Goal: Task Accomplishment & Management: Complete application form

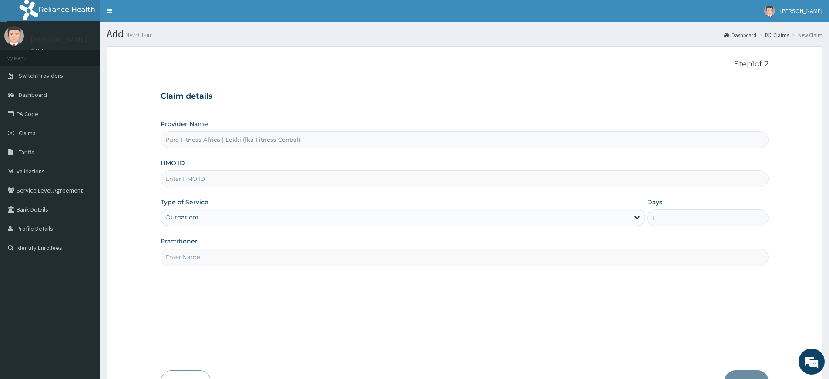
click at [185, 261] on input "Practitioner" at bounding box center [465, 257] width 608 height 17
type input "pure fitness africa"
click at [218, 180] on input "HMO ID" at bounding box center [465, 179] width 608 height 17
type input "WFE/10014/A"
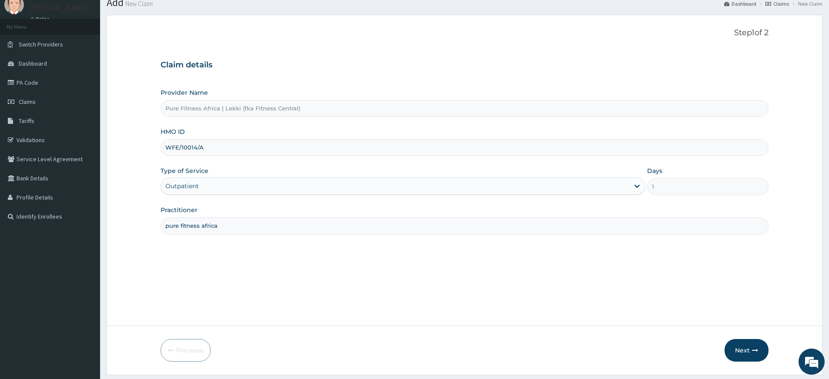
scroll to position [56, 0]
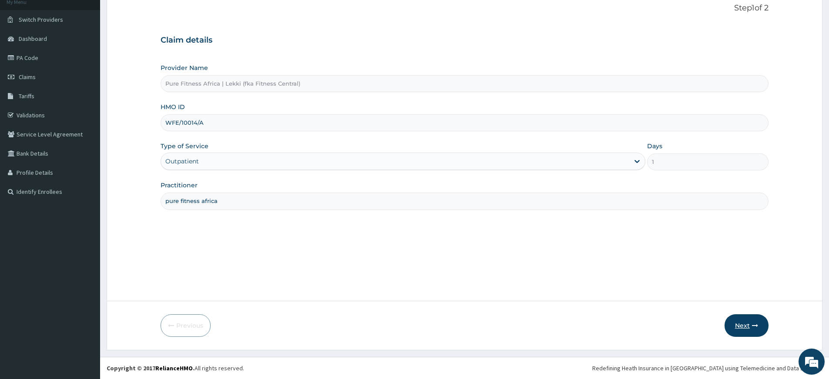
click at [756, 324] on icon "button" at bounding box center [755, 326] width 6 height 6
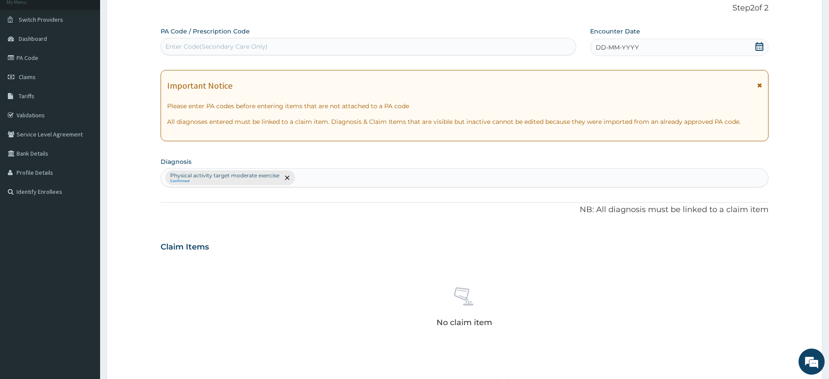
click at [759, 44] on icon at bounding box center [759, 46] width 8 height 9
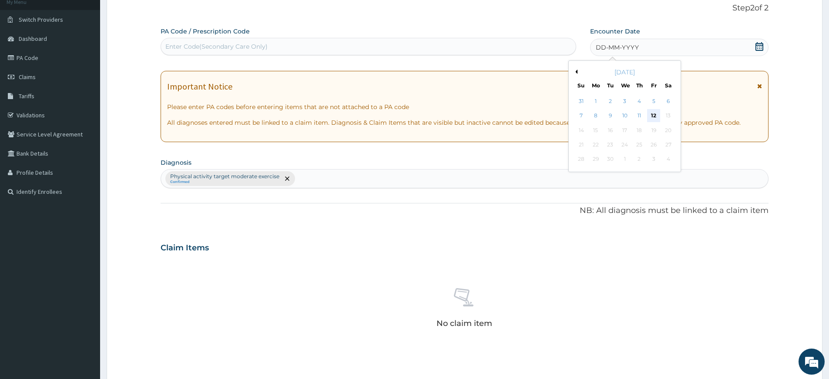
click at [652, 118] on div "12" at bounding box center [653, 116] width 13 height 13
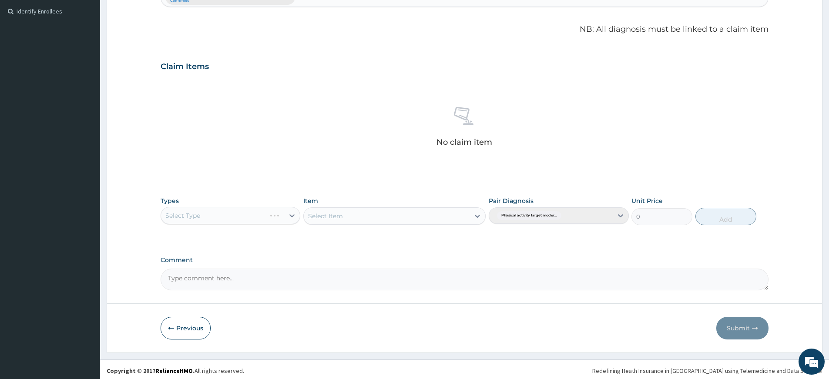
scroll to position [239, 0]
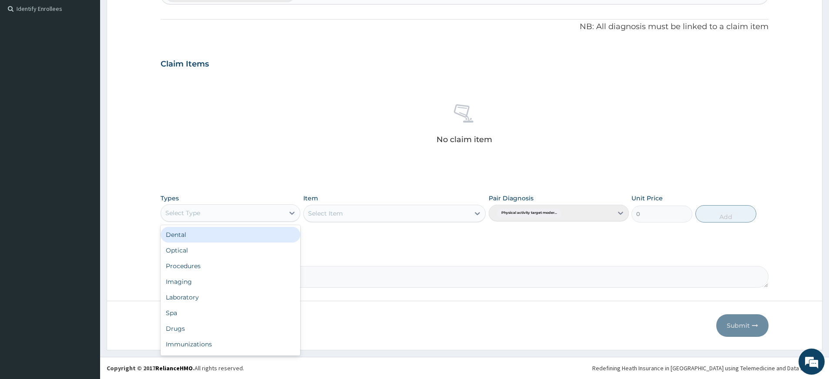
click at [271, 214] on div "Select Type" at bounding box center [222, 213] width 123 height 14
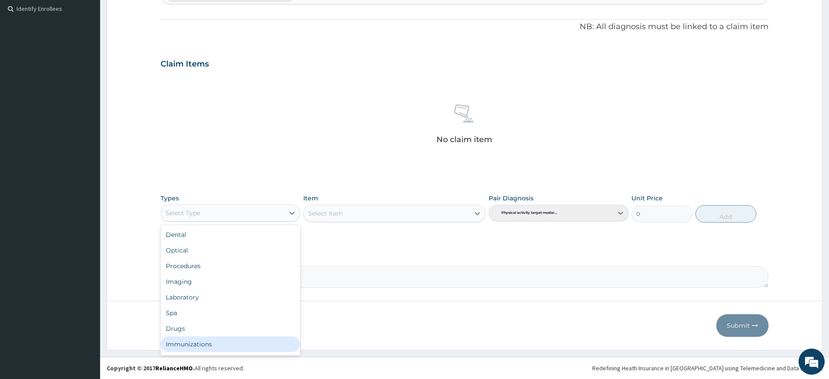
scroll to position [30, 0]
click at [254, 347] on div "Gym" at bounding box center [231, 346] width 140 height 16
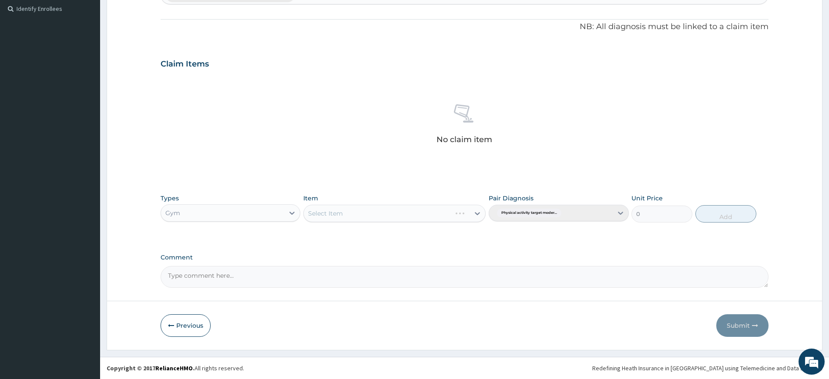
click at [379, 216] on div "Select Item" at bounding box center [394, 213] width 182 height 17
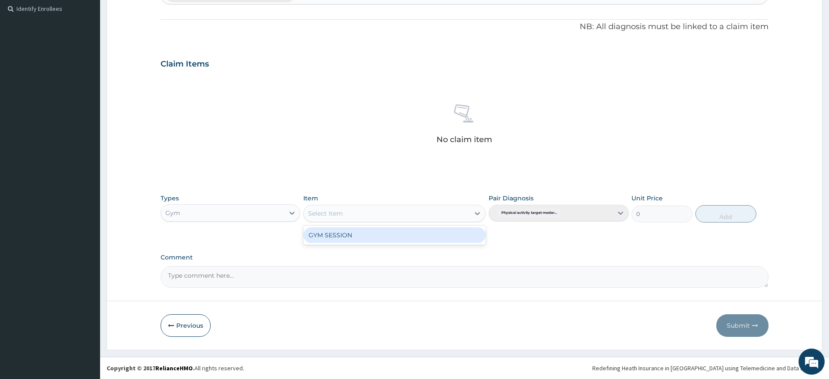
click at [382, 213] on div "Select Item" at bounding box center [387, 214] width 166 height 14
click at [385, 234] on div "GYM SESSION" at bounding box center [394, 236] width 182 height 16
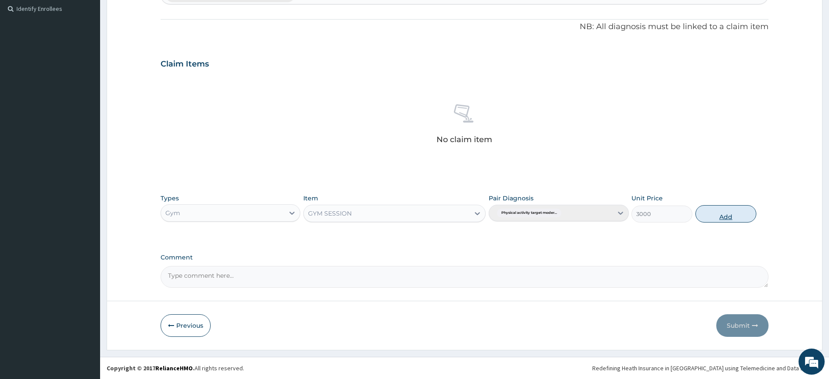
click at [740, 213] on button "Add" at bounding box center [725, 213] width 61 height 17
type input "0"
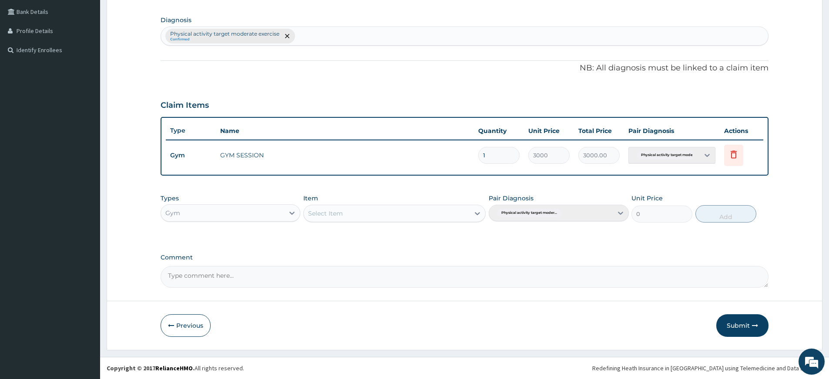
scroll to position [0, 0]
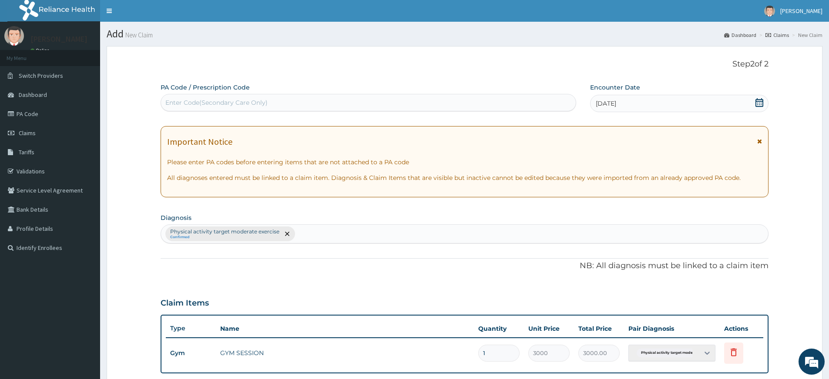
click at [346, 98] on div "Enter Code(Secondary Care Only)" at bounding box center [368, 103] width 415 height 14
type input "PA/B3D0D0"
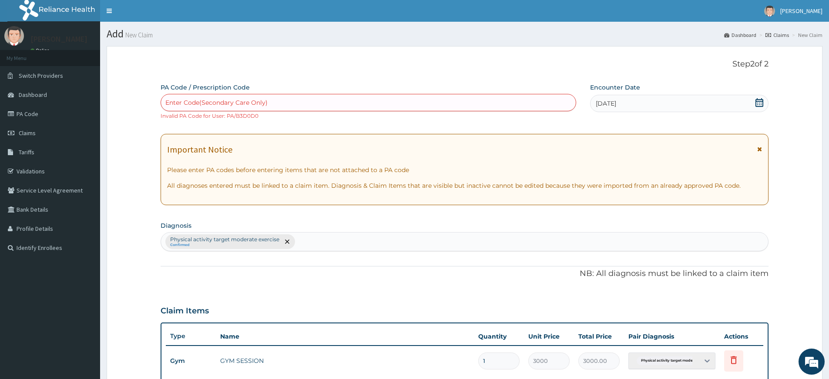
click at [335, 99] on div "Enter Code(Secondary Care Only)" at bounding box center [368, 103] width 415 height 14
type input "PA/B3D0D0"
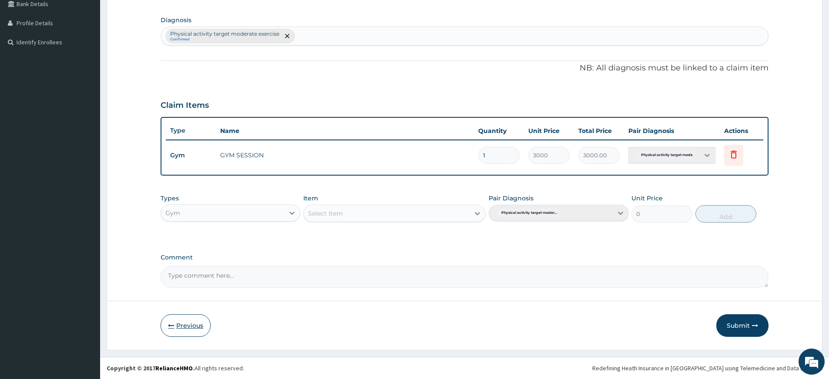
click at [193, 328] on button "Previous" at bounding box center [186, 326] width 50 height 23
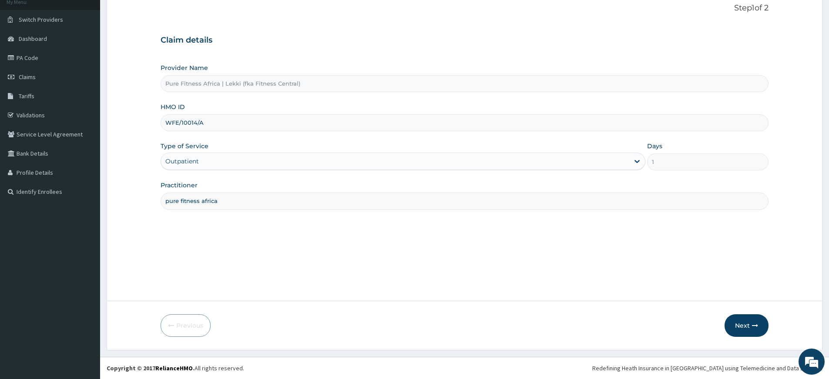
scroll to position [56, 0]
click at [197, 123] on input "WFE/10014/A" at bounding box center [465, 122] width 608 height 17
type input "WFE/10070/A"
click at [750, 324] on button "Next" at bounding box center [746, 326] width 44 height 23
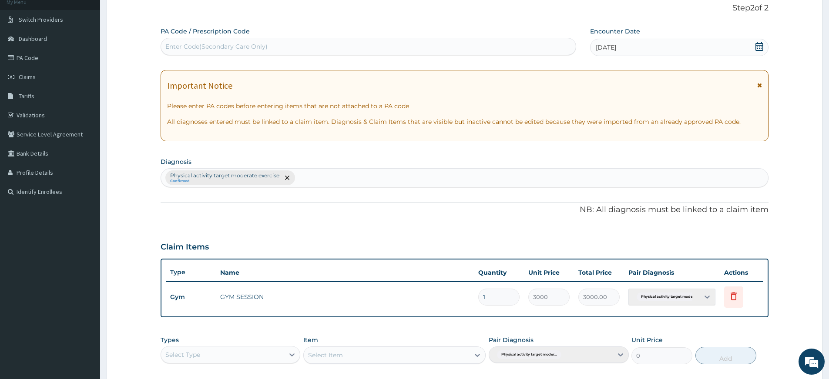
click at [332, 35] on div "PA Code / Prescription Code Enter Code(Secondary Care Only)" at bounding box center [368, 41] width 415 height 28
click at [331, 44] on div "Enter Code(Secondary Care Only)" at bounding box center [368, 47] width 415 height 14
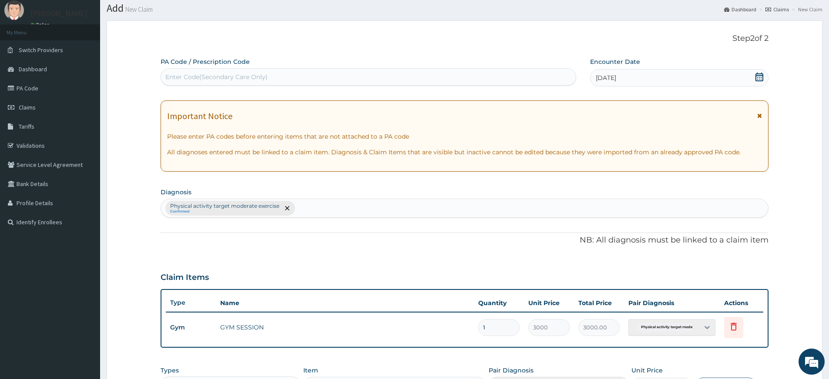
scroll to position [0, 0]
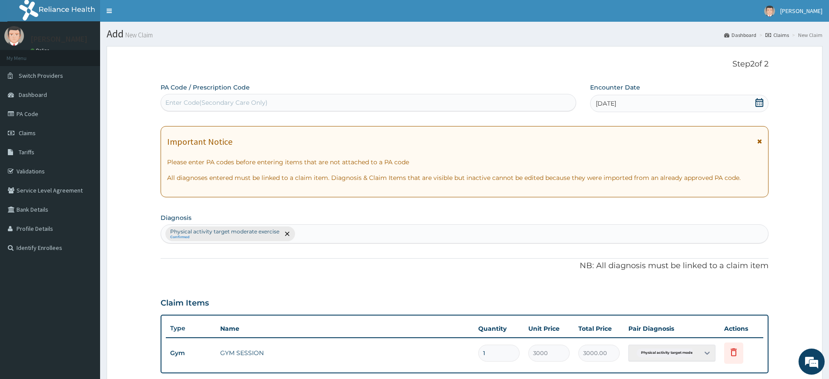
click at [232, 103] on div "Enter Code(Secondary Care Only)" at bounding box center [216, 102] width 102 height 9
type input "PA/B3D0D0"
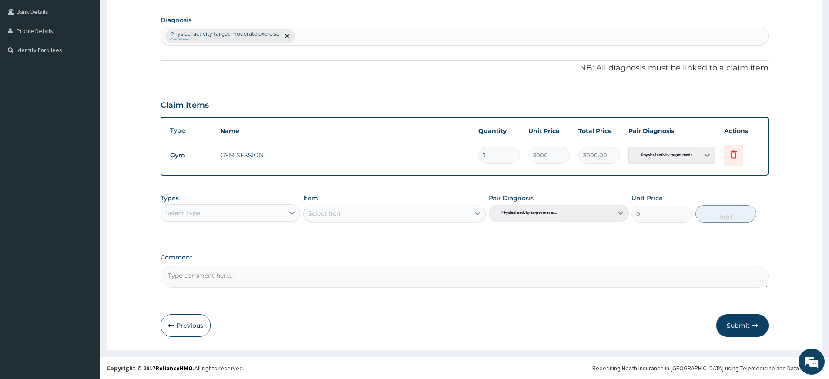
drag, startPoint x: 739, startPoint y: 326, endPoint x: 688, endPoint y: 308, distance: 54.6
click at [739, 326] on button "Submit" at bounding box center [742, 326] width 52 height 23
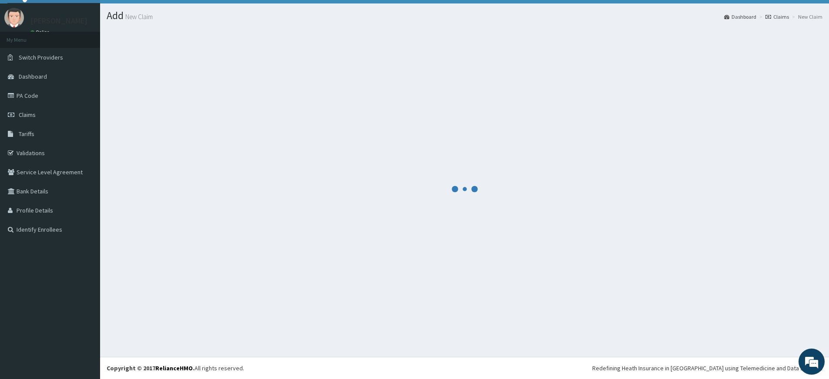
scroll to position [18, 0]
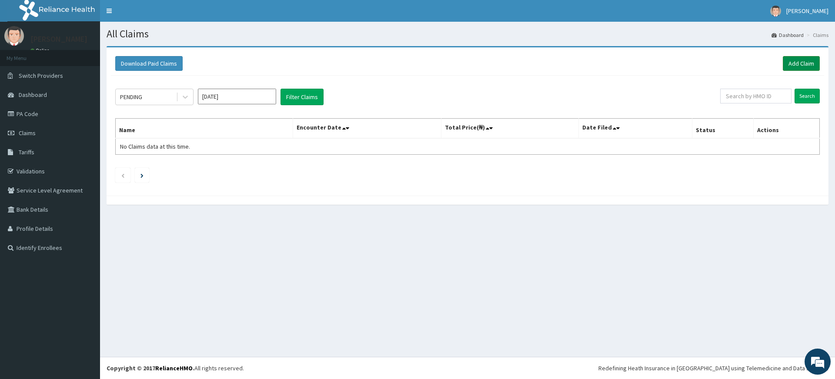
click at [807, 61] on link "Add Claim" at bounding box center [801, 63] width 37 height 15
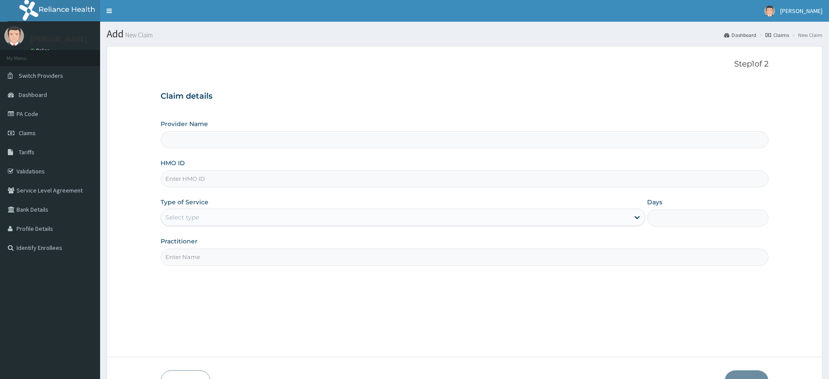
click at [191, 261] on input "Practitioner" at bounding box center [465, 257] width 608 height 17
type input "pure fitness africa"
click at [214, 174] on input "HMO ID" at bounding box center [465, 179] width 608 height 17
type input "Pure Fitness Africa | Lekki (fka Fitness Central)"
type input "1"
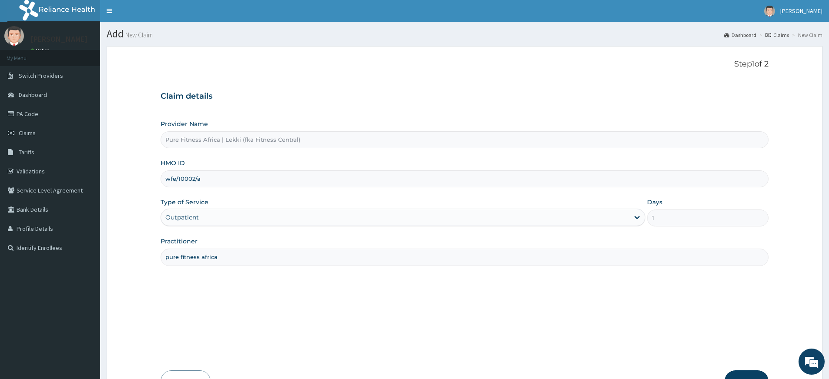
type input "WFE/10002/A"
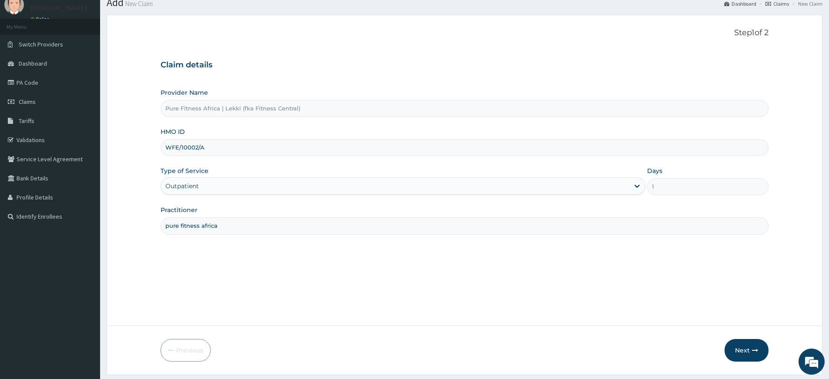
scroll to position [56, 0]
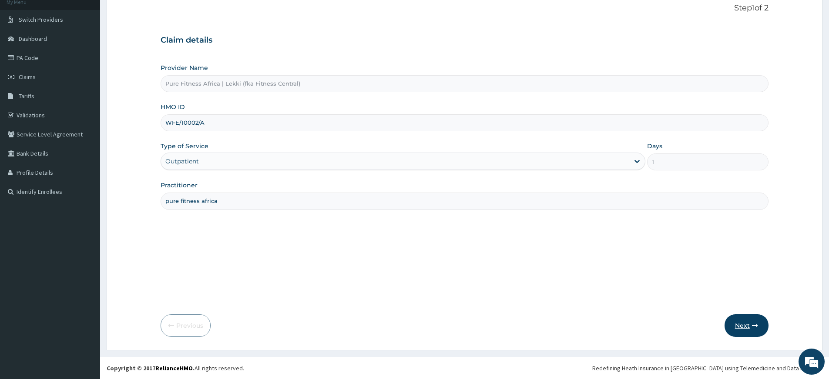
click at [741, 321] on button "Next" at bounding box center [746, 326] width 44 height 23
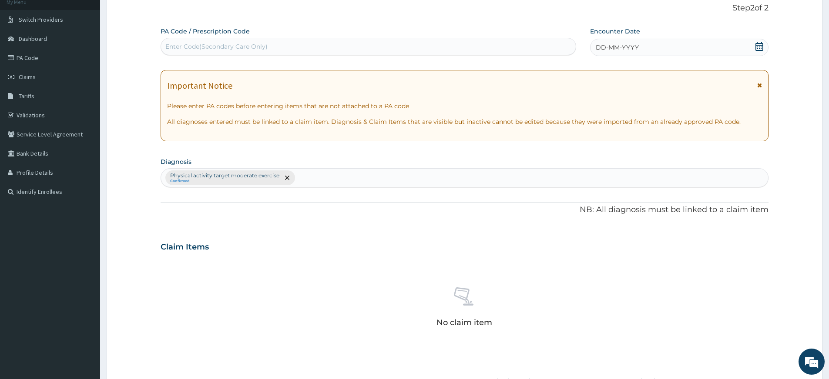
click at [614, 43] on span "DD-MM-YYYY" at bounding box center [617, 47] width 43 height 9
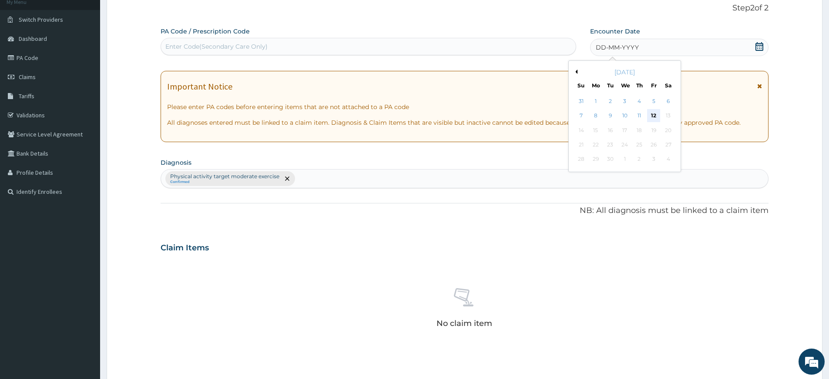
click at [652, 114] on div "12" at bounding box center [653, 116] width 13 height 13
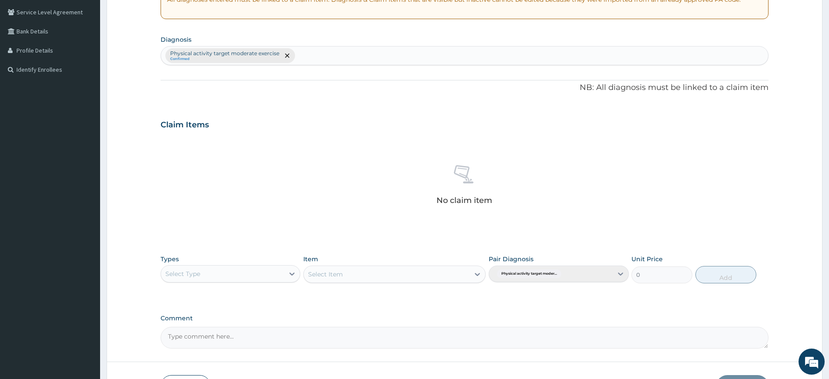
scroll to position [239, 0]
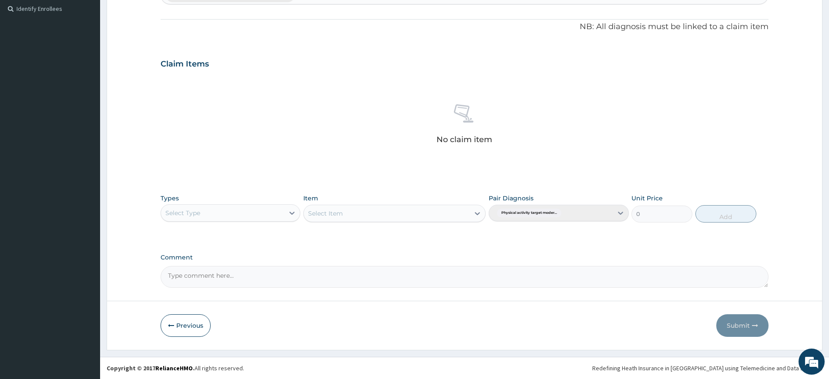
click at [242, 224] on div "Types Select Type Item Select Item Pair Diagnosis Physical activity target mode…" at bounding box center [465, 208] width 608 height 37
click at [247, 217] on div "Select Type" at bounding box center [222, 213] width 123 height 14
drag, startPoint x: 233, startPoint y: 342, endPoint x: 240, endPoint y: 331, distance: 13.2
click at [233, 342] on div "Gym" at bounding box center [231, 346] width 140 height 16
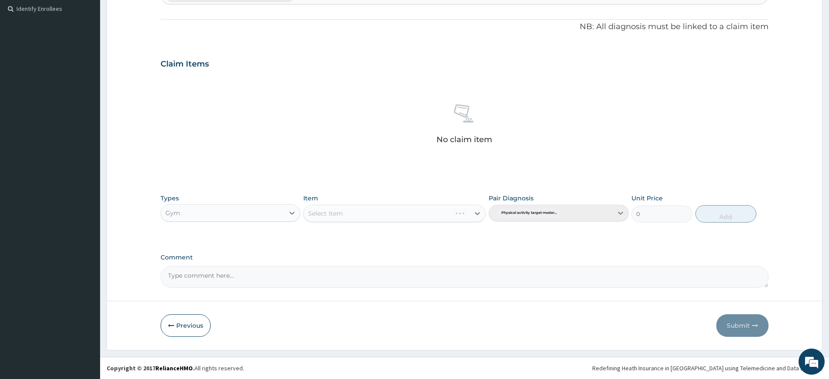
click at [402, 213] on div "Select Item" at bounding box center [394, 213] width 182 height 17
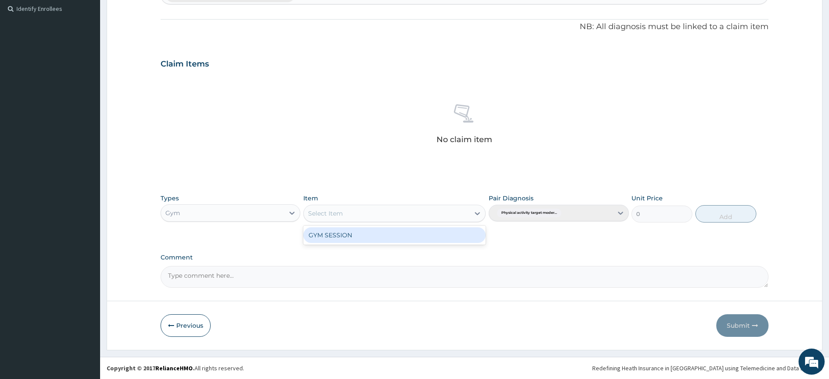
click at [401, 216] on div "Select Item" at bounding box center [387, 214] width 166 height 14
click at [400, 230] on div "GYM SESSION" at bounding box center [394, 236] width 182 height 16
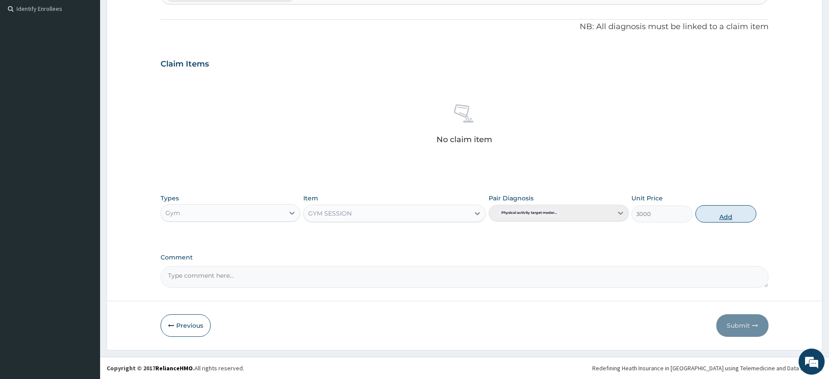
click at [735, 217] on button "Add" at bounding box center [725, 213] width 61 height 17
type input "0"
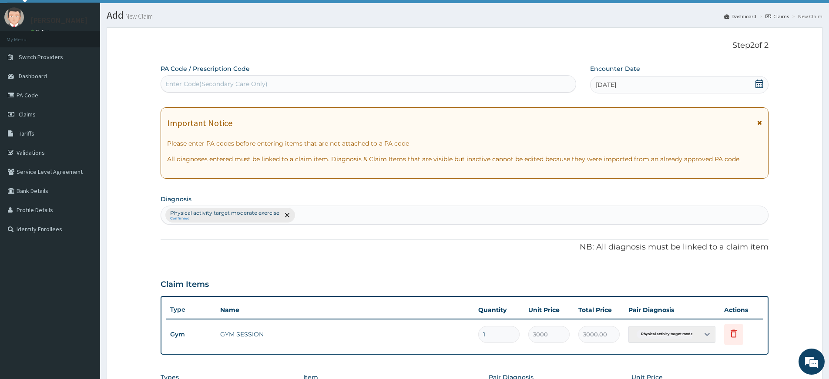
scroll to position [0, 0]
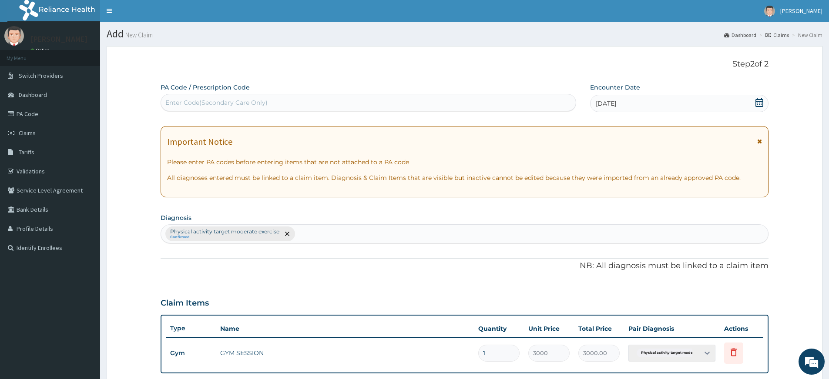
click at [411, 96] on div "Enter Code(Secondary Care Only)" at bounding box center [368, 103] width 415 height 14
type input "PA/5D2864"
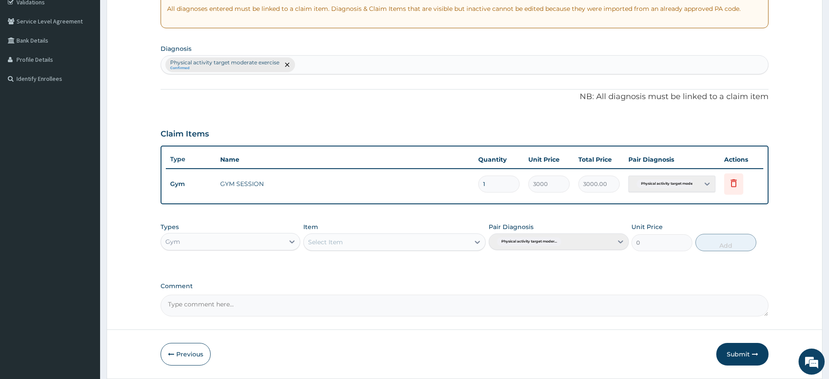
scroll to position [198, 0]
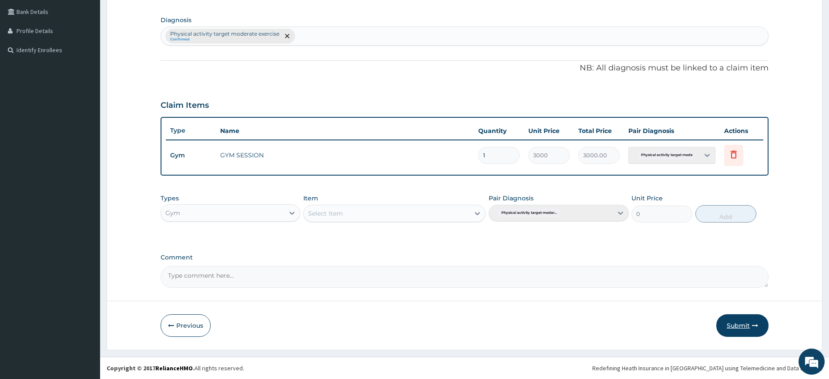
click at [739, 324] on button "Submit" at bounding box center [742, 326] width 52 height 23
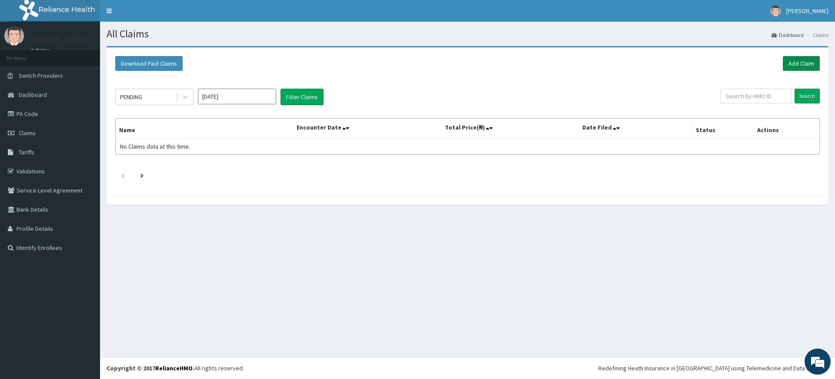
click at [796, 61] on link "Add Claim" at bounding box center [801, 63] width 37 height 15
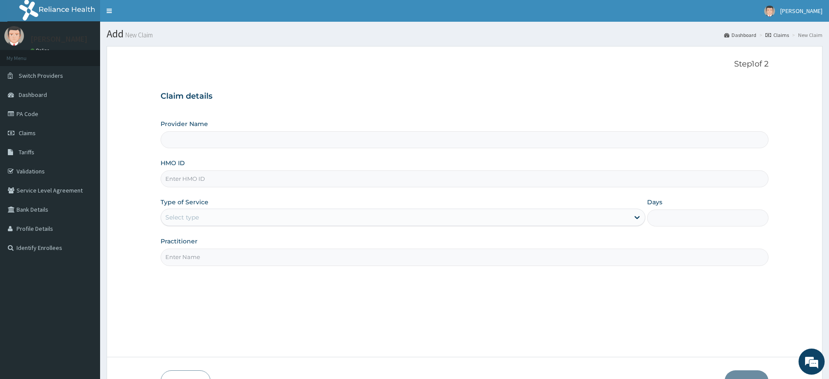
click at [235, 256] on input "Practitioner" at bounding box center [465, 257] width 608 height 17
type input "pure fitness africa"
type input "Pure Fitness Africa | Lekki (fka Fitness Central)"
type input "1"
click at [196, 183] on input "HMO ID" at bounding box center [465, 179] width 608 height 17
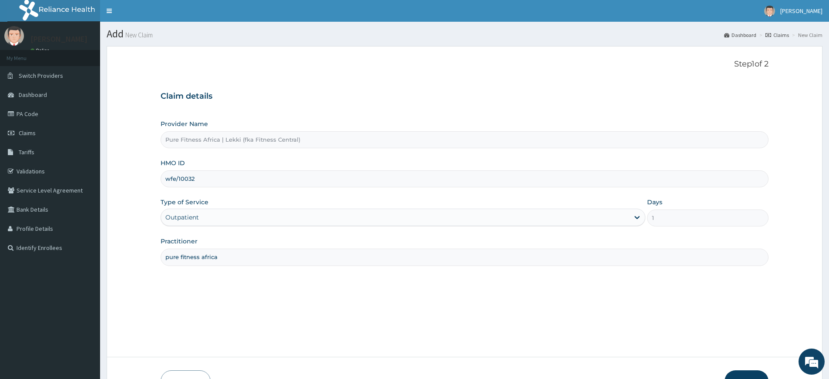
type input "WFE/10032/A"
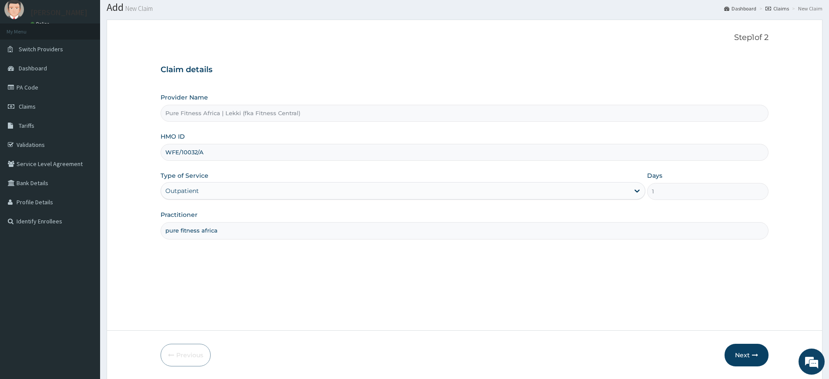
scroll to position [56, 0]
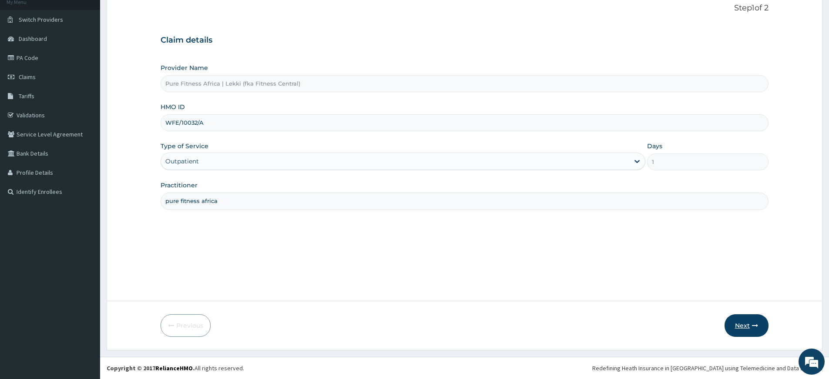
click at [752, 327] on icon "button" at bounding box center [755, 326] width 6 height 6
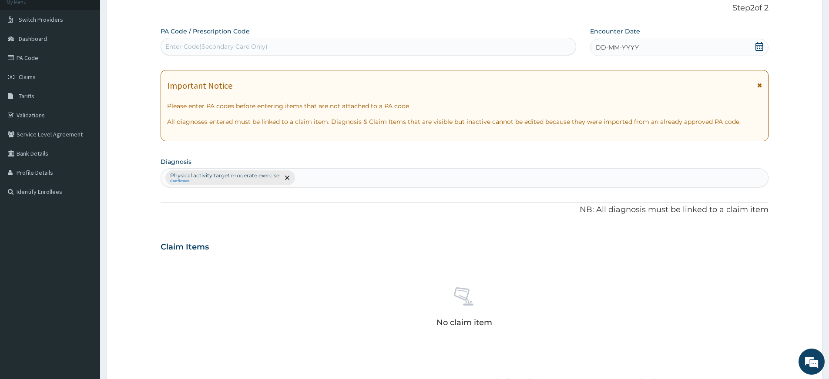
click at [669, 46] on div "DD-MM-YYYY" at bounding box center [679, 47] width 178 height 17
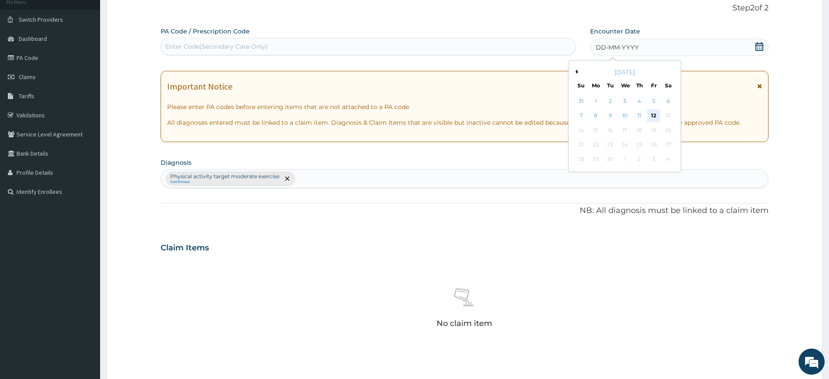
click at [655, 114] on div "12" at bounding box center [653, 116] width 13 height 13
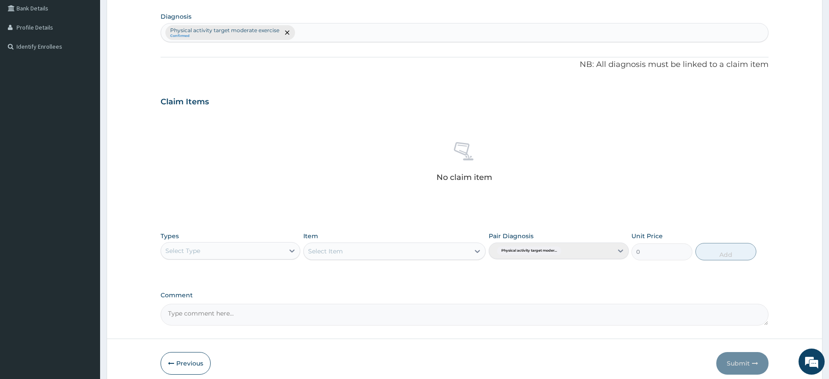
scroll to position [239, 0]
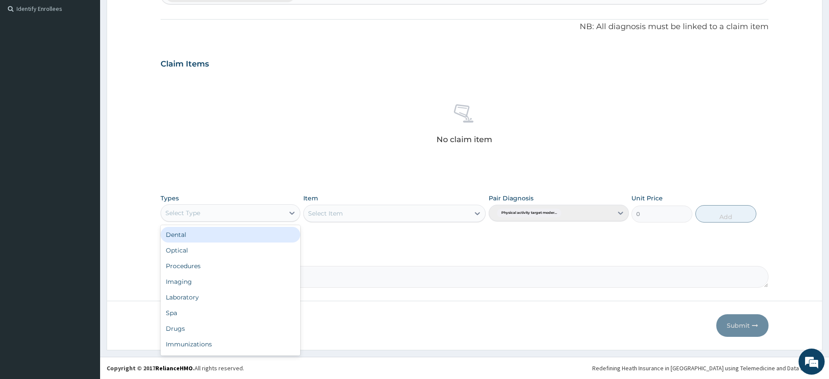
click at [231, 213] on div "Select Type" at bounding box center [222, 213] width 123 height 14
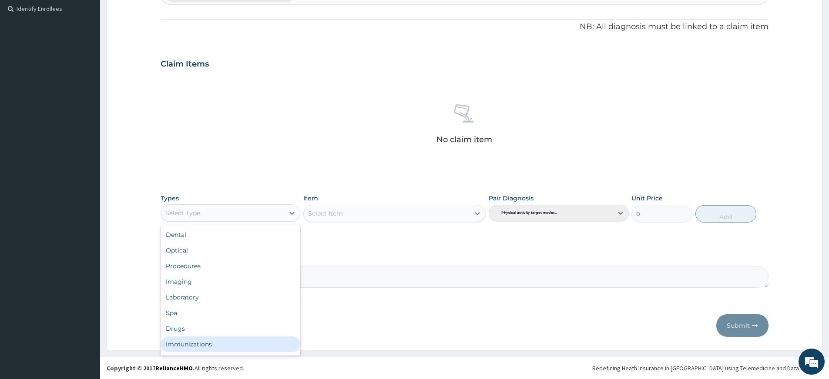
scroll to position [30, 0]
drag, startPoint x: 230, startPoint y: 348, endPoint x: 247, endPoint y: 324, distance: 29.0
click at [230, 347] on div "Gym" at bounding box center [231, 346] width 140 height 16
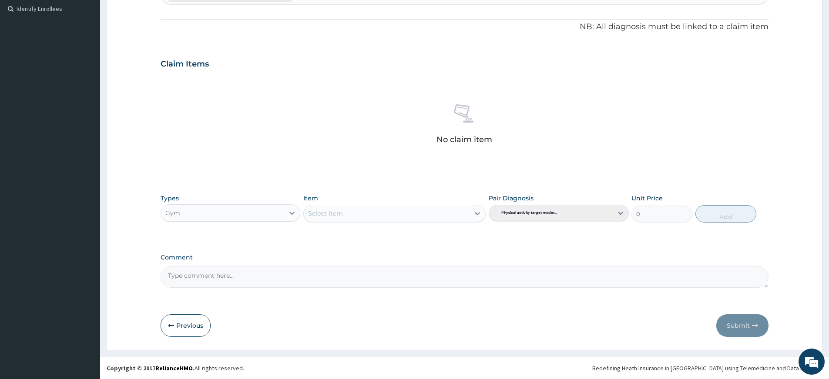
click at [429, 219] on div "Select Item" at bounding box center [387, 214] width 166 height 14
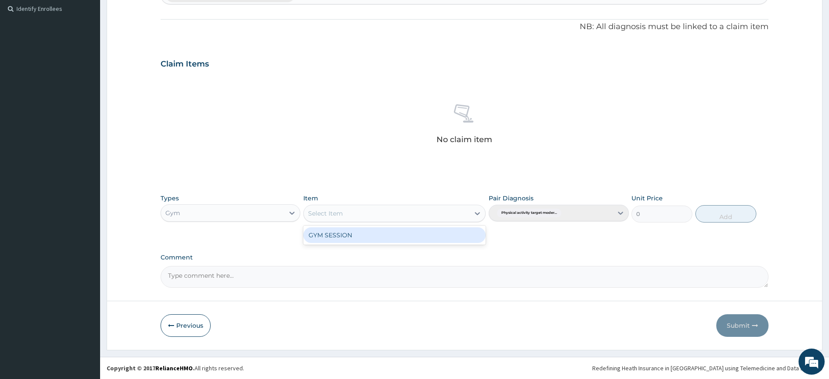
click at [416, 235] on div "GYM SESSION" at bounding box center [394, 236] width 182 height 16
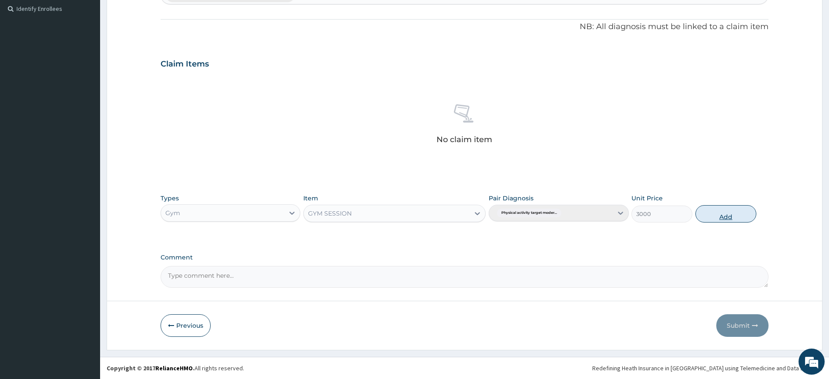
click at [727, 211] on button "Add" at bounding box center [725, 213] width 61 height 17
type input "0"
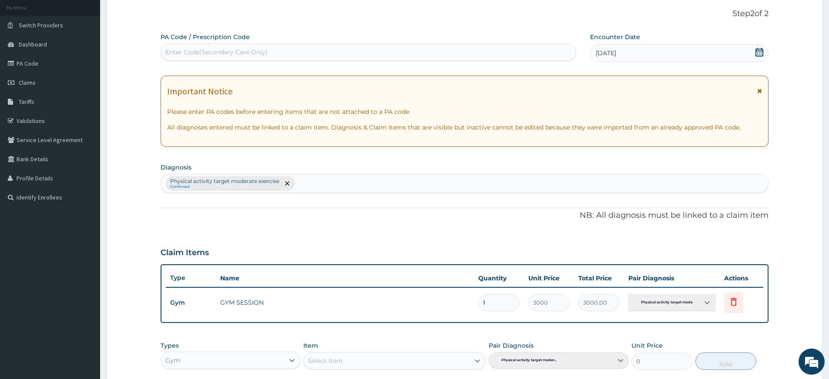
scroll to position [0, 0]
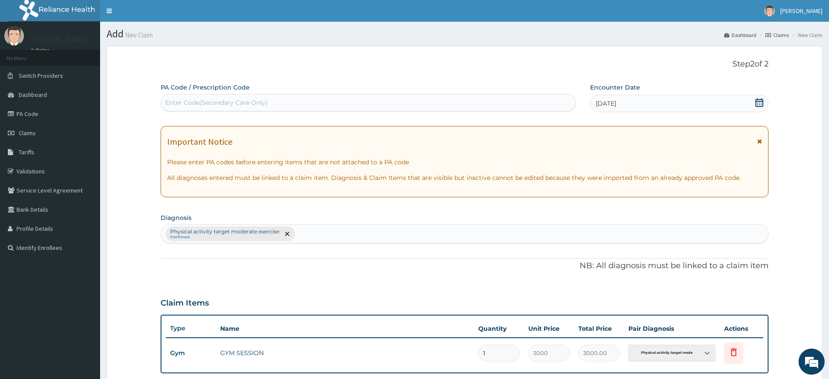
click at [488, 103] on div "Enter Code(Secondary Care Only)" at bounding box center [368, 103] width 415 height 14
type input "PA/"
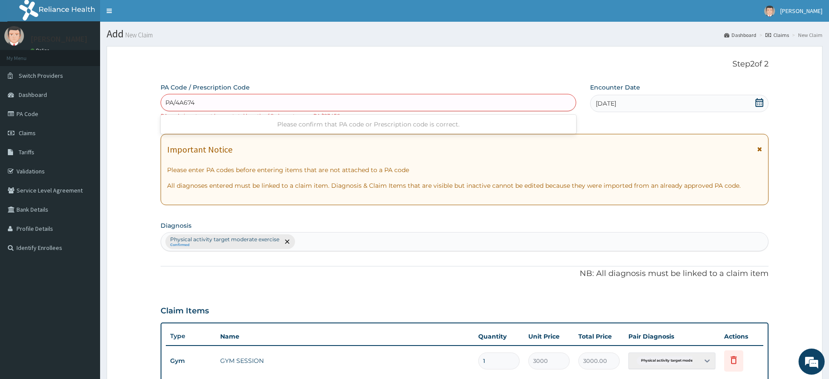
type input "PA/4A674C"
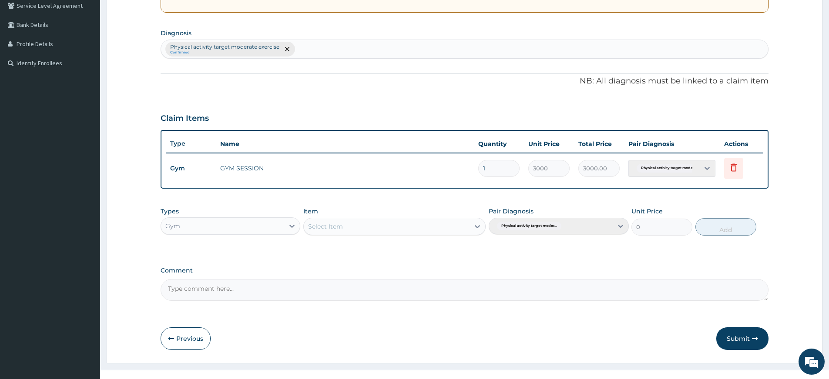
scroll to position [198, 0]
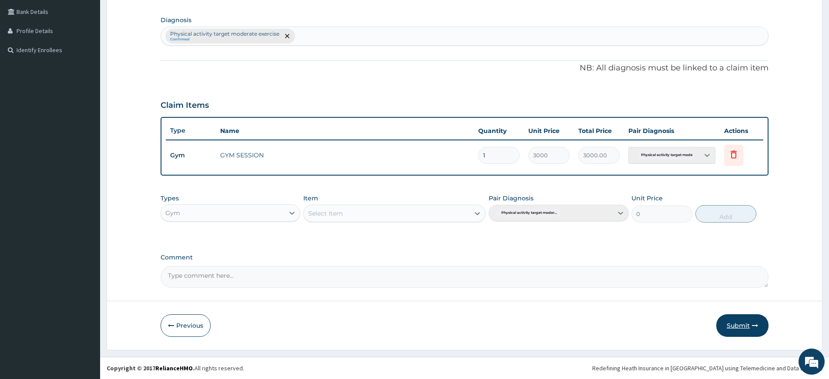
click at [733, 320] on button "Submit" at bounding box center [742, 326] width 52 height 23
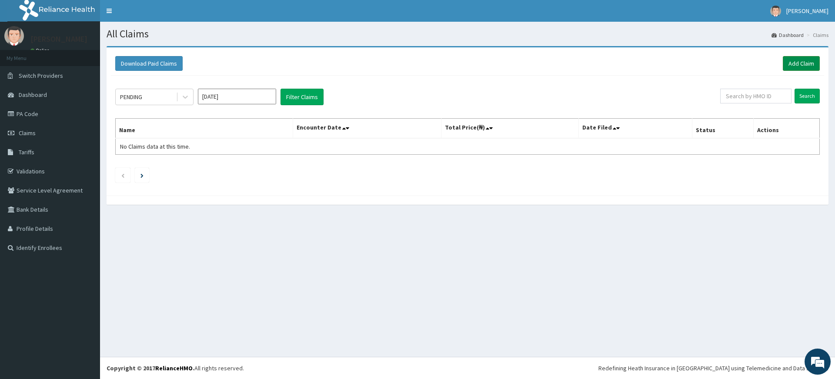
click at [804, 62] on link "Add Claim" at bounding box center [801, 63] width 37 height 15
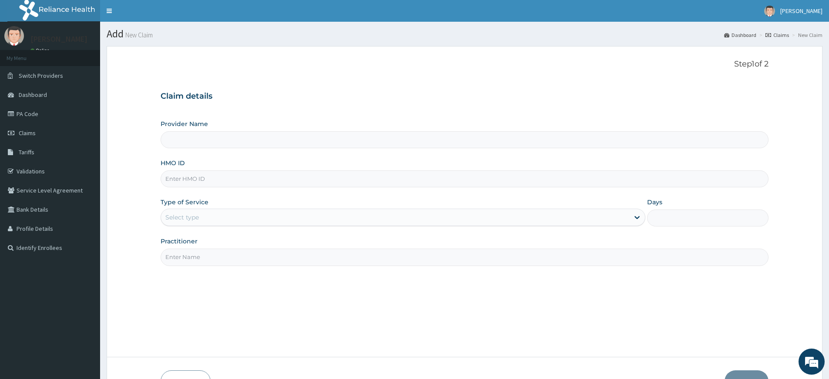
click at [217, 261] on input "Practitioner" at bounding box center [465, 257] width 608 height 17
type input "pure fitness africa"
type input "Pure Fitness Africa | Lekki (fka Fitness Central)"
type input "1"
click at [181, 177] on input "HMO ID" at bounding box center [465, 179] width 608 height 17
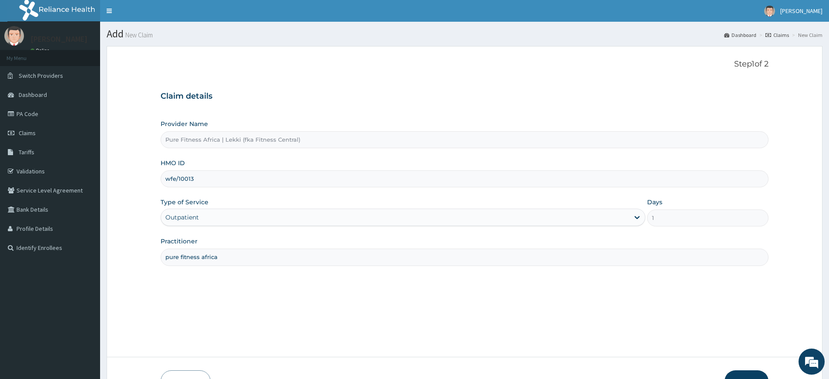
type input "WFE/10013/A"
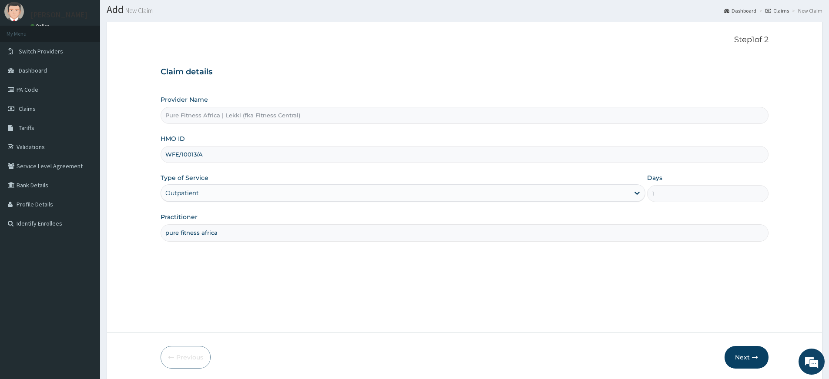
scroll to position [56, 0]
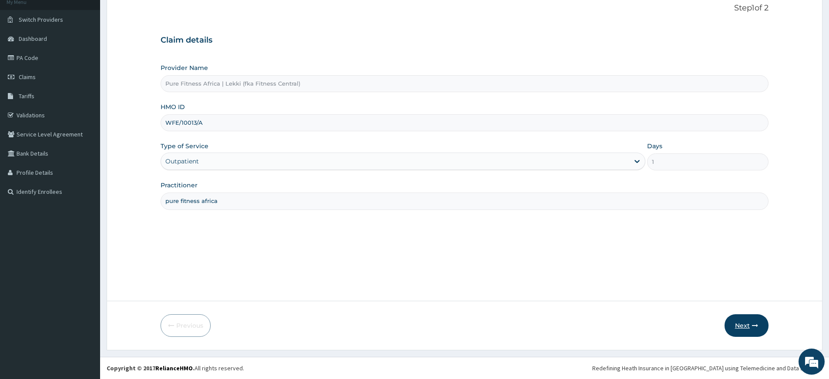
click at [734, 326] on button "Next" at bounding box center [746, 326] width 44 height 23
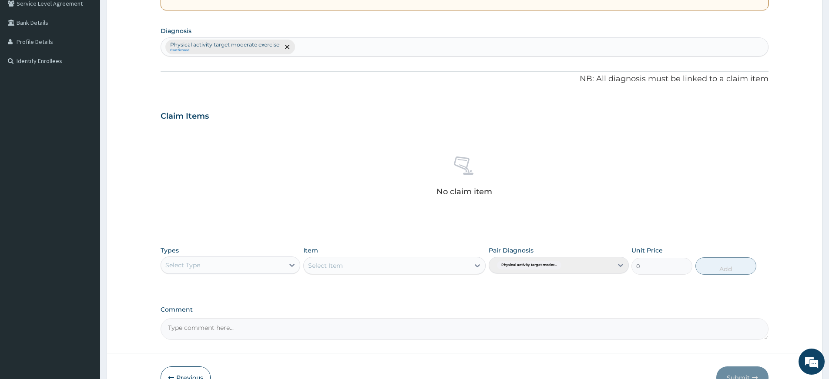
scroll to position [239, 0]
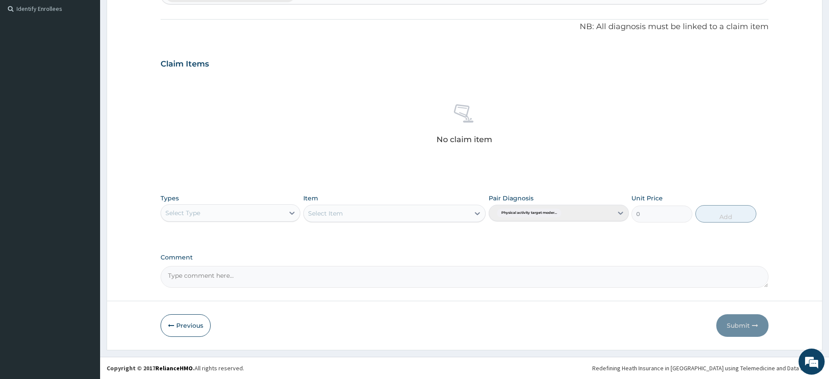
click at [274, 213] on div "Select Type" at bounding box center [222, 213] width 123 height 14
click at [223, 343] on div "Gym" at bounding box center [231, 346] width 140 height 16
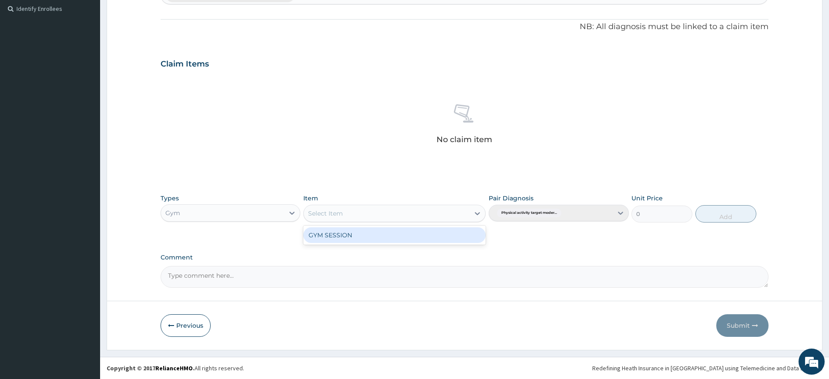
click at [418, 216] on div "Select Item" at bounding box center [387, 214] width 166 height 14
click at [402, 241] on div "GYM SESSION" at bounding box center [394, 236] width 182 height 16
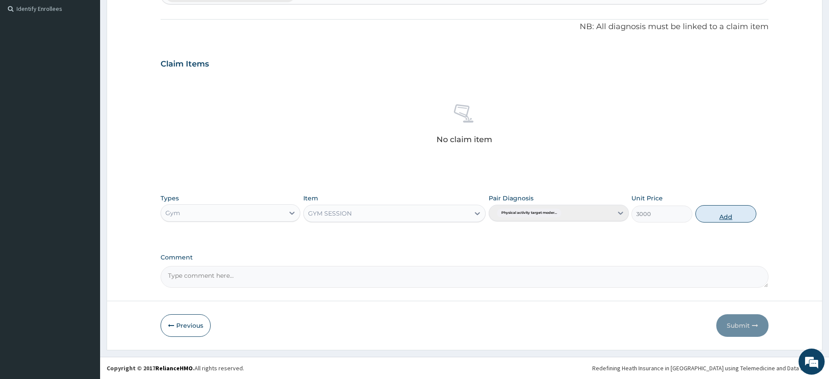
click at [729, 214] on button "Add" at bounding box center [725, 213] width 61 height 17
type input "0"
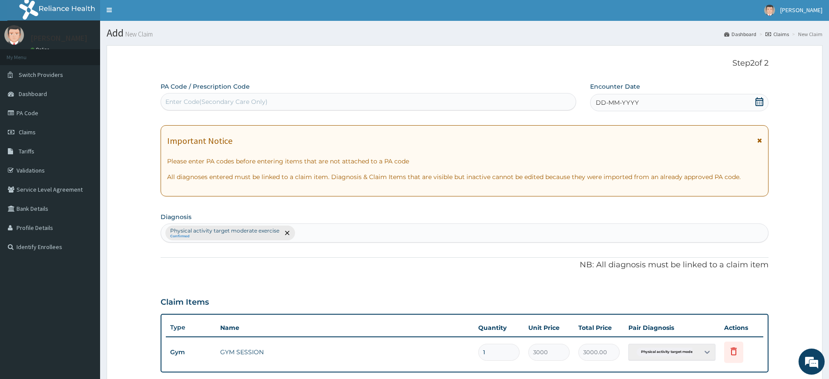
scroll to position [0, 0]
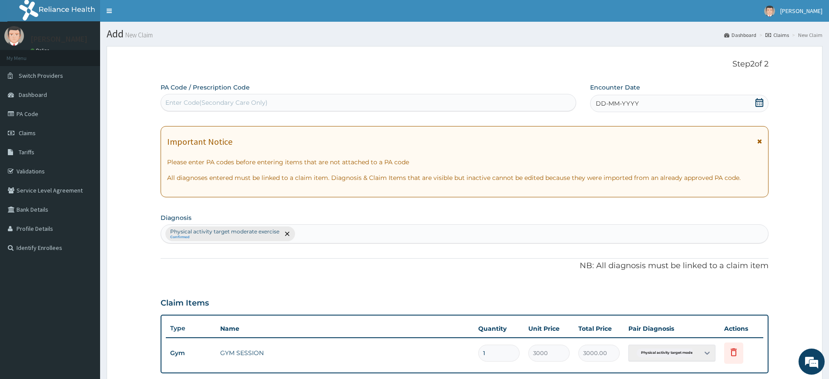
click at [497, 107] on div "Enter Code(Secondary Care Only)" at bounding box center [368, 103] width 415 height 14
type input "PA/1E1719"
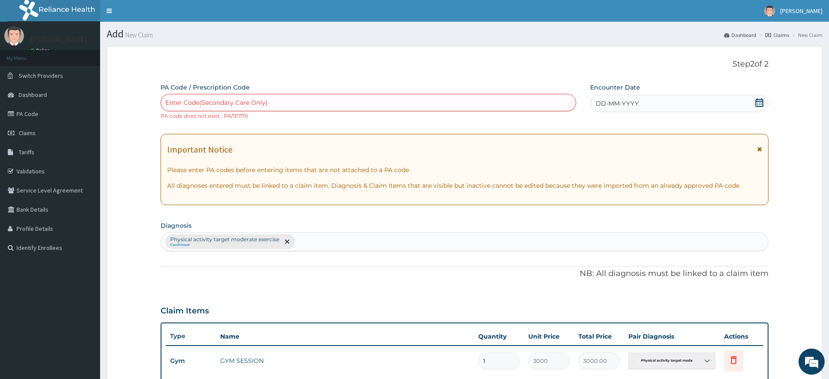
type input "11"
type input "33000.00"
type input "111"
type input "333000.00"
type input "1117"
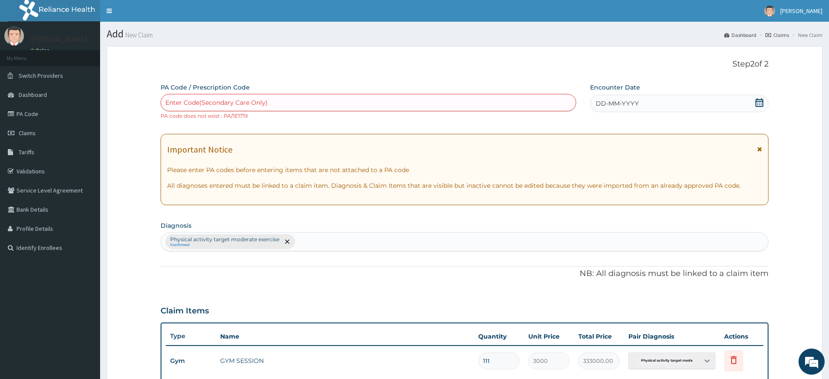
type input "3351000.00"
type input "11171"
type input "33513000.00"
type input "111719"
type input "335157000.00"
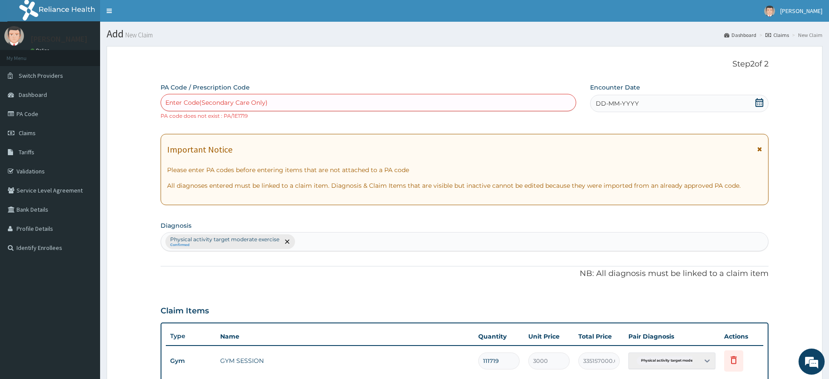
type input "111719"
click at [318, 96] on div "Enter Code(Secondary Care Only)" at bounding box center [368, 103] width 415 height 14
type input "PA/1A1719"
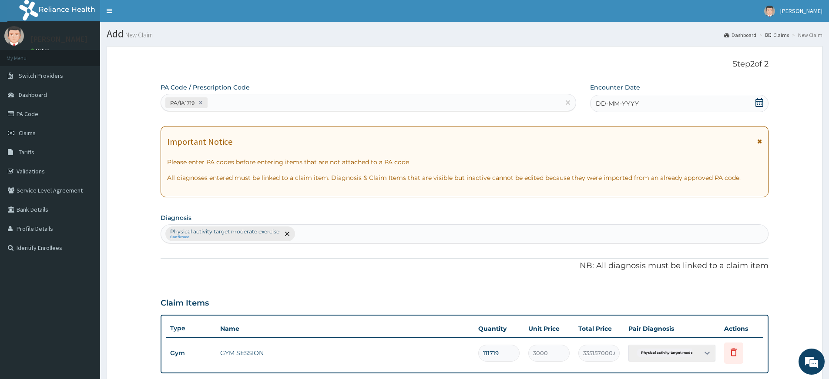
click at [757, 104] on icon at bounding box center [759, 102] width 9 height 9
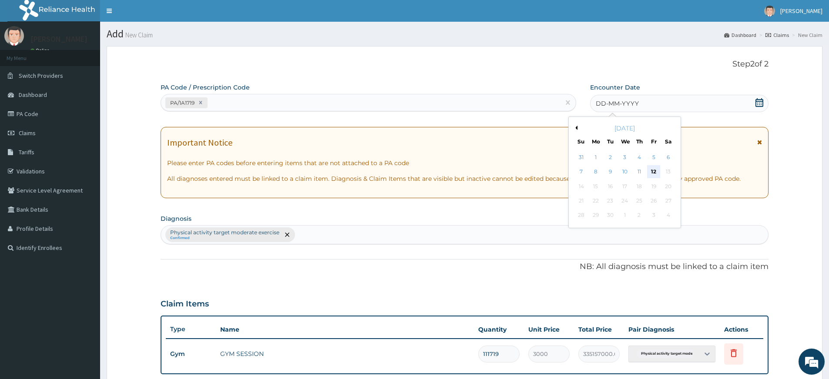
click at [656, 169] on div "12" at bounding box center [653, 172] width 13 height 13
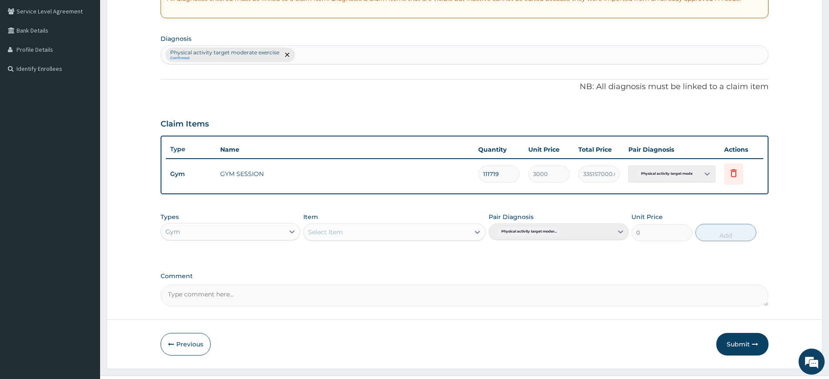
scroll to position [198, 0]
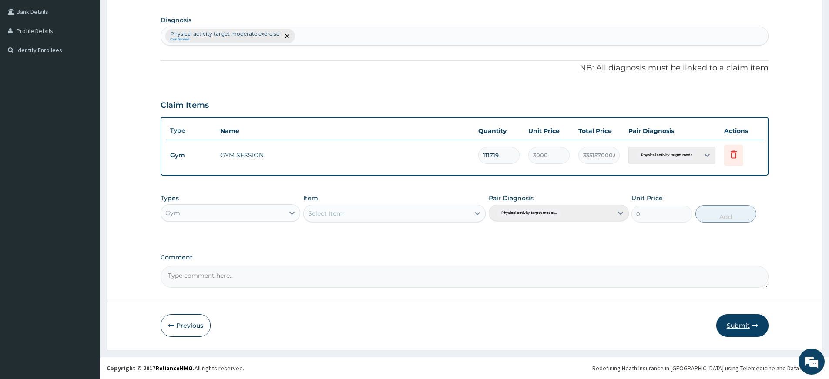
click at [748, 327] on button "Submit" at bounding box center [742, 326] width 52 height 23
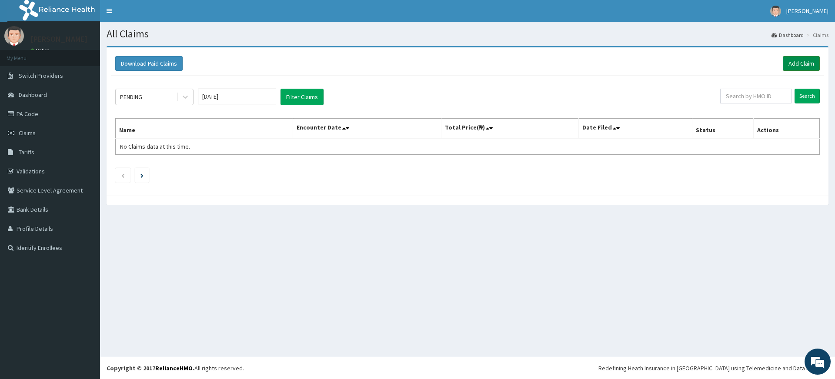
click at [798, 61] on link "Add Claim" at bounding box center [801, 63] width 37 height 15
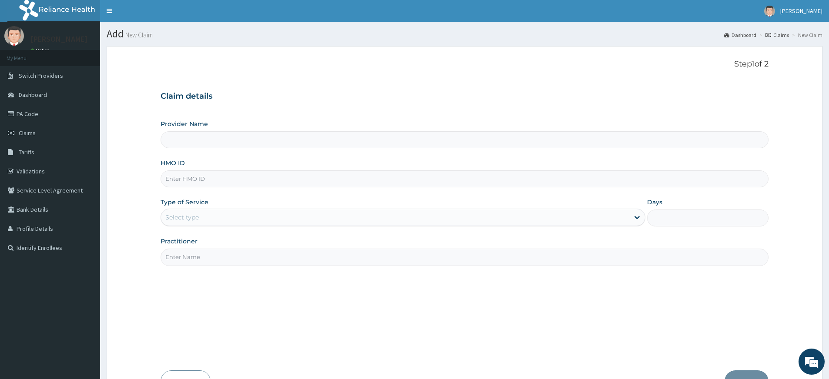
click at [235, 260] on input "Practitioner" at bounding box center [465, 257] width 608 height 17
type input "pure fitness africa"
type input "Pure Fitness Africa | Lekki (fka Fitness Central)"
type input "1"
click at [177, 181] on input "HMO ID" at bounding box center [465, 179] width 608 height 17
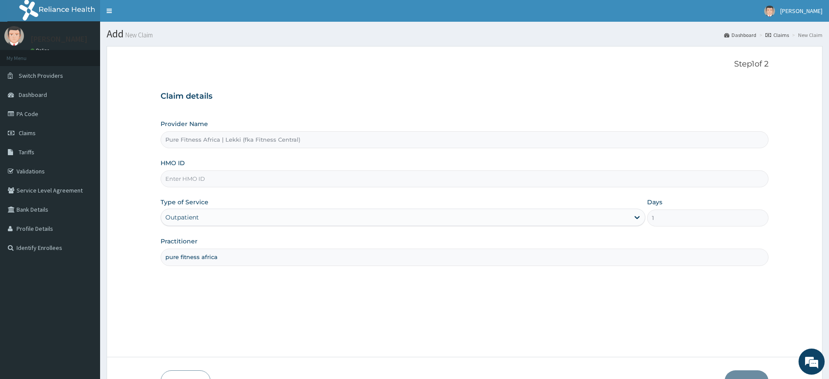
click at [202, 178] on input "HMO ID" at bounding box center [465, 179] width 608 height 17
type input "AIP/10390/A"
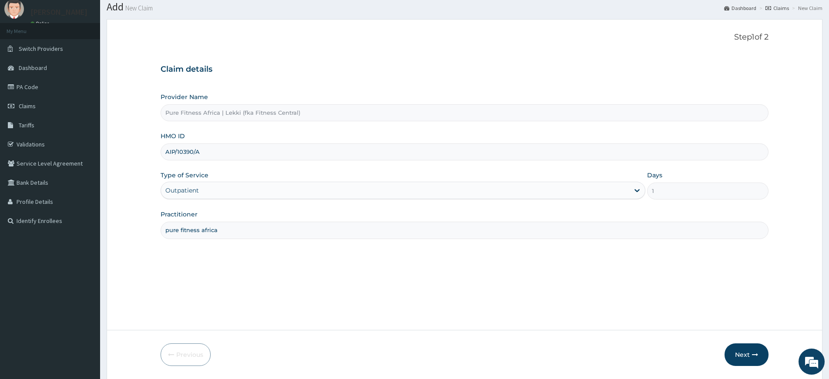
scroll to position [56, 0]
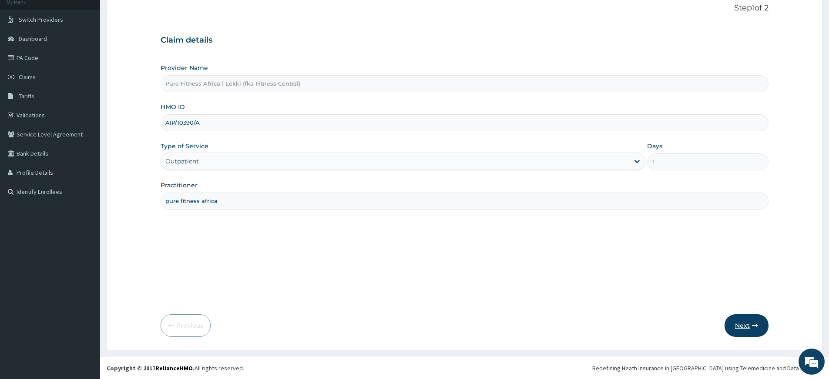
click at [739, 323] on button "Next" at bounding box center [746, 326] width 44 height 23
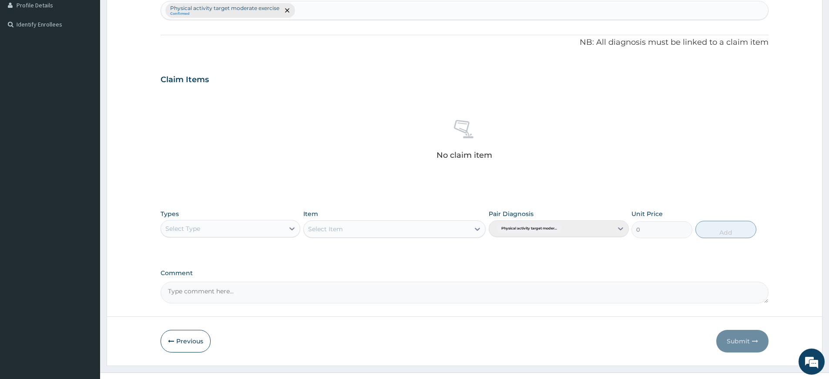
scroll to position [239, 0]
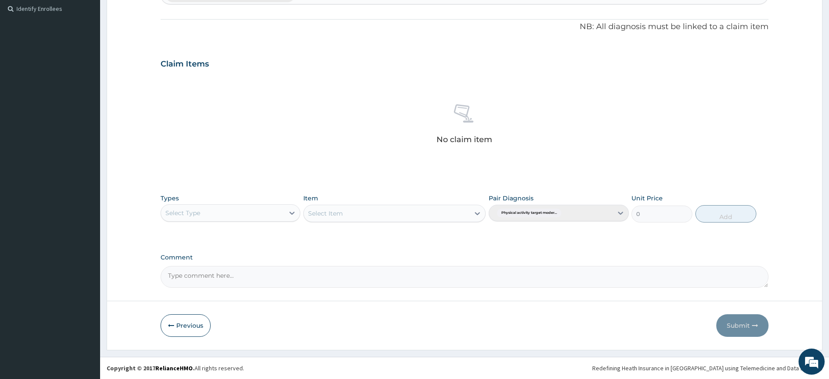
click at [267, 209] on div "Select Type" at bounding box center [222, 213] width 123 height 14
drag, startPoint x: 206, startPoint y: 345, endPoint x: 257, endPoint y: 297, distance: 70.2
click at [206, 346] on div "Gym" at bounding box center [231, 346] width 140 height 16
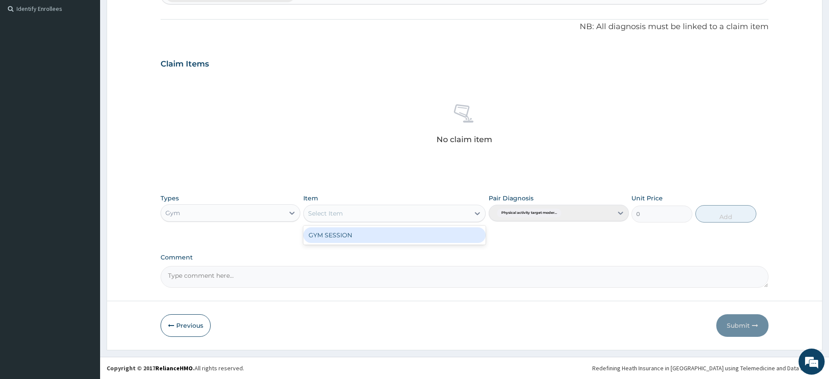
click at [446, 214] on div "Select Item" at bounding box center [387, 214] width 166 height 14
click at [388, 234] on div "GYM SESSION" at bounding box center [394, 236] width 182 height 16
type input "3000"
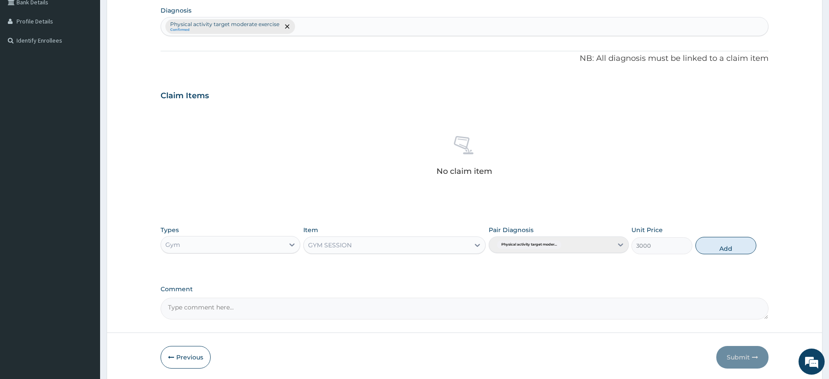
scroll to position [0, 0]
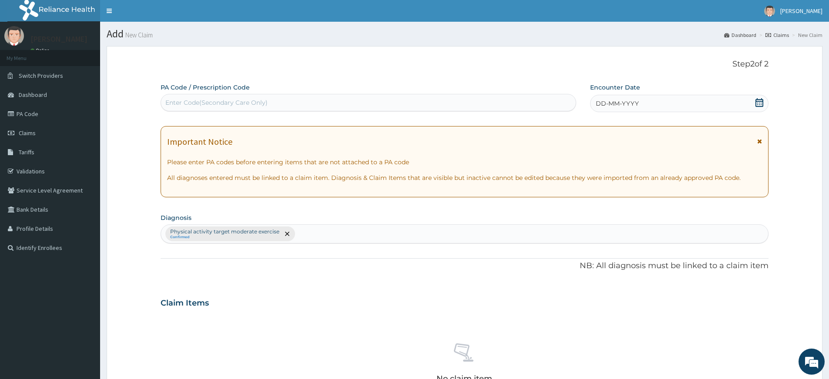
click at [259, 100] on div "Enter Code(Secondary Care Only)" at bounding box center [216, 102] width 102 height 9
type input "PA/F490AE"
click at [757, 101] on icon at bounding box center [759, 102] width 8 height 9
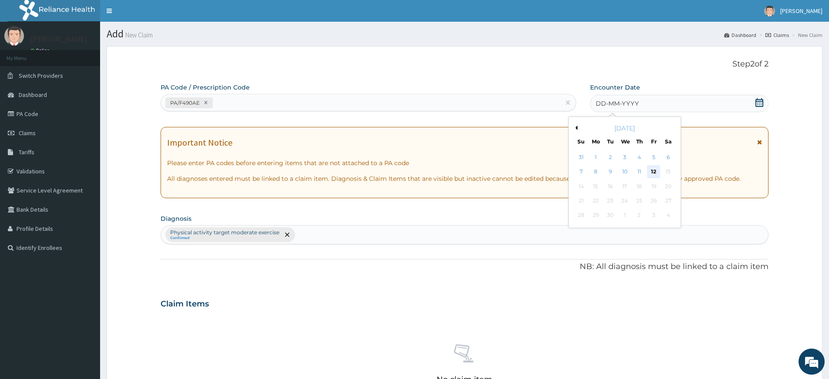
click at [654, 170] on div "12" at bounding box center [653, 172] width 13 height 13
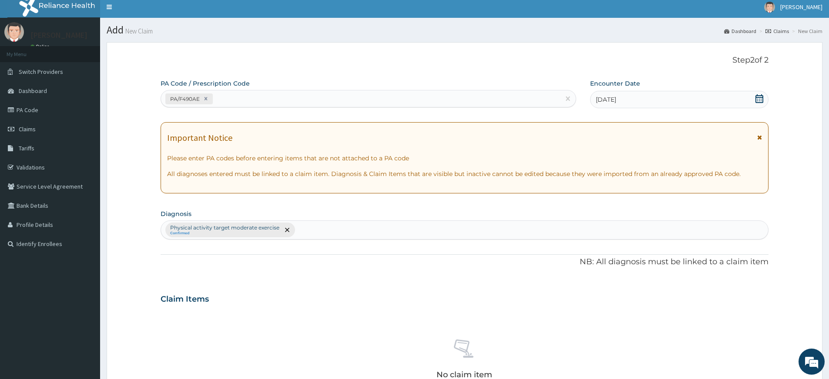
scroll to position [239, 0]
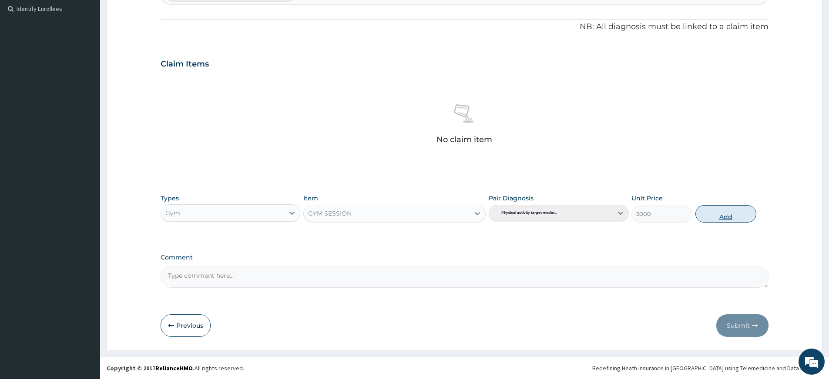
click at [720, 216] on button "Add" at bounding box center [725, 213] width 61 height 17
type input "0"
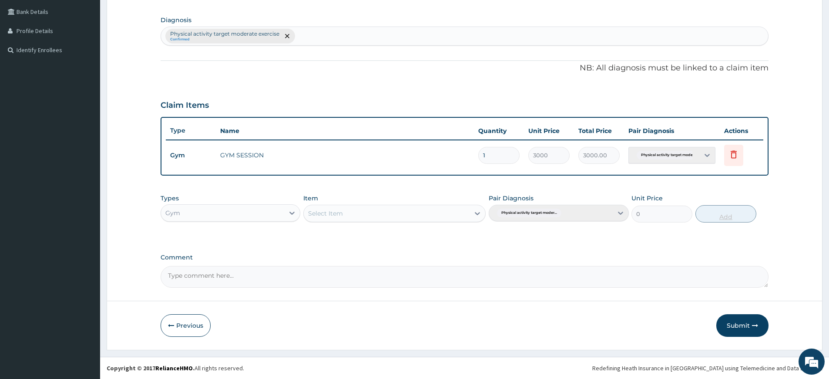
scroll to position [198, 0]
click at [736, 331] on button "Submit" at bounding box center [742, 326] width 52 height 23
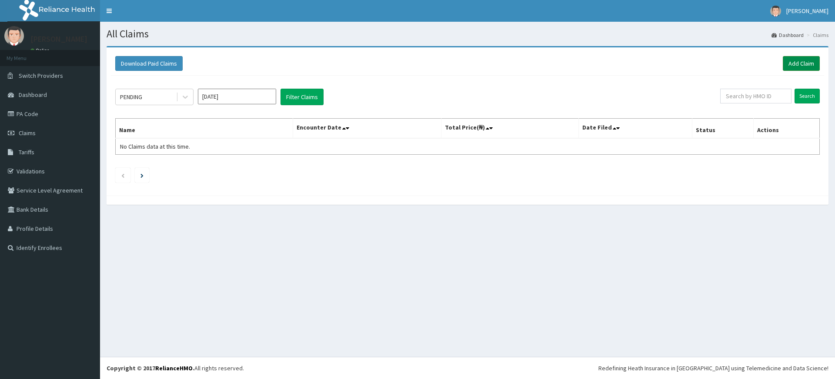
click at [806, 60] on link "Add Claim" at bounding box center [801, 63] width 37 height 15
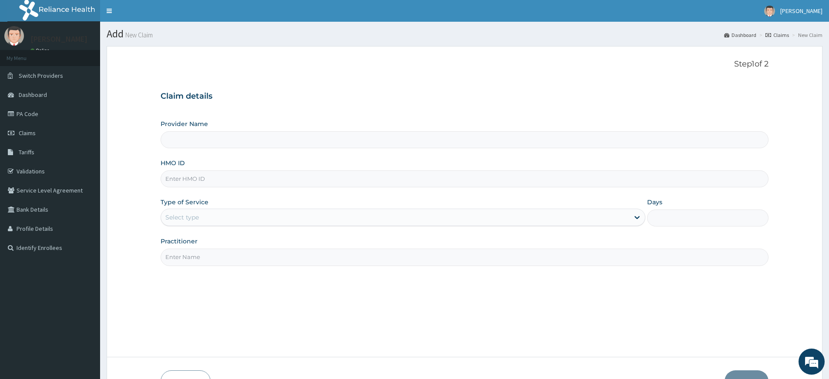
click at [222, 257] on input "Practitioner" at bounding box center [465, 257] width 608 height 17
type input "pure fitness africa"
type input "Pure Fitness Africa | Lekki (fka Fitness Central)"
type input "1"
click at [180, 181] on input "HMO ID" at bounding box center [465, 179] width 608 height 17
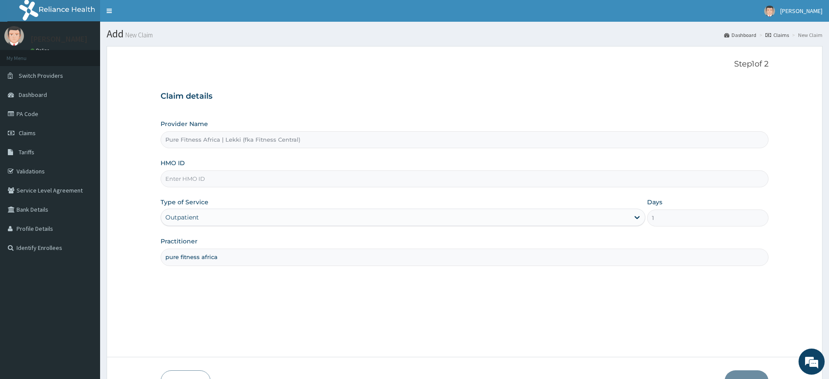
click at [191, 181] on input "HMO ID" at bounding box center [465, 179] width 608 height 17
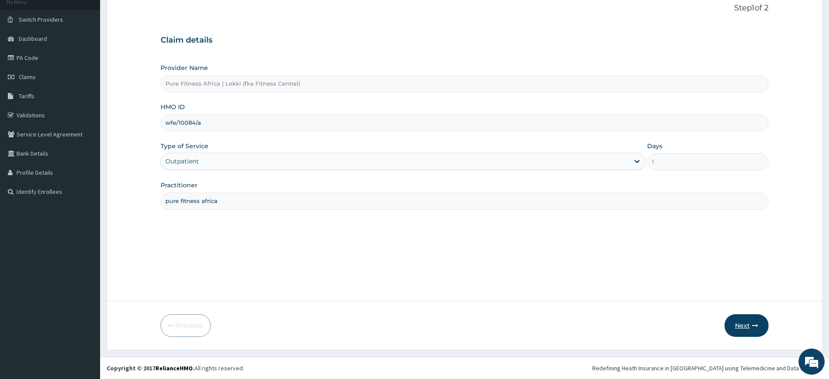
type input "wfe/10084/a"
click at [757, 330] on button "Next" at bounding box center [746, 326] width 44 height 23
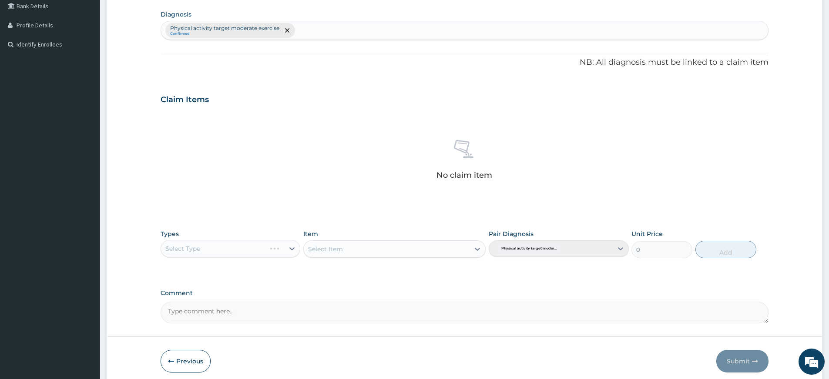
scroll to position [239, 0]
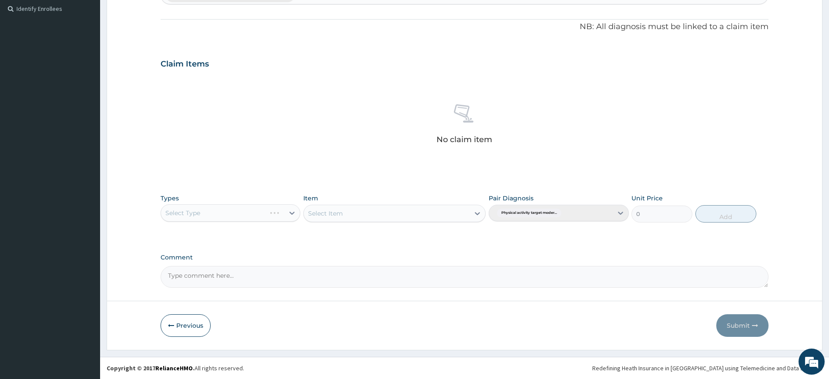
click at [273, 208] on div "Select Type" at bounding box center [231, 212] width 140 height 17
click at [268, 216] on div "Select Type" at bounding box center [231, 212] width 140 height 17
click at [269, 216] on div "Select Type" at bounding box center [222, 213] width 123 height 14
drag, startPoint x: 228, startPoint y: 344, endPoint x: 234, endPoint y: 323, distance: 21.3
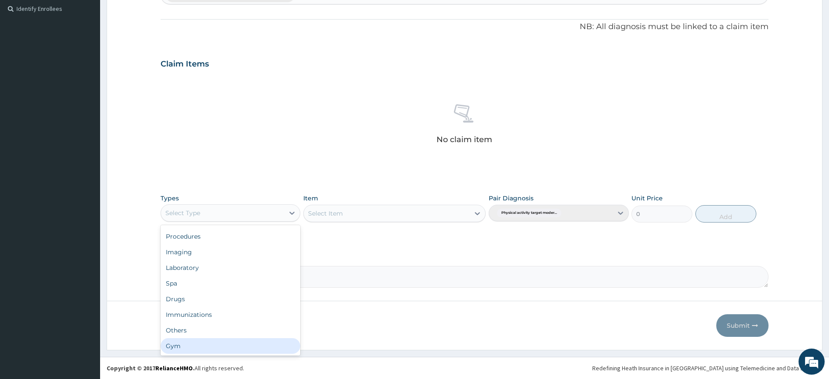
click at [228, 343] on div "Gym" at bounding box center [231, 346] width 140 height 16
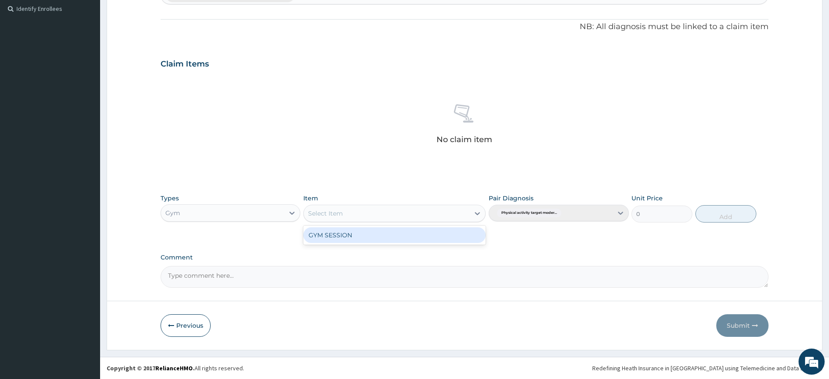
drag, startPoint x: 426, startPoint y: 207, endPoint x: 425, endPoint y: 219, distance: 11.8
click at [426, 207] on div "Select Item" at bounding box center [387, 214] width 166 height 14
click at [424, 233] on div "GYM SESSION" at bounding box center [394, 236] width 182 height 16
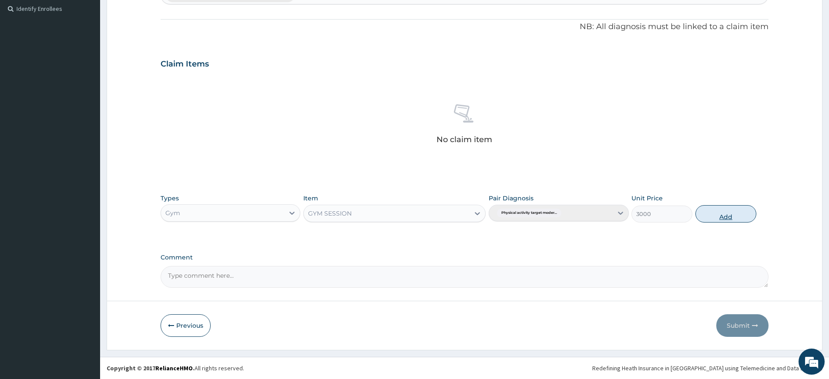
click at [717, 213] on button "Add" at bounding box center [725, 213] width 61 height 17
type input "0"
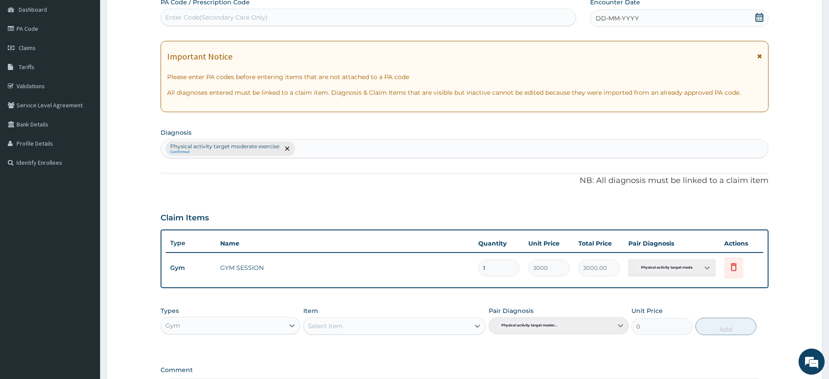
scroll to position [0, 0]
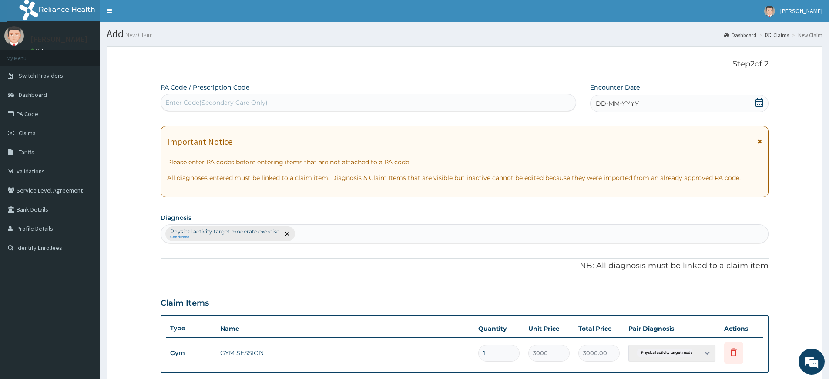
click at [457, 99] on div "Enter Code(Secondary Care Only)" at bounding box center [368, 103] width 415 height 14
type input "PA/6F51D4"
click at [663, 102] on div "DD-MM-YYYY" at bounding box center [679, 103] width 178 height 17
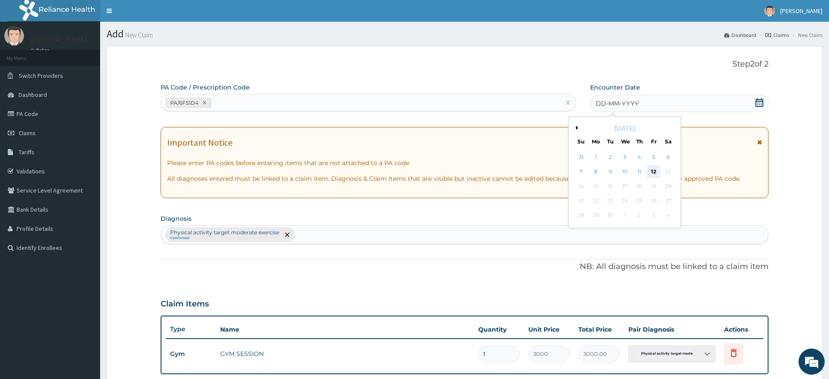
click at [655, 169] on div "12" at bounding box center [653, 172] width 13 height 13
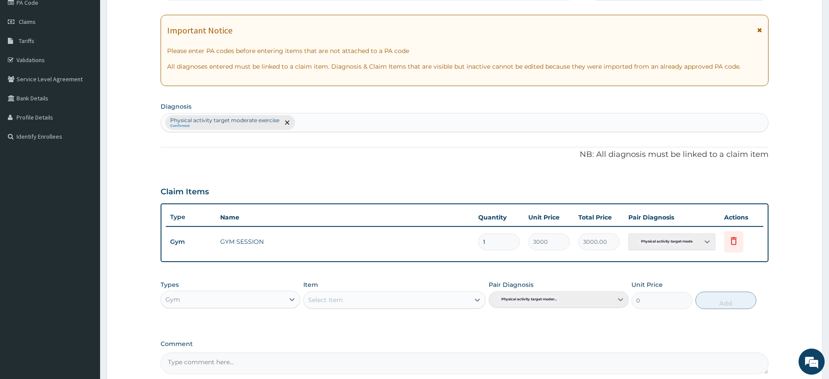
scroll to position [198, 0]
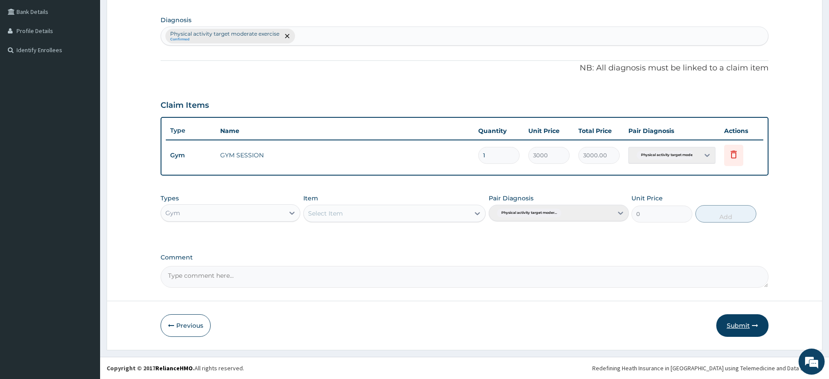
click at [744, 318] on button "Submit" at bounding box center [742, 326] width 52 height 23
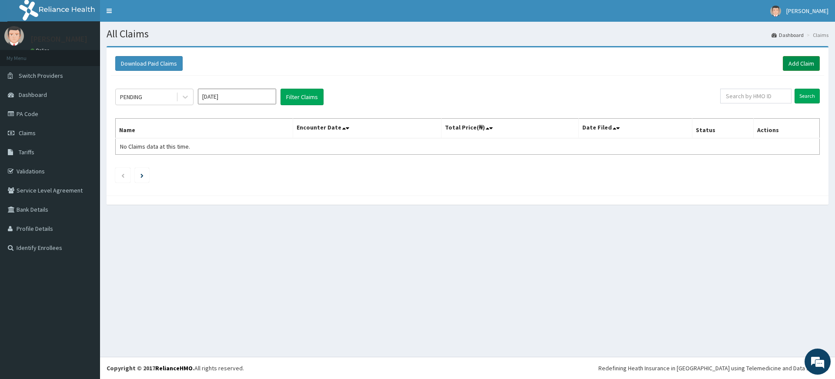
click at [806, 67] on link "Add Claim" at bounding box center [801, 63] width 37 height 15
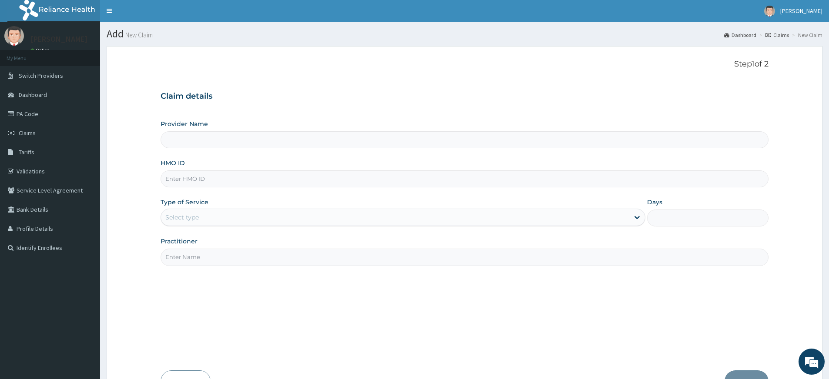
click at [271, 258] on input "Practitioner" at bounding box center [465, 257] width 608 height 17
type input "Pure Fitness Africa | Lekki (fka Fitness Central)"
type input "1"
type input "pure fitness africa"
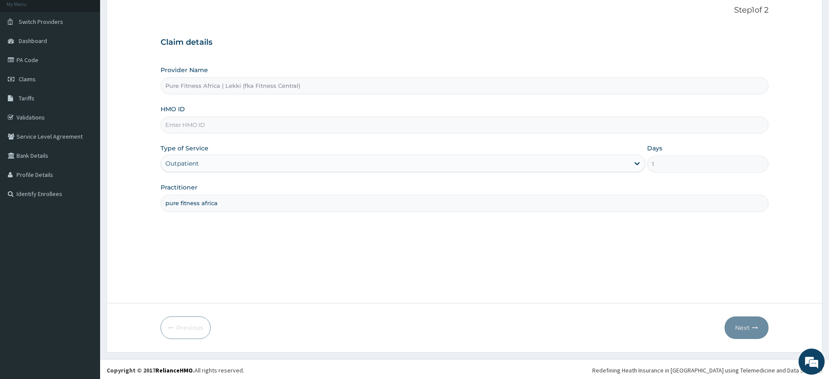
scroll to position [56, 0]
click at [244, 120] on input "HMO ID" at bounding box center [465, 122] width 608 height 17
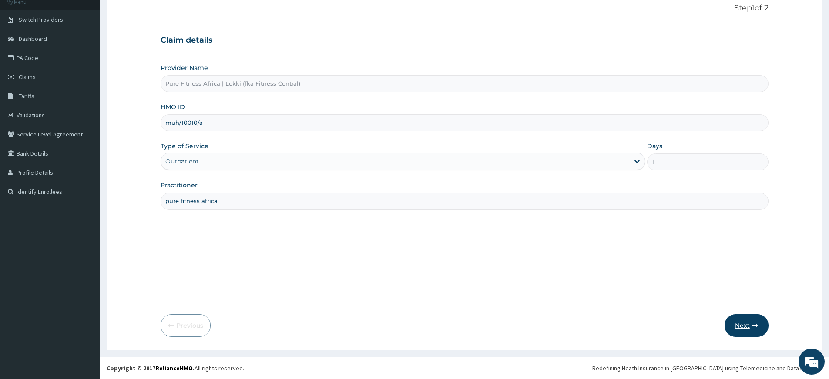
type input "muh/10010/a"
click at [742, 331] on button "Next" at bounding box center [746, 326] width 44 height 23
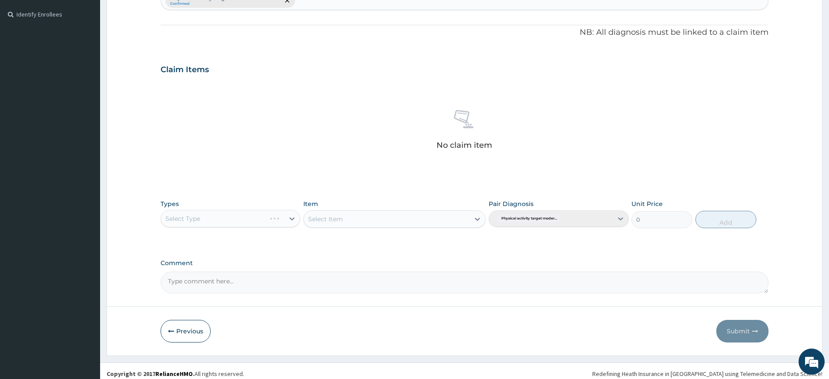
scroll to position [239, 0]
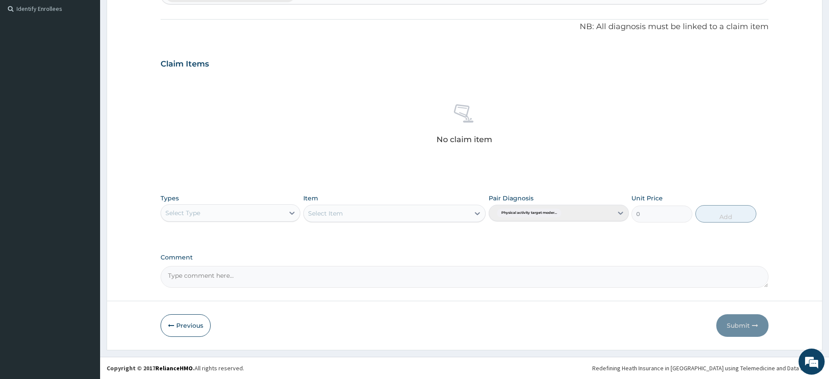
click at [240, 215] on div "Select Type" at bounding box center [222, 213] width 123 height 14
drag, startPoint x: 217, startPoint y: 340, endPoint x: 228, endPoint y: 336, distance: 11.8
click at [217, 340] on div "Gym" at bounding box center [231, 346] width 140 height 16
click at [401, 211] on div "Select Item" at bounding box center [387, 214] width 166 height 14
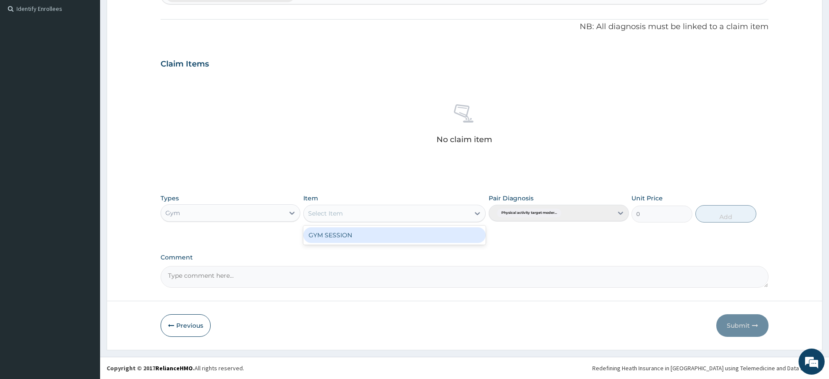
click at [369, 241] on div "GYM SESSION" at bounding box center [394, 236] width 182 height 16
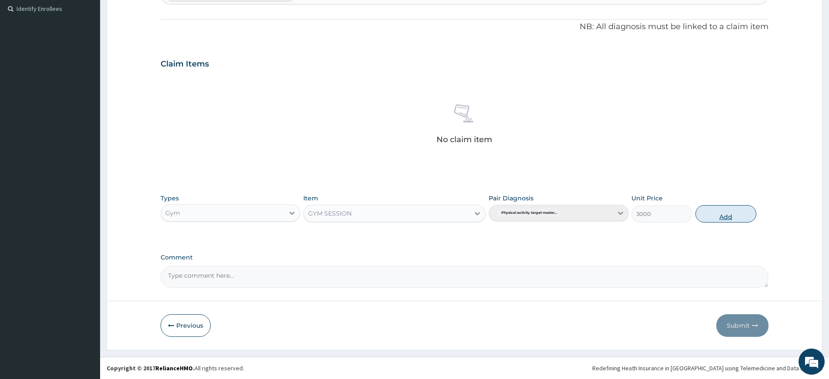
click at [737, 215] on button "Add" at bounding box center [725, 213] width 61 height 17
type input "0"
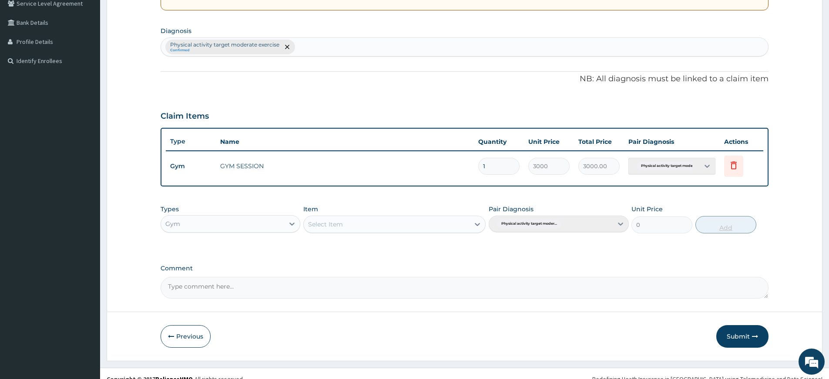
scroll to position [0, 0]
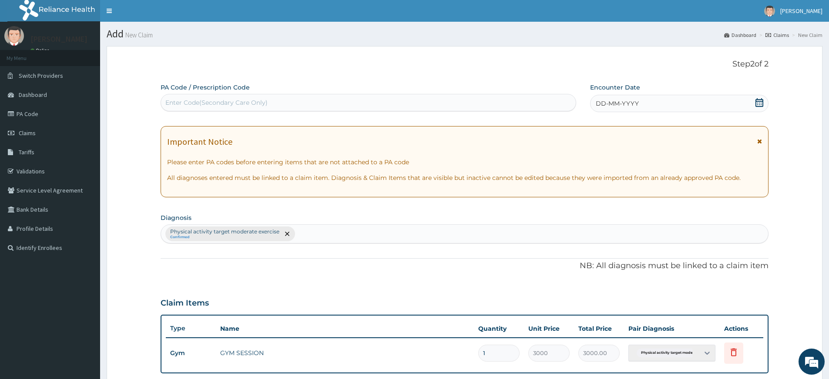
click at [644, 98] on div "DD-MM-YYYY" at bounding box center [679, 103] width 178 height 17
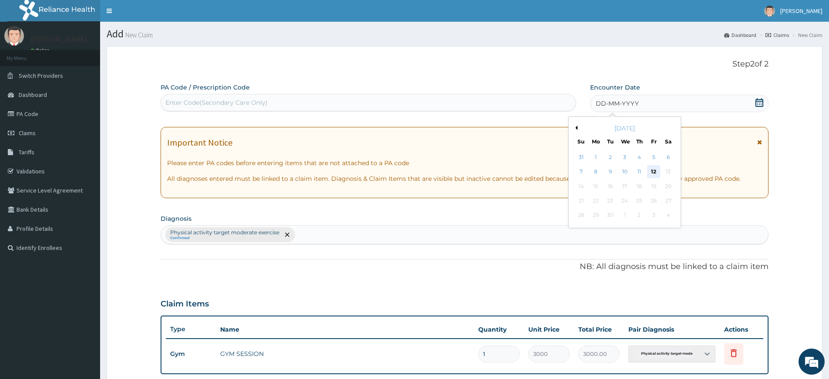
click at [655, 171] on div "12" at bounding box center [653, 172] width 13 height 13
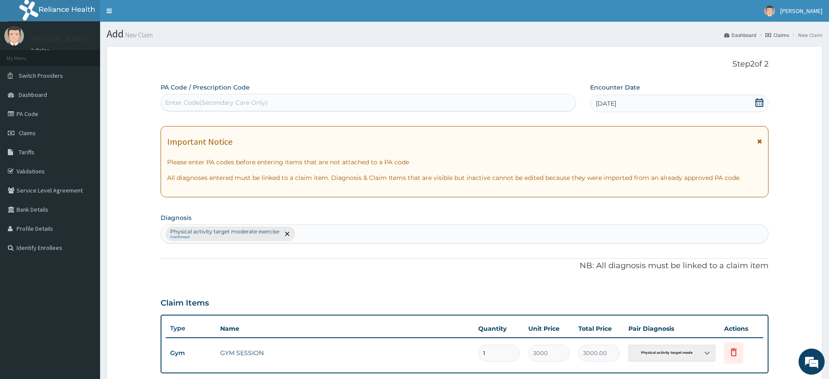
click at [274, 105] on div "Enter Code(Secondary Care Only)" at bounding box center [368, 103] width 415 height 14
type input "PA/37BE00"
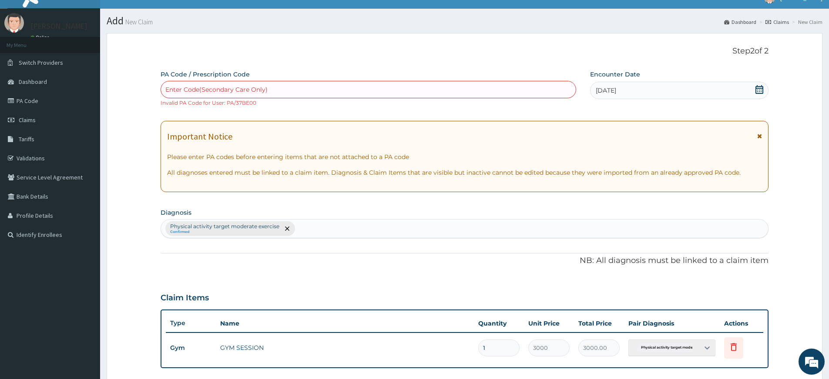
scroll to position [28, 0]
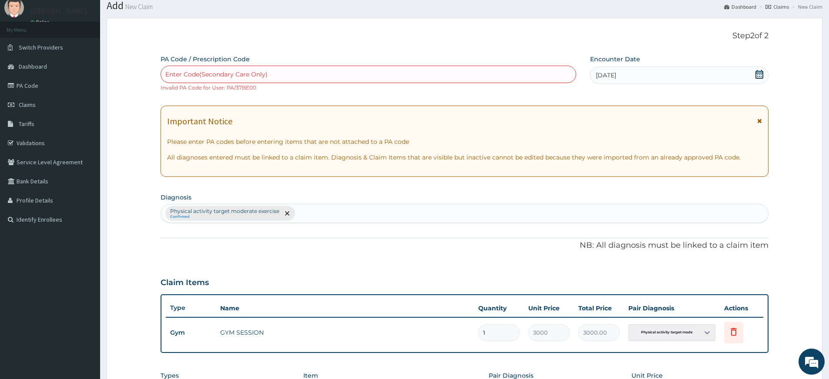
click at [276, 68] on div "Enter Code(Secondary Care Only)" at bounding box center [368, 74] width 415 height 14
type input "PA/37BE00"
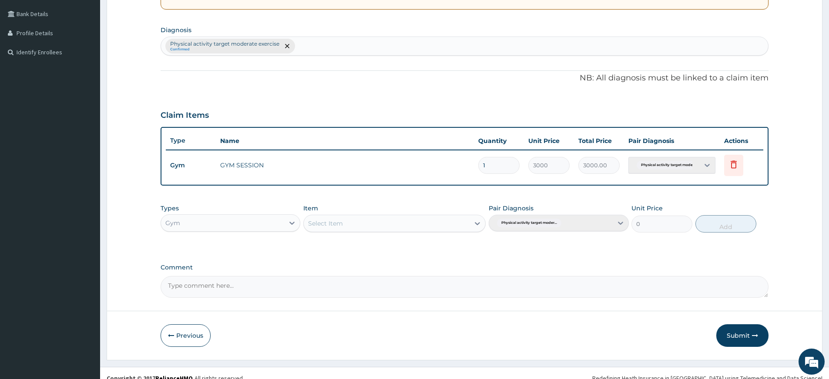
scroll to position [206, 0]
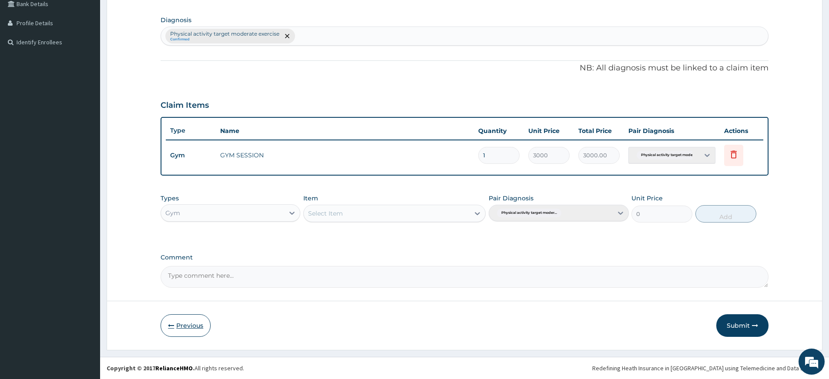
click at [198, 319] on button "Previous" at bounding box center [186, 326] width 50 height 23
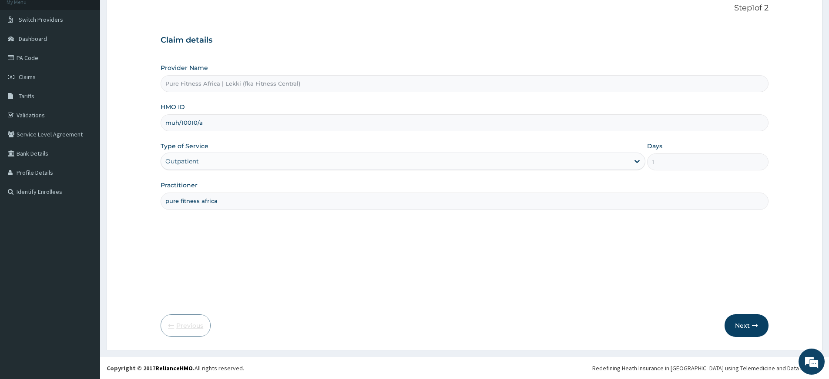
scroll to position [56, 0]
click at [195, 122] on input "muh/10010/a" at bounding box center [465, 122] width 608 height 17
type input "muh/10005/a"
click at [745, 322] on button "Next" at bounding box center [746, 326] width 44 height 23
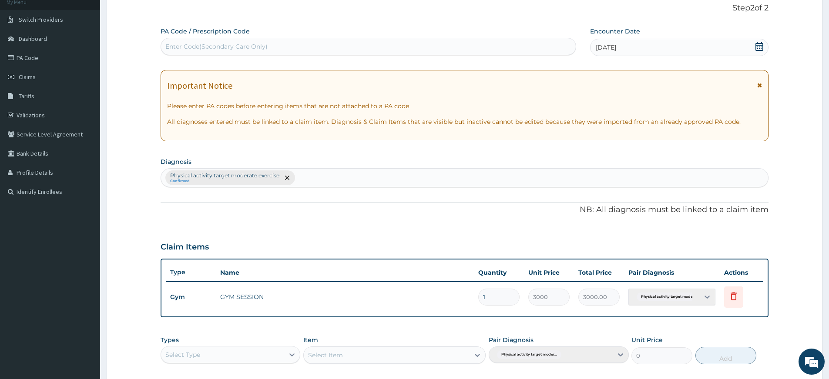
click at [315, 46] on div "Enter Code(Secondary Care Only)" at bounding box center [368, 47] width 415 height 14
type input "PA/"
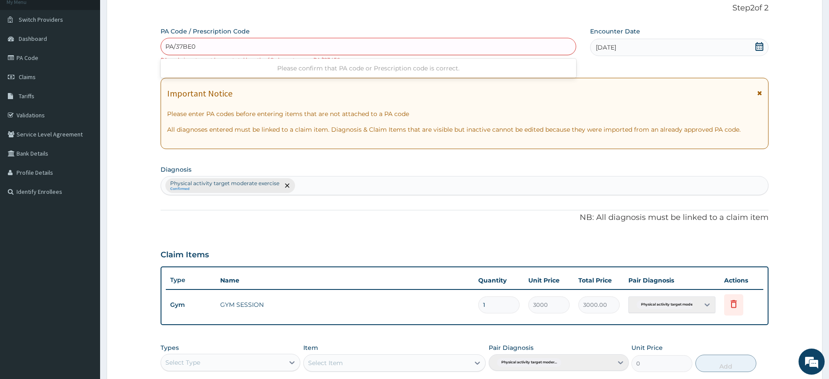
type input "PA/37BE00"
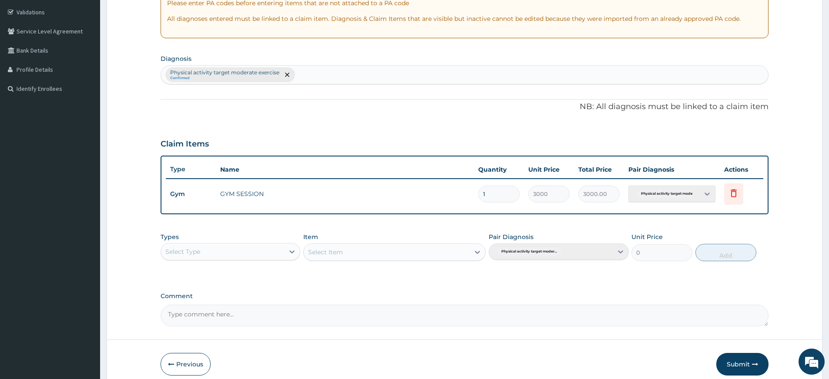
scroll to position [198, 0]
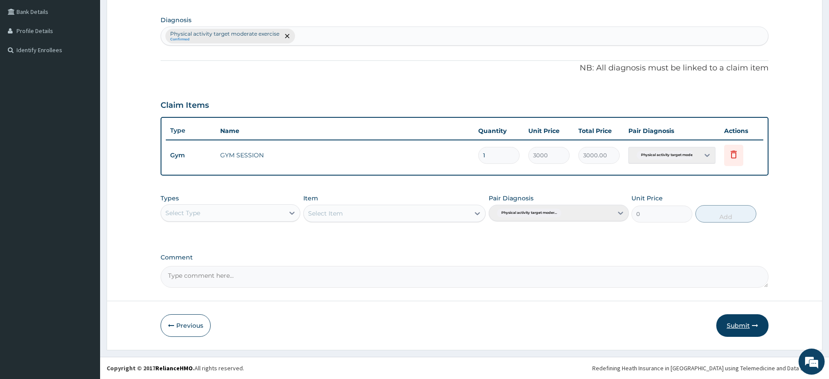
click at [739, 334] on button "Submit" at bounding box center [742, 326] width 52 height 23
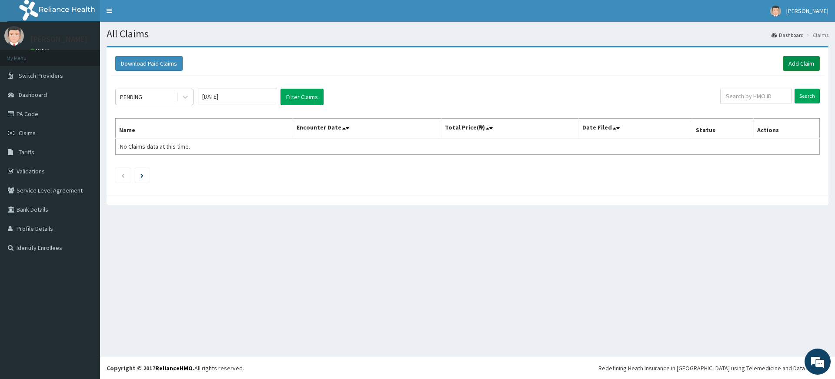
click at [814, 66] on link "Add Claim" at bounding box center [801, 63] width 37 height 15
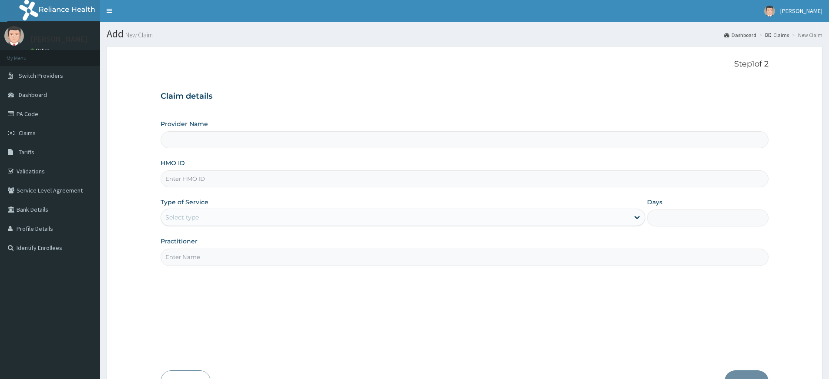
click at [204, 260] on input "Practitioner" at bounding box center [465, 257] width 608 height 17
type input "pure fitness africa"
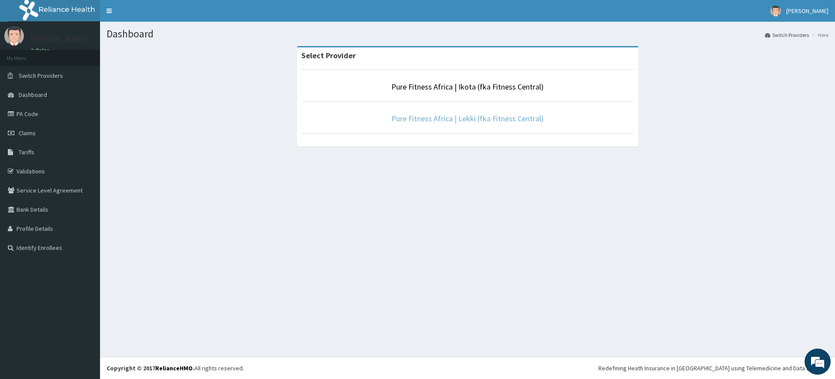
click at [431, 120] on link "Pure Fitness Africa | Lekki (fka Fitness Central)" at bounding box center [468, 119] width 152 height 10
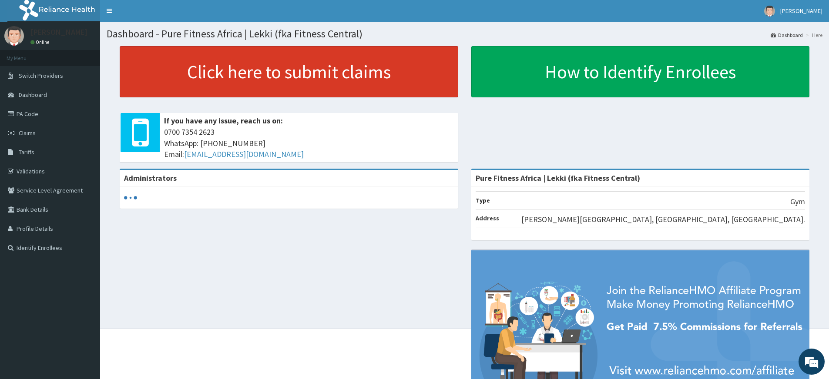
click at [258, 70] on link "Click here to submit claims" at bounding box center [289, 71] width 338 height 51
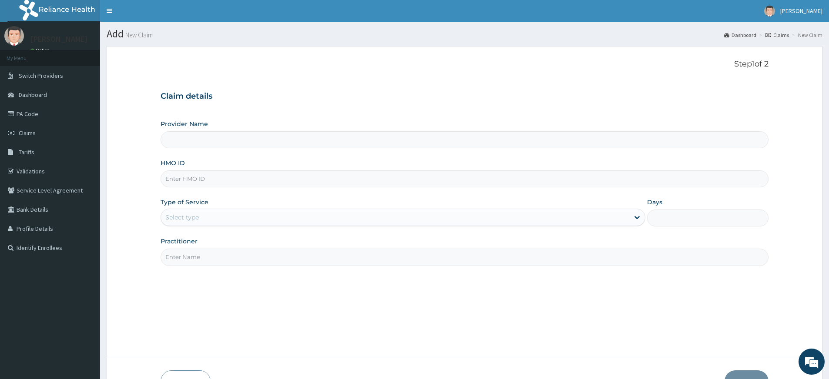
click at [214, 261] on input "Practitioner" at bounding box center [465, 257] width 608 height 17
type input "Pure Fitness Africa | Lekki (fka Fitness Central)"
type input "1"
type input "pure fitness africa"
click at [185, 177] on input "HMO ID" at bounding box center [465, 179] width 608 height 17
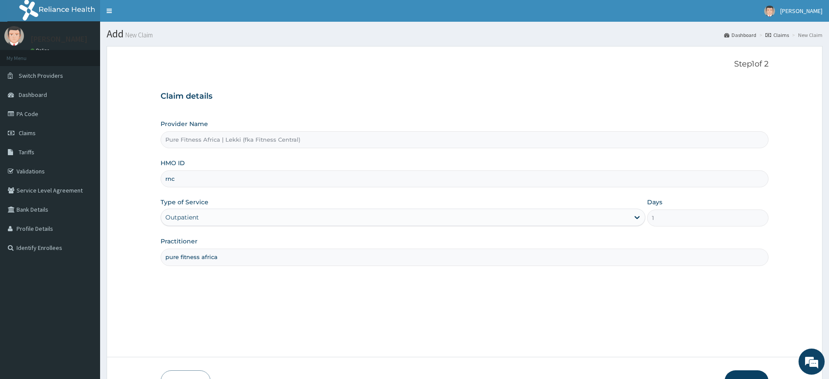
type input "rnc/10011/a"
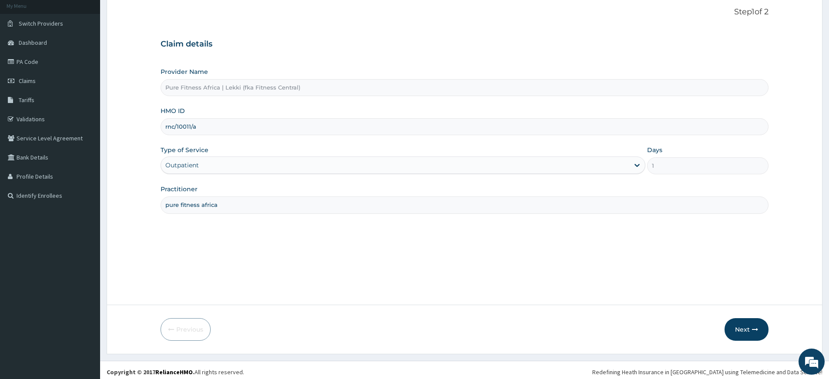
scroll to position [56, 0]
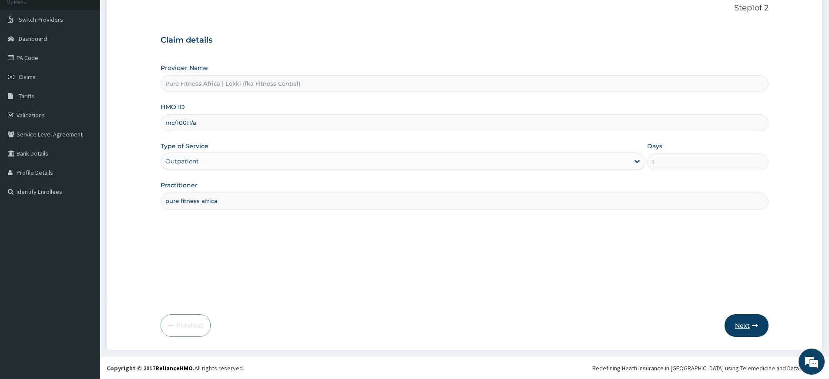
click at [746, 321] on button "Next" at bounding box center [746, 326] width 44 height 23
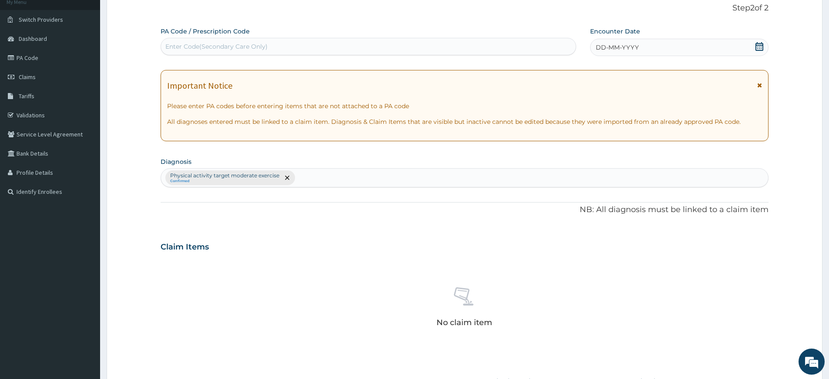
click at [767, 46] on div "DD-MM-YYYY" at bounding box center [679, 47] width 178 height 17
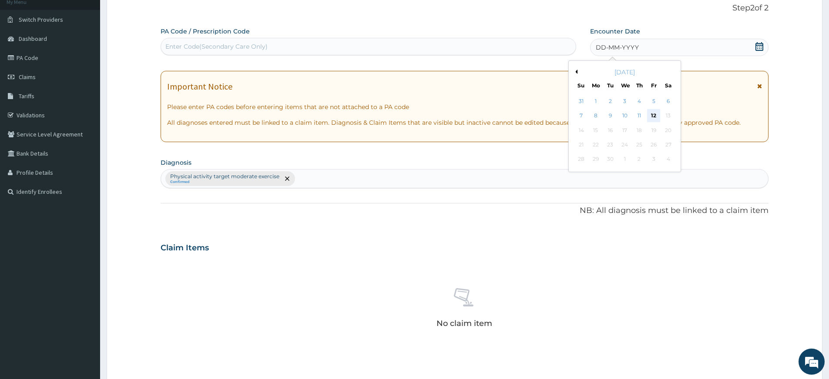
click at [652, 114] on div "12" at bounding box center [653, 116] width 13 height 13
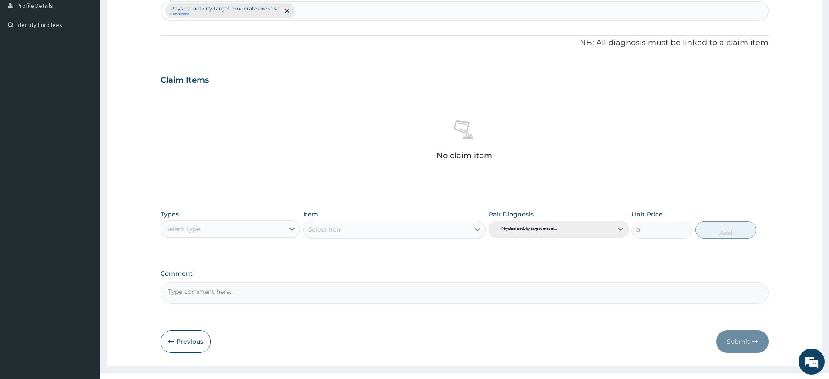
scroll to position [239, 0]
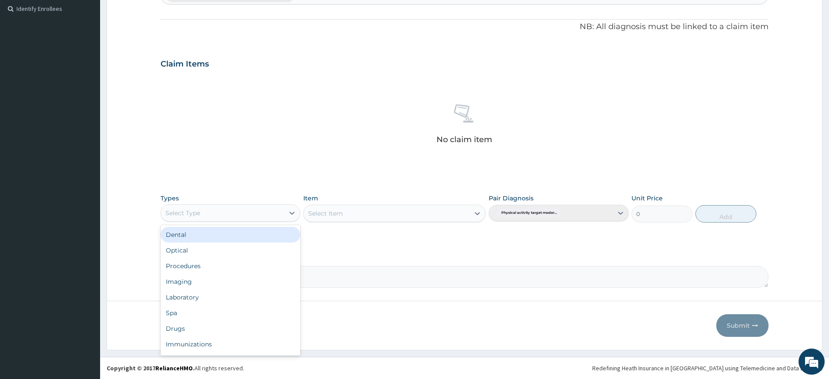
click at [226, 210] on div "Select Type" at bounding box center [222, 213] width 123 height 14
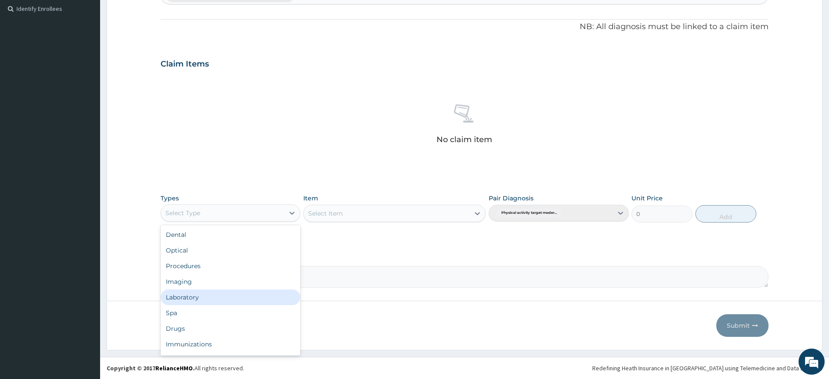
scroll to position [30, 0]
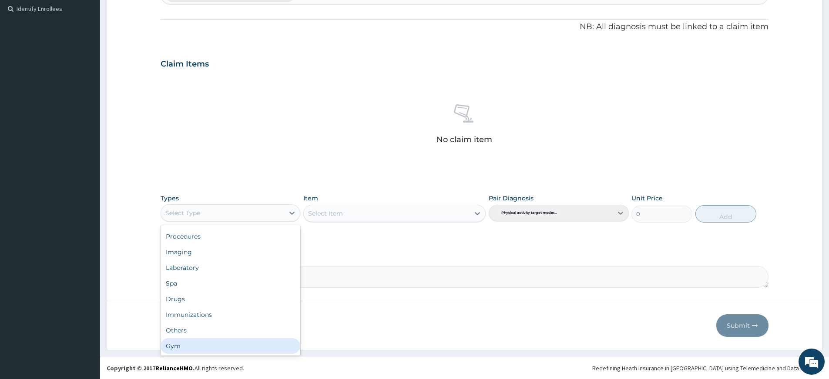
click at [218, 345] on div "Gym" at bounding box center [231, 346] width 140 height 16
click at [412, 214] on div "Select Item" at bounding box center [387, 214] width 166 height 14
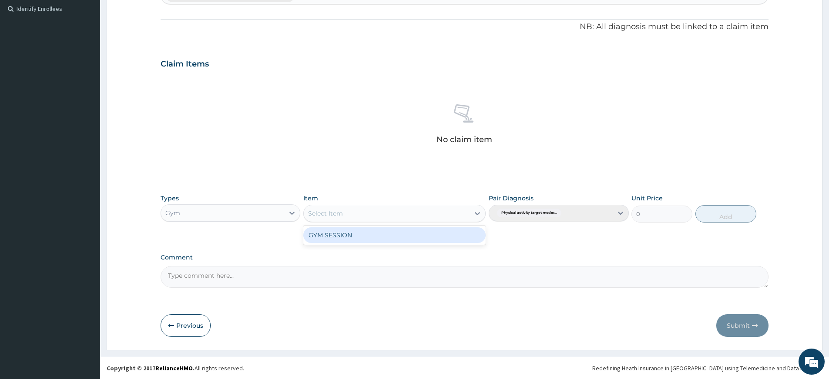
drag, startPoint x: 412, startPoint y: 242, endPoint x: 412, endPoint y: 238, distance: 4.8
click at [412, 242] on div "GYM SESSION" at bounding box center [394, 236] width 182 height 16
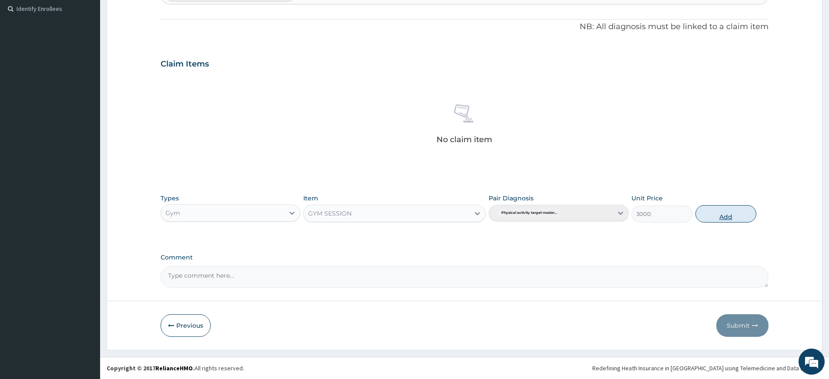
click at [717, 210] on button "Add" at bounding box center [725, 213] width 61 height 17
type input "0"
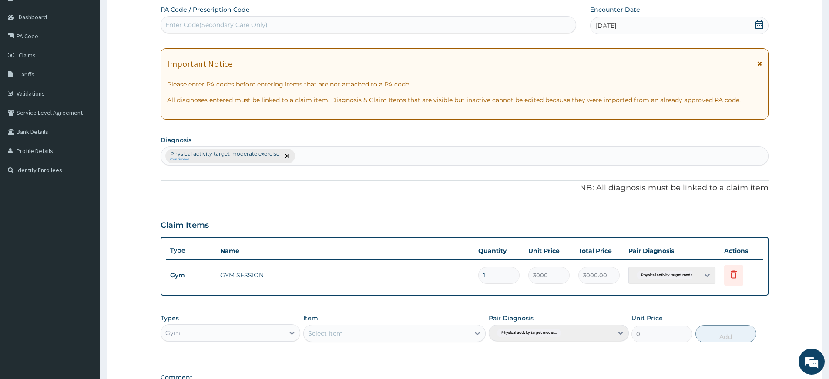
scroll to position [0, 0]
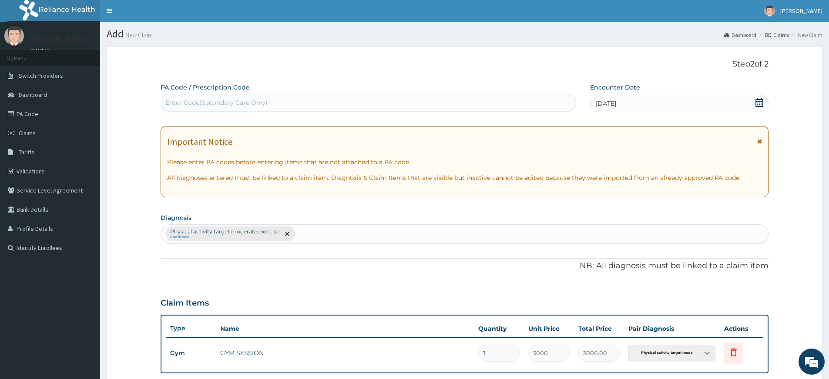
click at [300, 102] on div "Enter Code(Secondary Care Only)" at bounding box center [368, 103] width 415 height 14
type input "PA/019454"
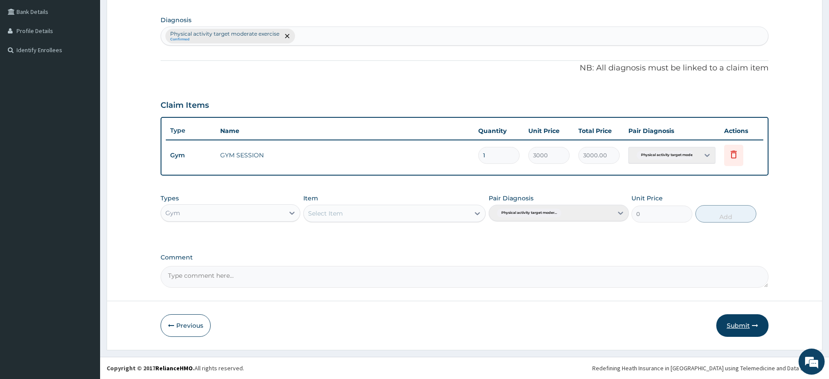
click at [732, 324] on button "Submit" at bounding box center [742, 326] width 52 height 23
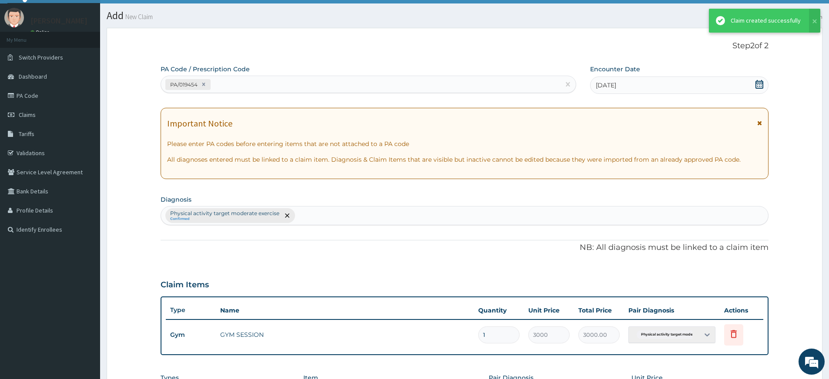
scroll to position [198, 0]
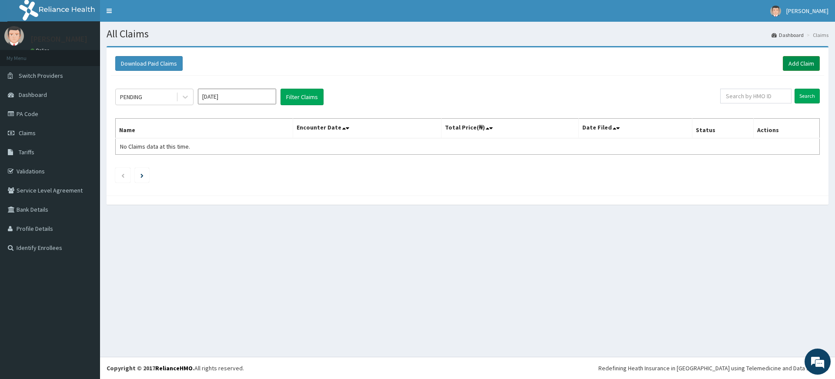
click at [803, 61] on link "Add Claim" at bounding box center [801, 63] width 37 height 15
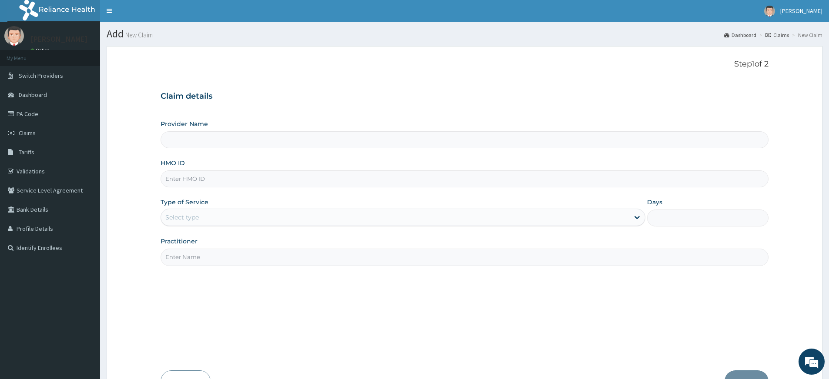
type input "Pure Fitness Africa | Lekki (fka Fitness Central)"
type input "1"
click at [201, 183] on input "HMO ID" at bounding box center [465, 179] width 608 height 17
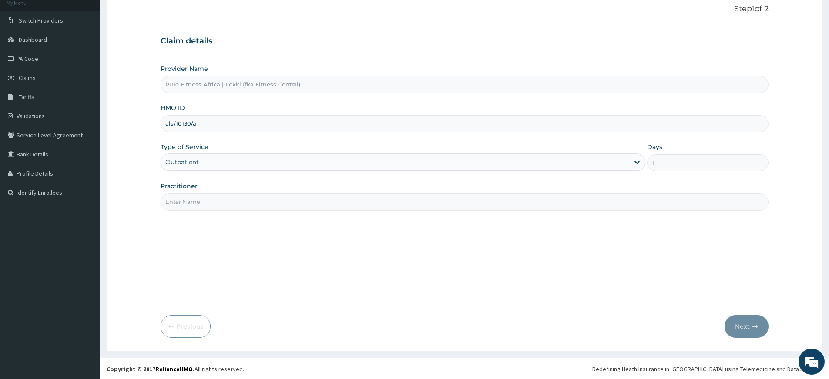
scroll to position [56, 0]
type input "als/10130/a"
click at [580, 193] on input "Practitioner" at bounding box center [465, 201] width 608 height 17
type input "pure fitness africa"
click at [760, 326] on button "Next" at bounding box center [746, 326] width 44 height 23
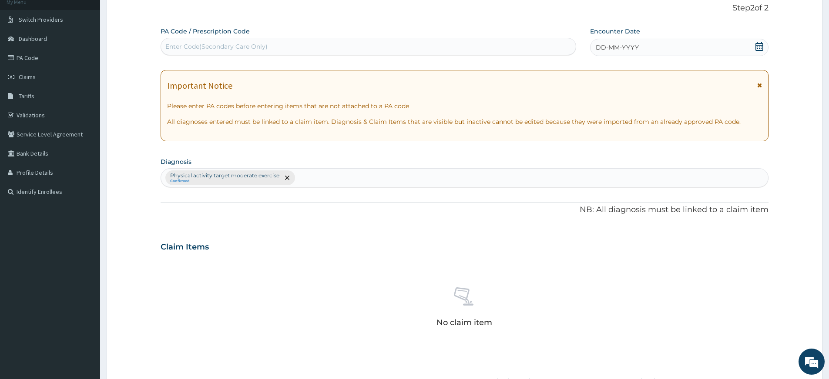
click at [680, 47] on div "DD-MM-YYYY" at bounding box center [679, 47] width 178 height 17
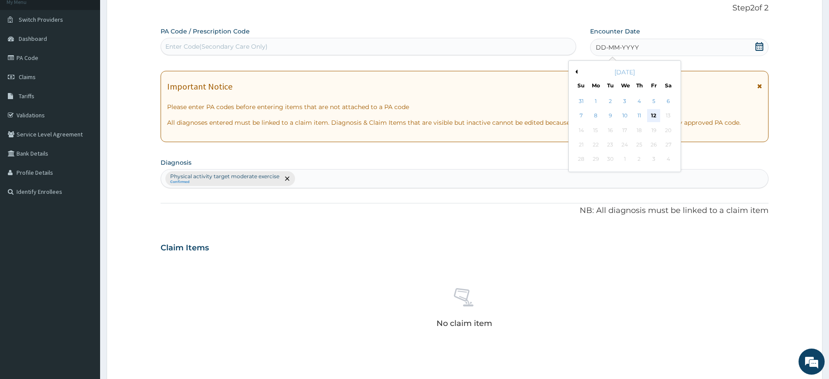
click at [654, 113] on div "12" at bounding box center [653, 116] width 13 height 13
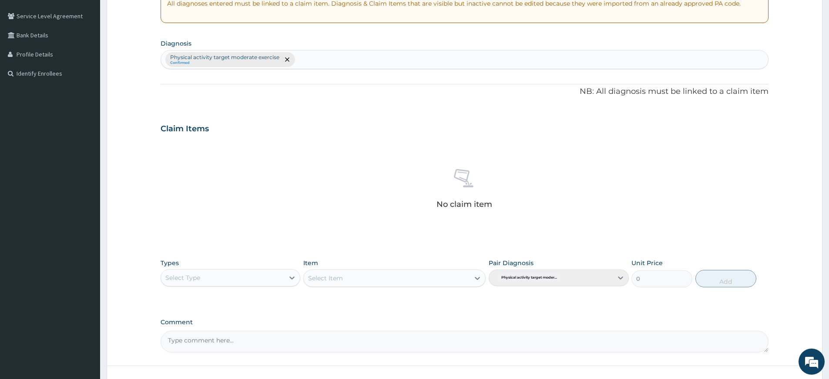
scroll to position [239, 0]
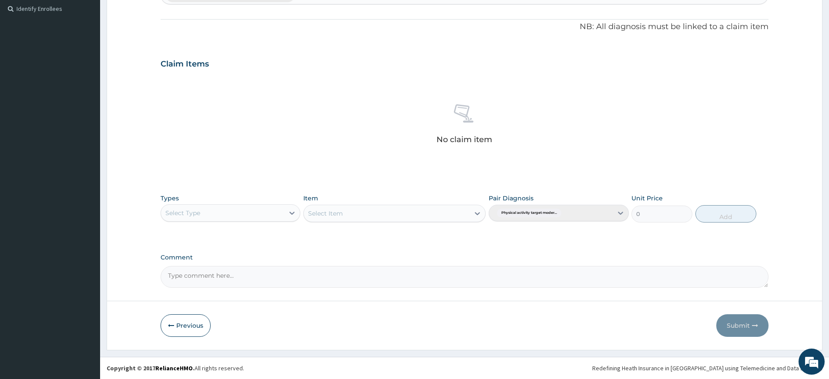
click at [222, 211] on div "Select Type" at bounding box center [222, 213] width 123 height 14
drag, startPoint x: 190, startPoint y: 349, endPoint x: 193, endPoint y: 345, distance: 4.9
click at [190, 349] on div "Gym" at bounding box center [231, 346] width 140 height 16
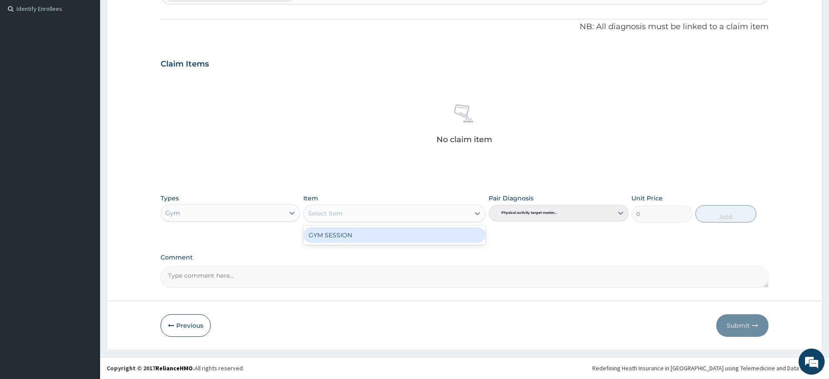
click at [379, 213] on div "Select Item" at bounding box center [387, 214] width 166 height 14
click at [383, 238] on div "GYM SESSION" at bounding box center [394, 236] width 182 height 16
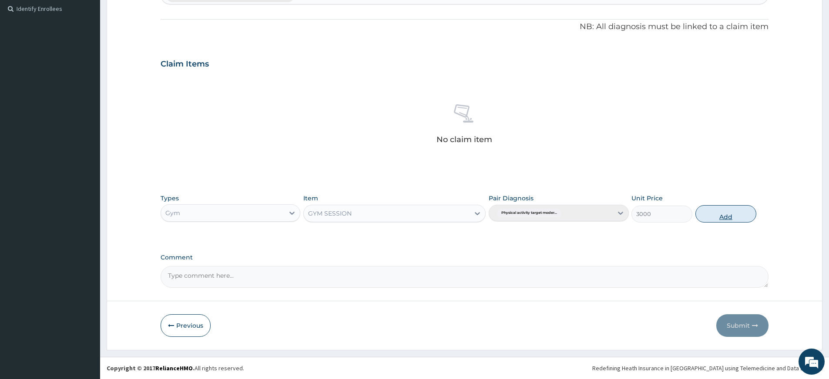
click at [718, 212] on button "Add" at bounding box center [725, 213] width 61 height 17
type input "0"
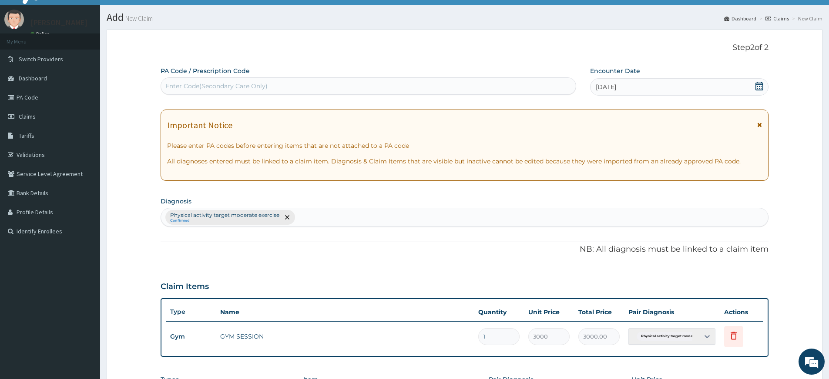
scroll to position [0, 0]
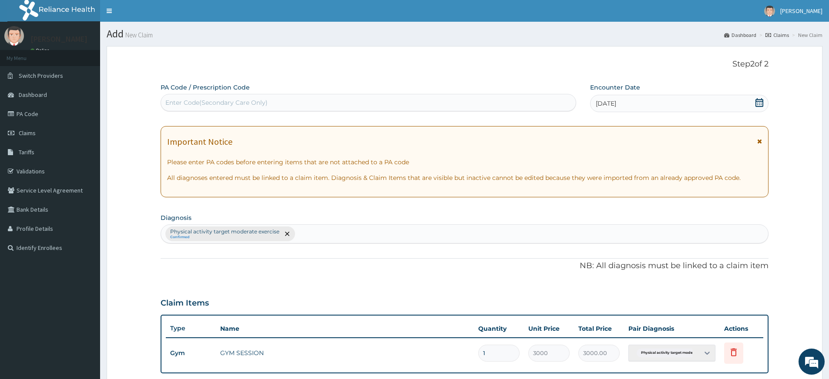
click at [301, 94] on div "Enter Code(Secondary Care Only)" at bounding box center [368, 102] width 415 height 17
type input "PA/F0E805"
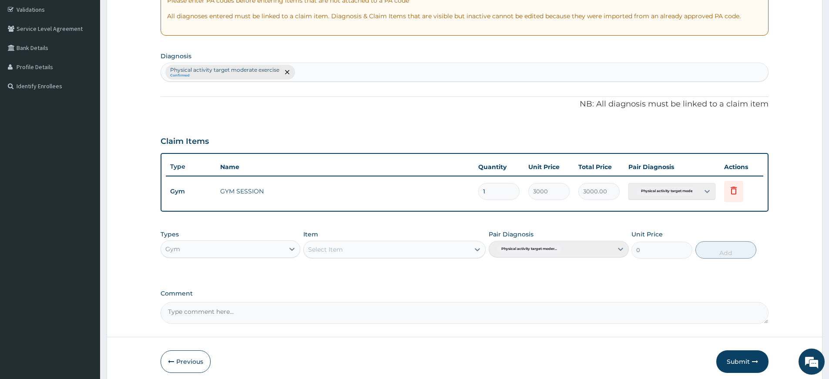
scroll to position [198, 0]
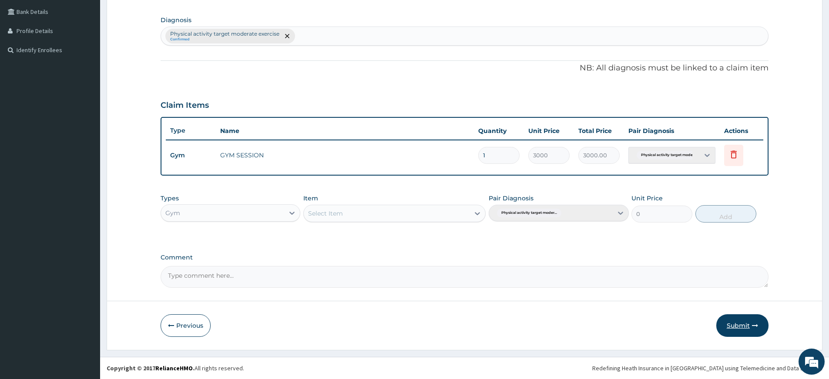
click at [744, 325] on button "Submit" at bounding box center [742, 326] width 52 height 23
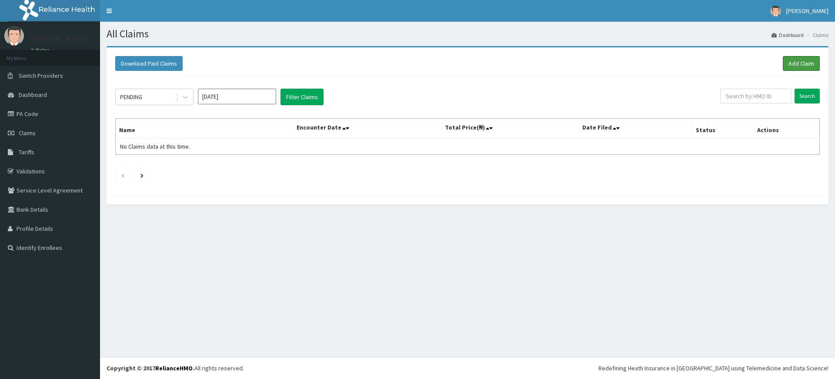
click at [801, 64] on link "Add Claim" at bounding box center [801, 63] width 37 height 15
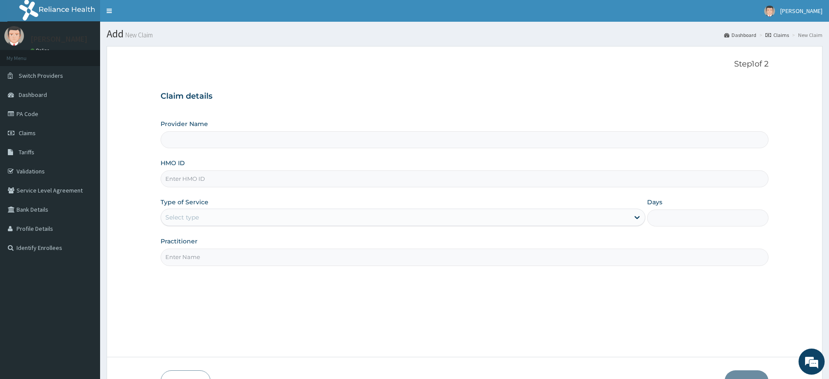
click at [187, 255] on input "Practitioner" at bounding box center [465, 257] width 608 height 17
type input "pure fitness africa"
type input "Pure Fitness Africa | Lekki (fka Fitness Central)"
type input "1"
click at [197, 181] on input "HMO ID" at bounding box center [465, 179] width 608 height 17
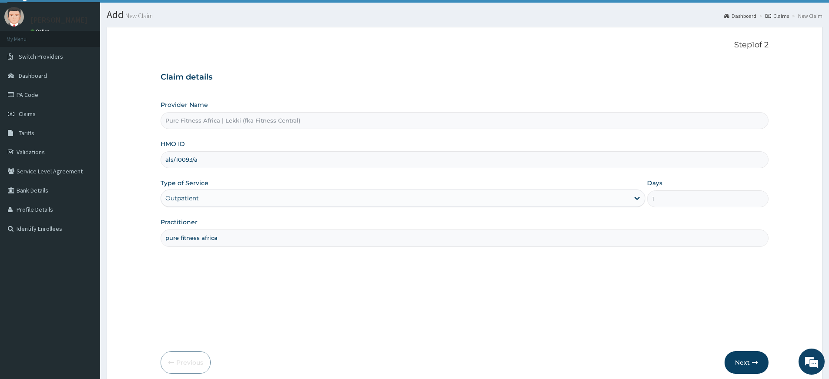
scroll to position [56, 0]
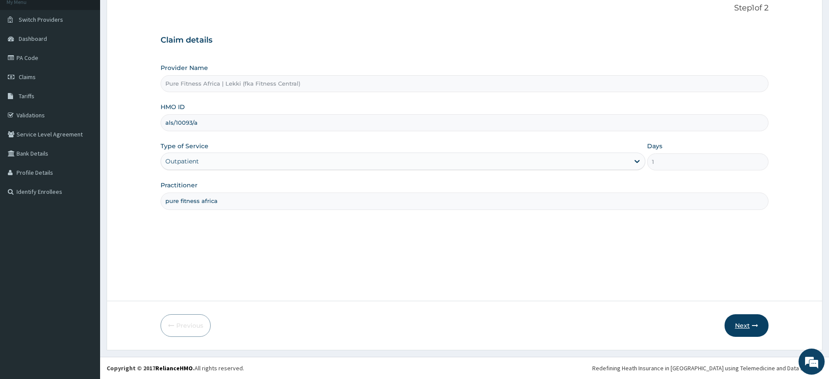
type input "als/10093/a"
click at [736, 323] on button "Next" at bounding box center [746, 326] width 44 height 23
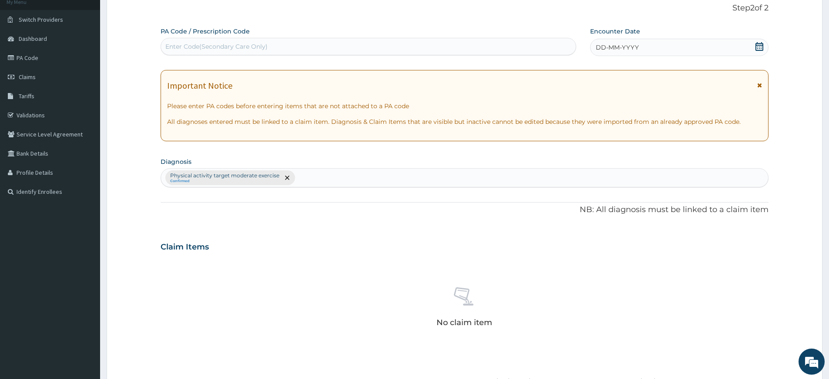
click at [757, 51] on span at bounding box center [759, 47] width 9 height 11
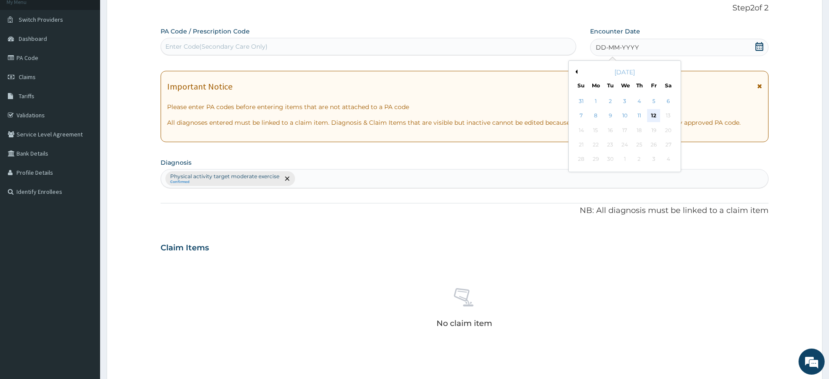
click at [654, 117] on div "12" at bounding box center [653, 116] width 13 height 13
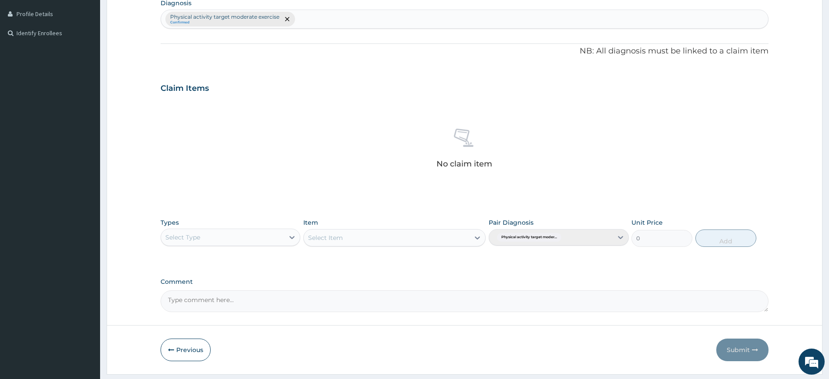
scroll to position [239, 0]
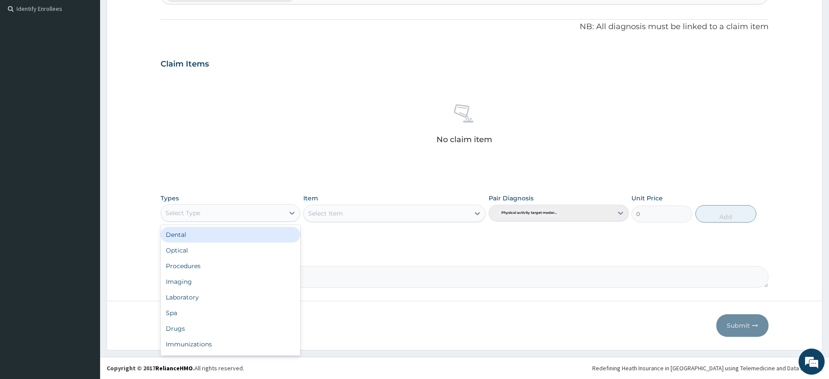
click at [240, 212] on div "Select Type" at bounding box center [222, 213] width 123 height 14
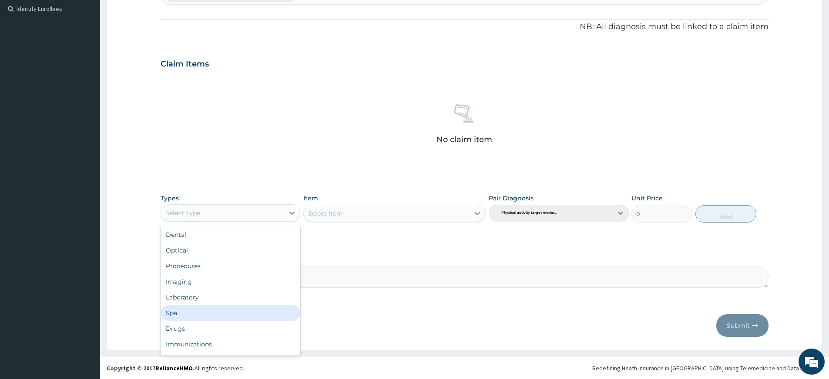
scroll to position [30, 0]
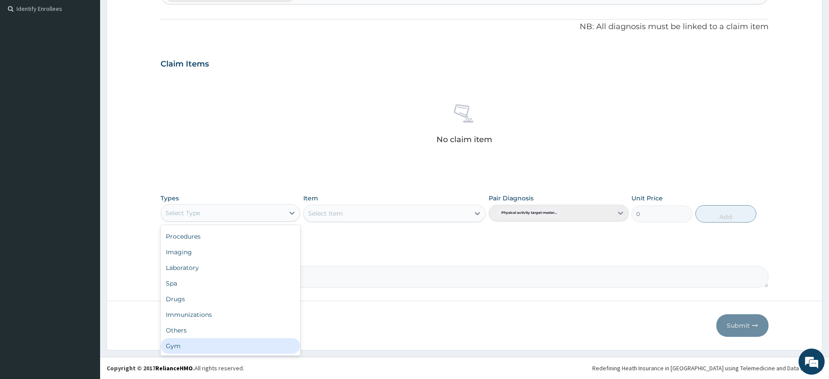
drag, startPoint x: 220, startPoint y: 358, endPoint x: 221, endPoint y: 353, distance: 5.2
click at [221, 358] on footer "Redefining Heath Insurance in Africa using Telemedicine and Data Science! Copyr…" at bounding box center [464, 368] width 729 height 22
click at [419, 218] on div "Select Item" at bounding box center [394, 213] width 182 height 17
click at [432, 210] on div "Select Item" at bounding box center [394, 213] width 182 height 17
click at [429, 213] on div "Select Item" at bounding box center [394, 213] width 182 height 17
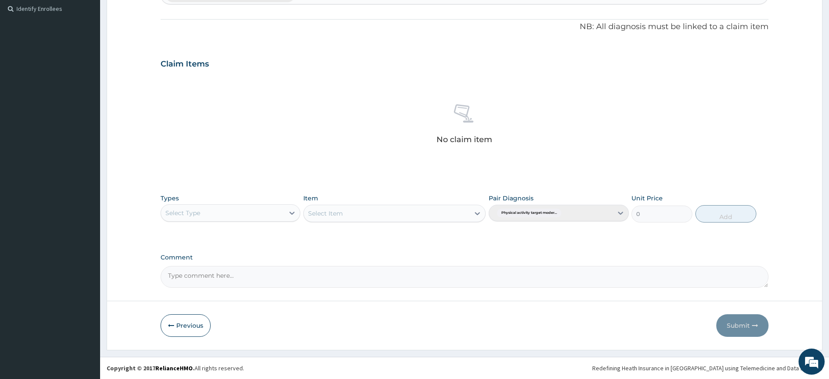
click at [469, 213] on div "Select Item" at bounding box center [394, 213] width 182 height 17
click at [231, 215] on div "Select Type" at bounding box center [222, 213] width 123 height 14
click at [217, 349] on div "Gym" at bounding box center [231, 346] width 140 height 16
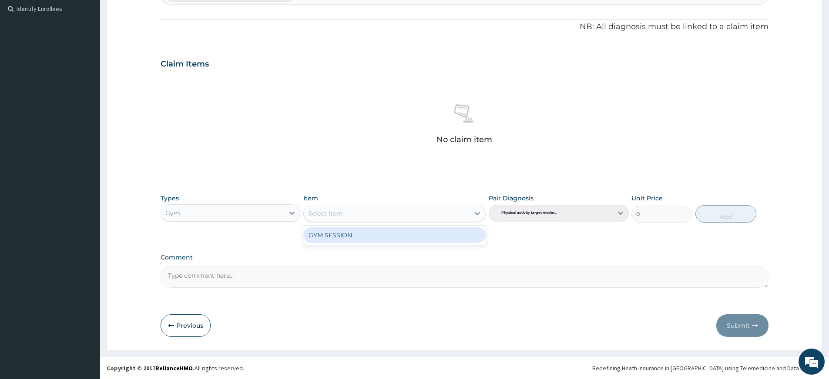
click at [389, 209] on div "Select Item" at bounding box center [387, 214] width 166 height 14
click at [385, 234] on div "GYM SESSION" at bounding box center [394, 236] width 182 height 16
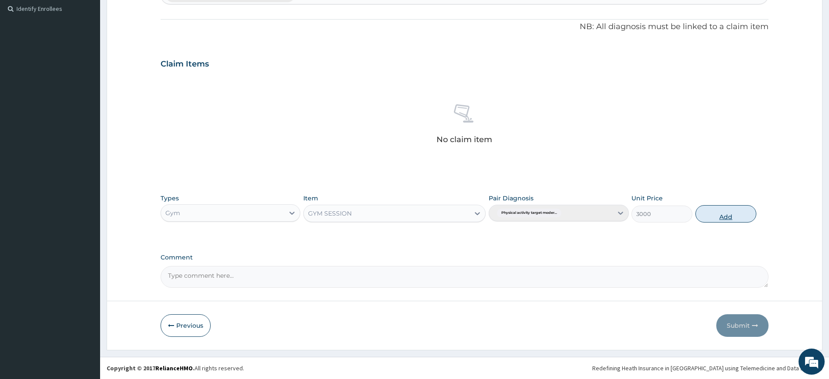
click at [733, 212] on button "Add" at bounding box center [725, 213] width 61 height 17
type input "0"
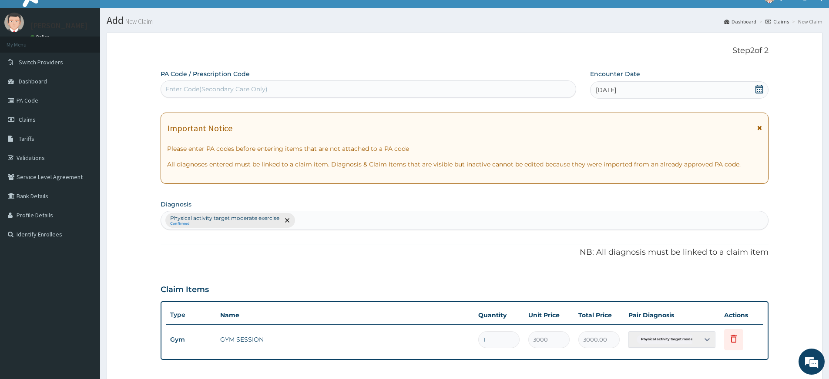
scroll to position [0, 0]
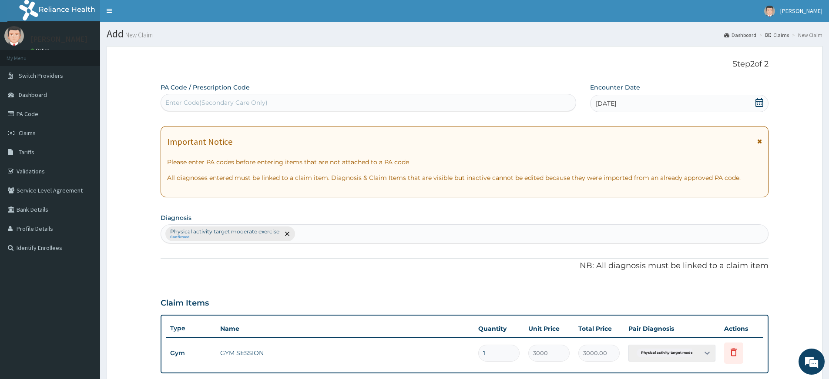
click at [317, 108] on div "Enter Code(Secondary Care Only)" at bounding box center [368, 103] width 415 height 14
type input "PA/834B7E"
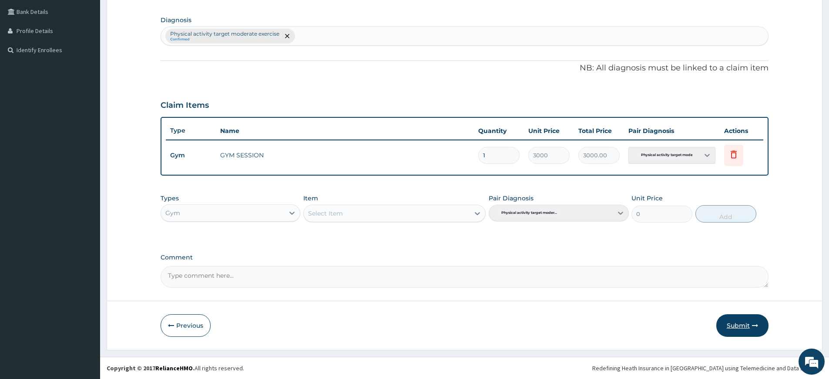
click at [731, 323] on button "Submit" at bounding box center [742, 326] width 52 height 23
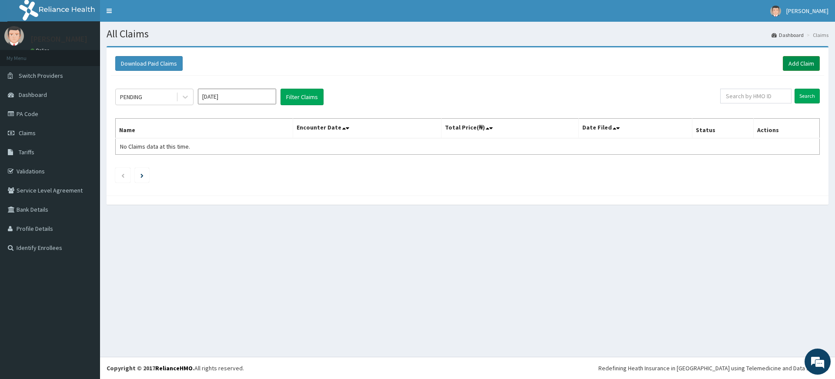
click at [808, 65] on link "Add Claim" at bounding box center [801, 63] width 37 height 15
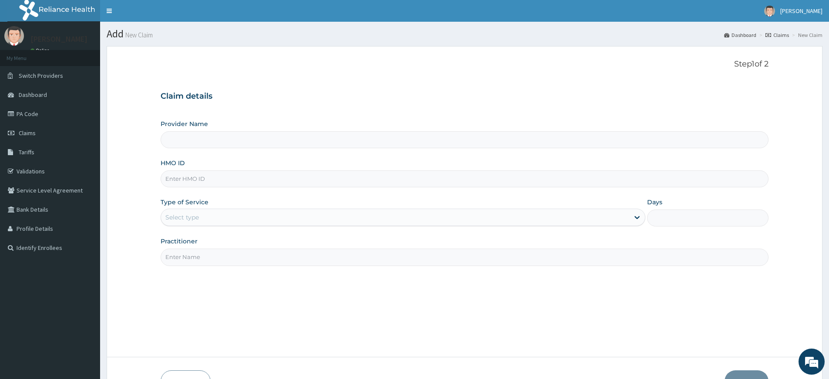
type input "Pure Fitness Africa | Lekki (fka Fitness Central)"
type input "1"
click at [195, 257] on input "Practitioner" at bounding box center [465, 257] width 608 height 17
click at [178, 181] on input "HMO ID" at bounding box center [465, 179] width 608 height 17
type input "cok/10030/a"
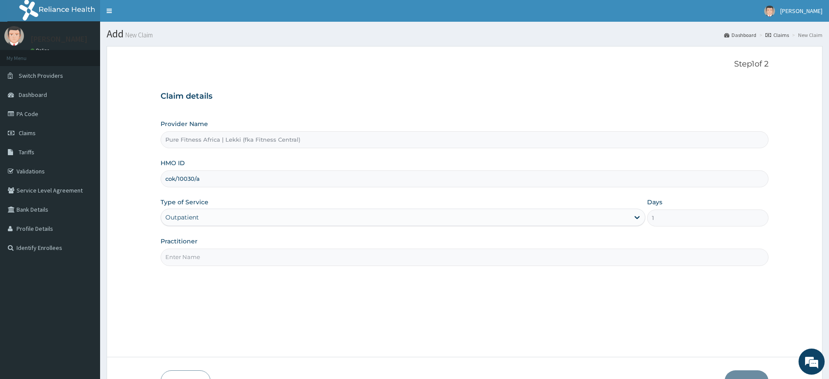
click at [493, 264] on input "Practitioner" at bounding box center [465, 257] width 608 height 17
type input "pure fitness africa"
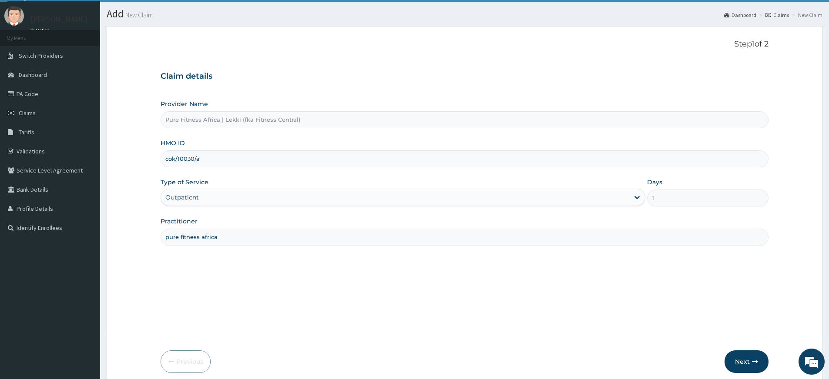
scroll to position [56, 0]
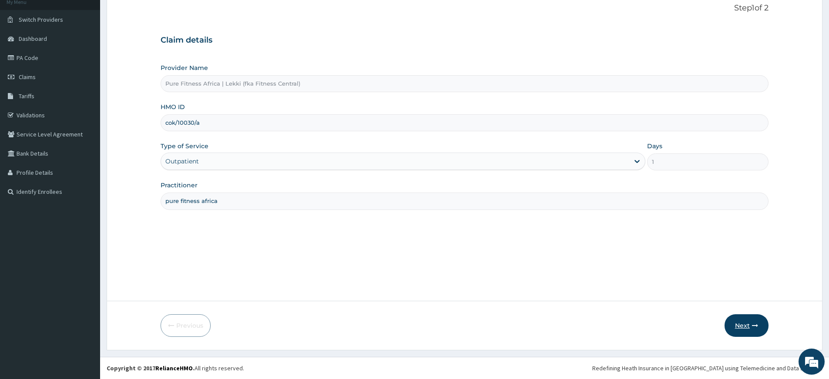
click at [740, 324] on button "Next" at bounding box center [746, 326] width 44 height 23
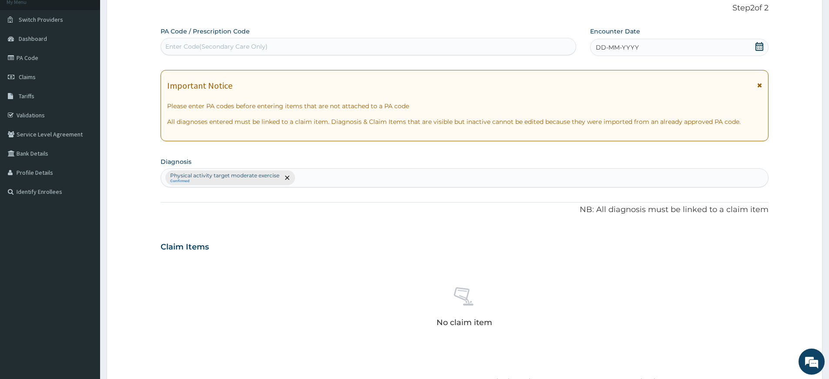
click at [646, 51] on div "DD-MM-YYYY" at bounding box center [679, 47] width 178 height 17
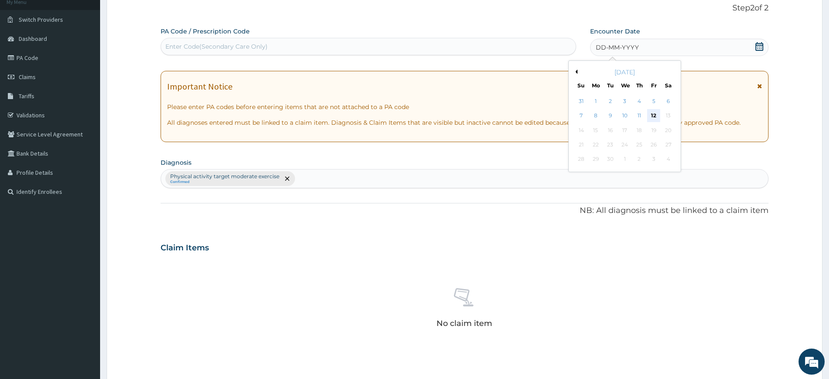
click at [654, 113] on div "12" at bounding box center [653, 116] width 13 height 13
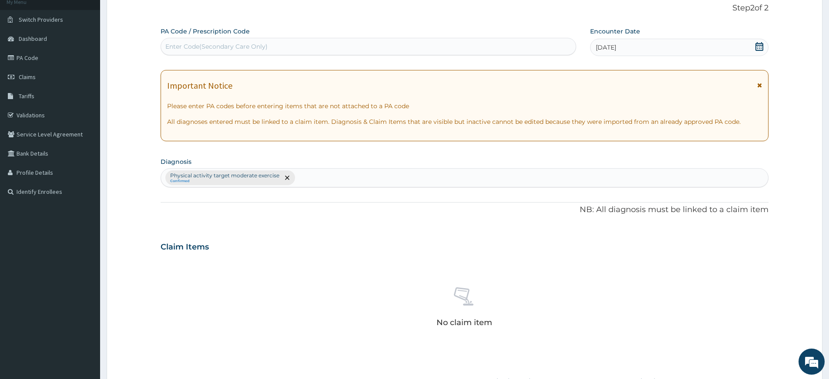
scroll to position [239, 0]
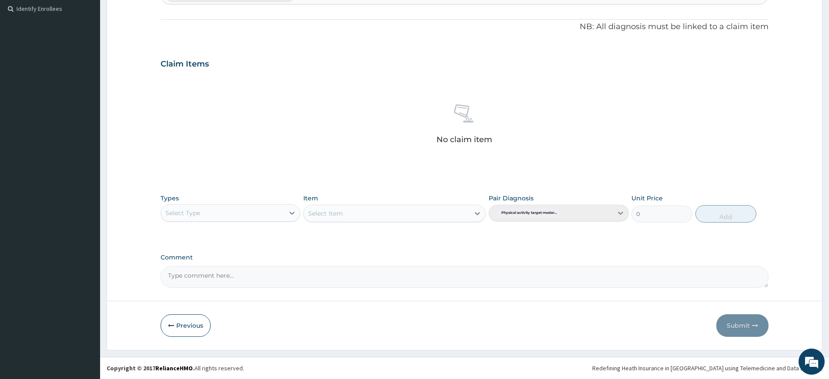
click at [222, 207] on div "Select Type" at bounding box center [222, 213] width 123 height 14
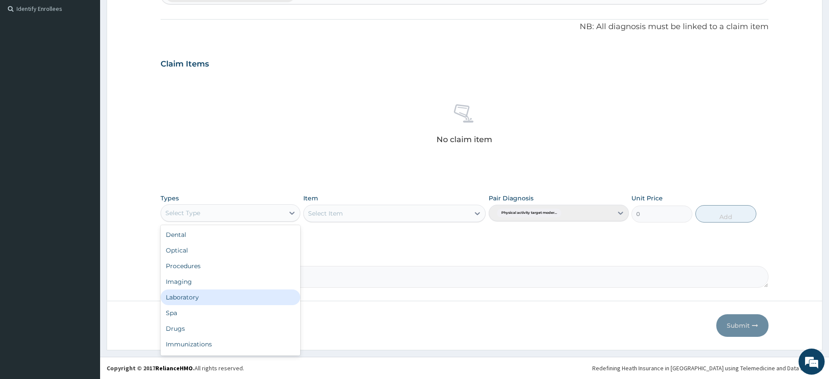
scroll to position [30, 0]
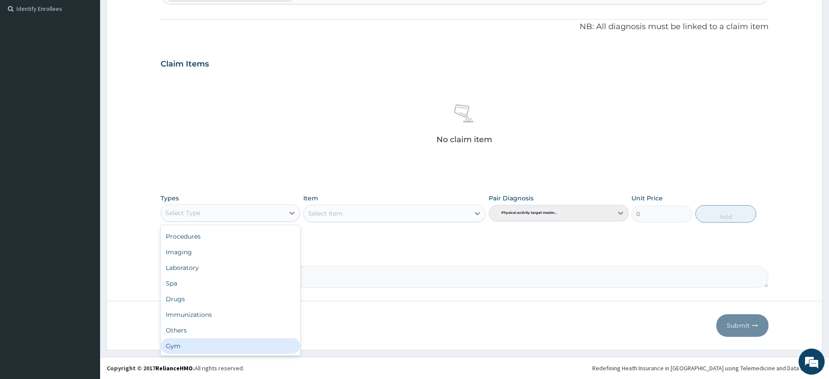
click at [193, 347] on div "Gym" at bounding box center [231, 346] width 140 height 16
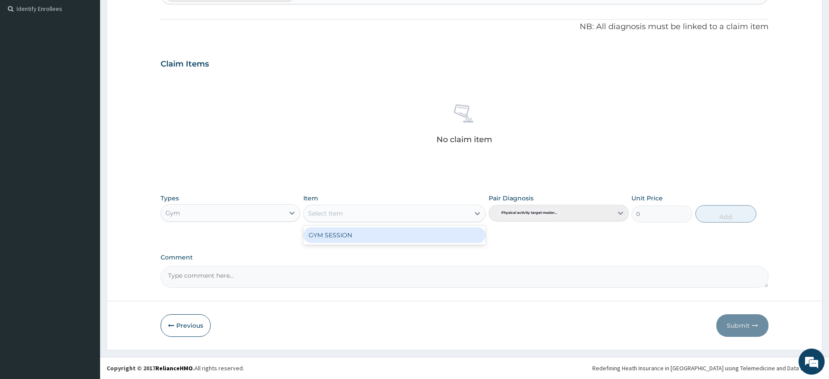
click at [387, 212] on div "Select Item" at bounding box center [387, 214] width 166 height 14
click at [393, 233] on div "GYM SESSION" at bounding box center [394, 236] width 182 height 16
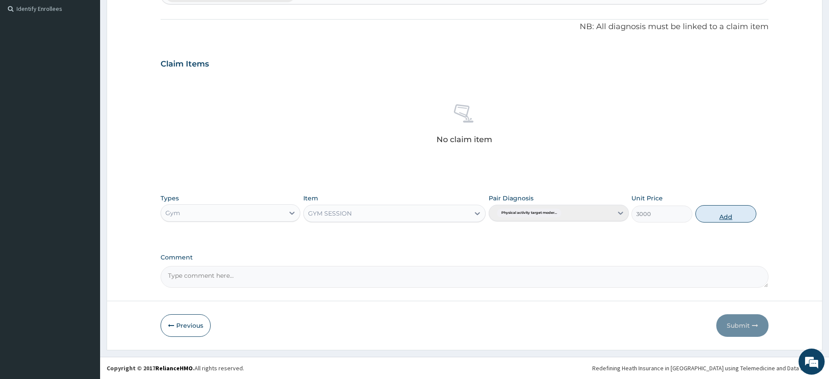
click at [713, 214] on button "Add" at bounding box center [725, 213] width 61 height 17
type input "0"
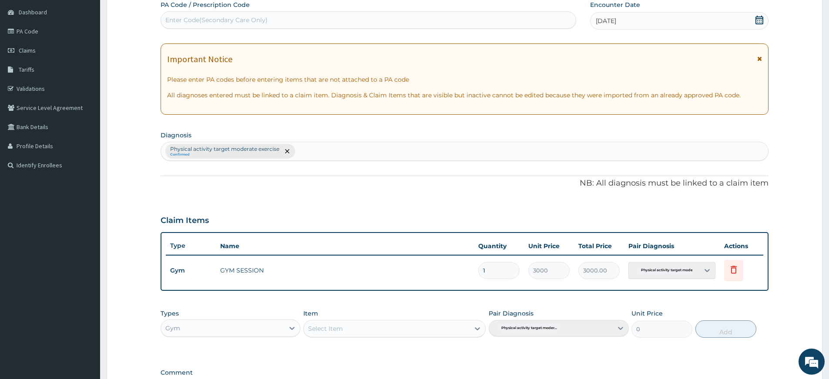
scroll to position [0, 0]
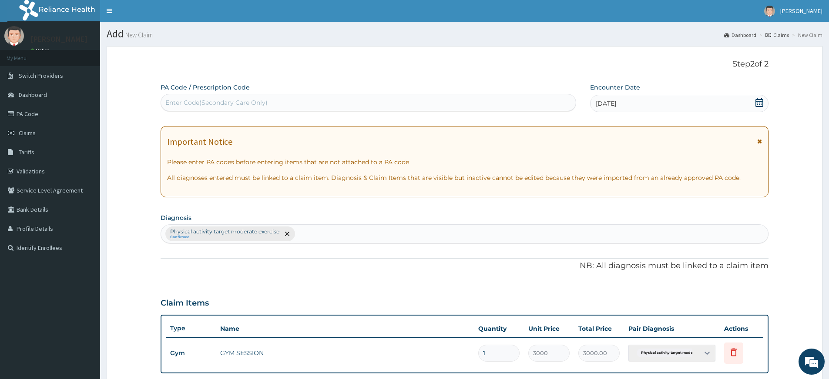
click at [229, 103] on div "Enter Code(Secondary Care Only)" at bounding box center [216, 102] width 102 height 9
type input "PA/68841A"
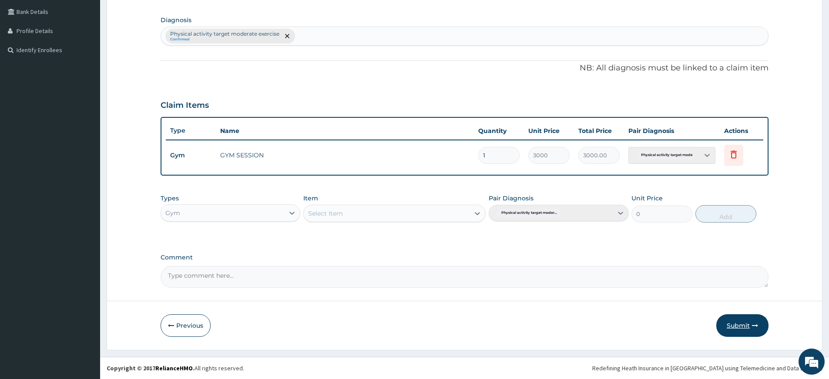
click at [730, 325] on button "Submit" at bounding box center [742, 326] width 52 height 23
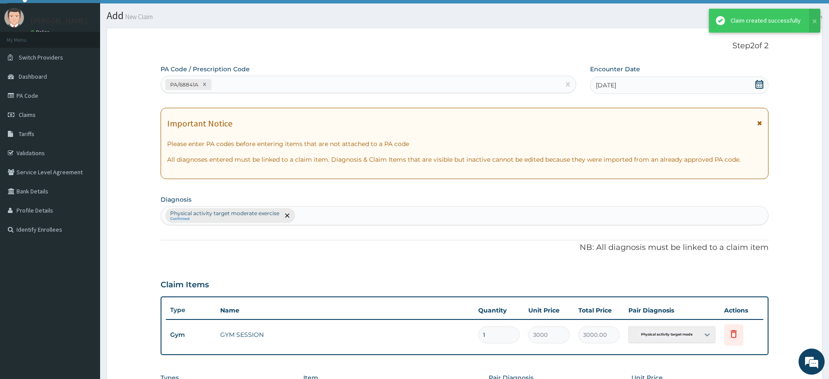
scroll to position [198, 0]
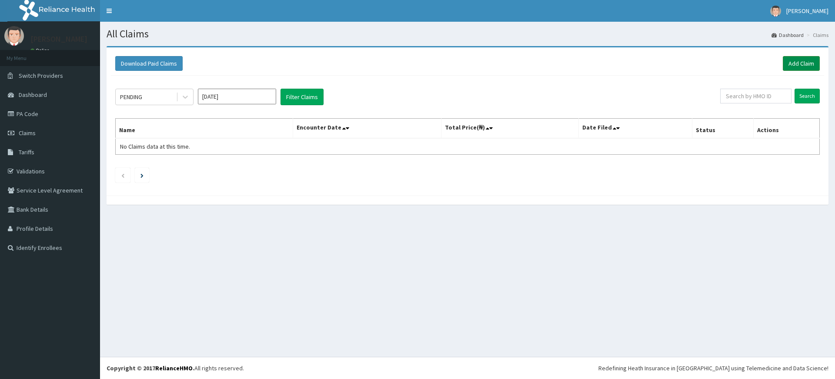
click at [796, 66] on link "Add Claim" at bounding box center [801, 63] width 37 height 15
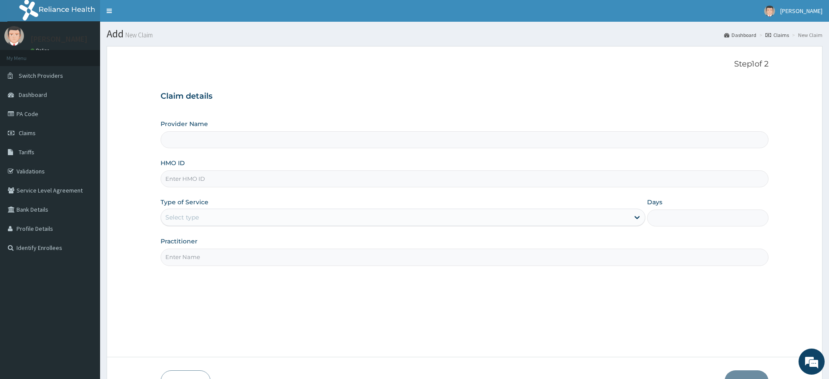
click at [268, 260] on input "Practitioner" at bounding box center [465, 257] width 608 height 17
type input "pure fitness africa"
type input "Pure Fitness Africa | Lekki (fka Fitness Central)"
type input "1"
drag, startPoint x: 190, startPoint y: 180, endPoint x: 187, endPoint y: 176, distance: 4.5
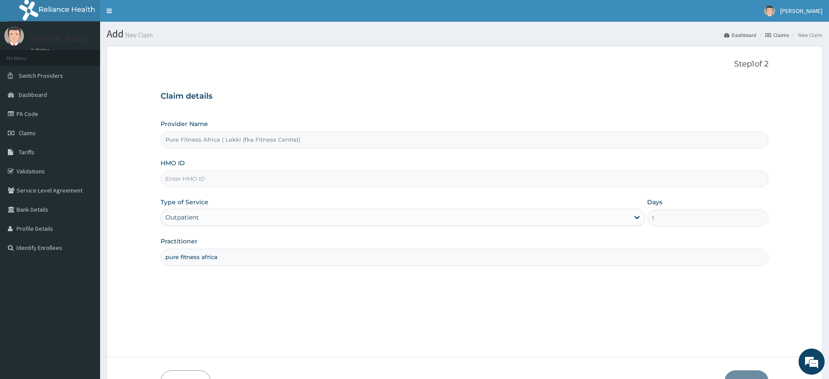
click at [190, 180] on input "HMO ID" at bounding box center [465, 179] width 608 height 17
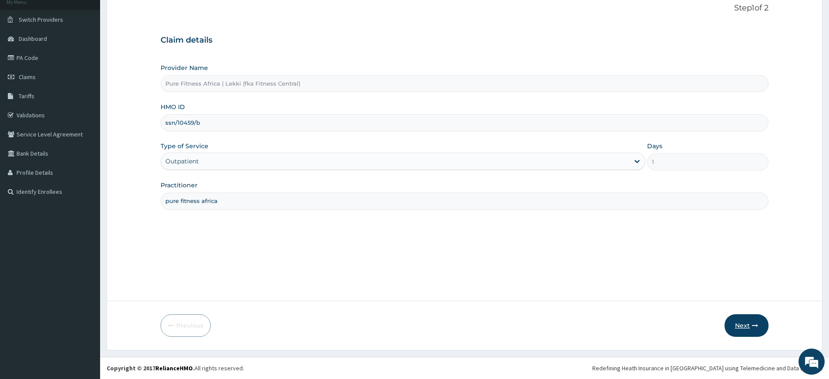
type input "ssn/10459/b"
click at [755, 325] on icon "button" at bounding box center [755, 326] width 6 height 6
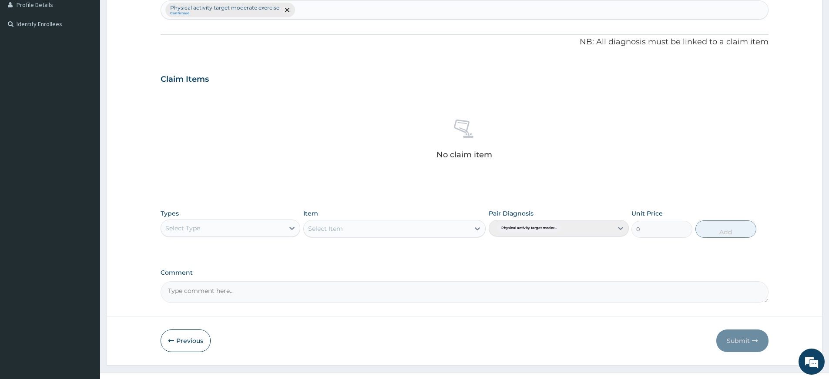
scroll to position [239, 0]
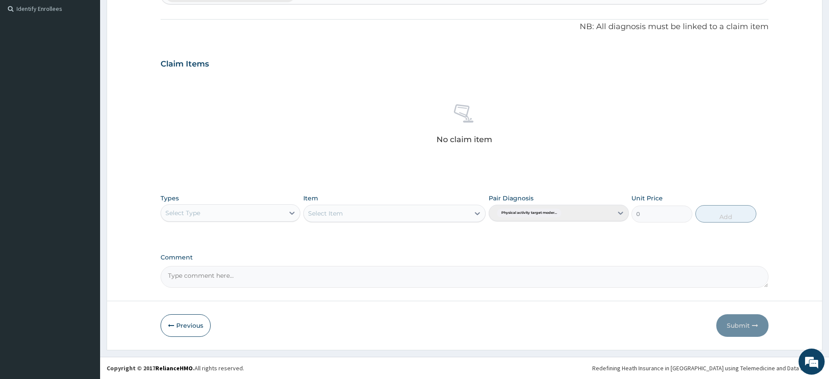
click at [244, 212] on div "Select Type" at bounding box center [222, 213] width 123 height 14
drag, startPoint x: 224, startPoint y: 350, endPoint x: 225, endPoint y: 343, distance: 7.1
click at [224, 346] on div "Gym" at bounding box center [231, 346] width 140 height 16
click at [418, 216] on div "Select Item" at bounding box center [387, 214] width 166 height 14
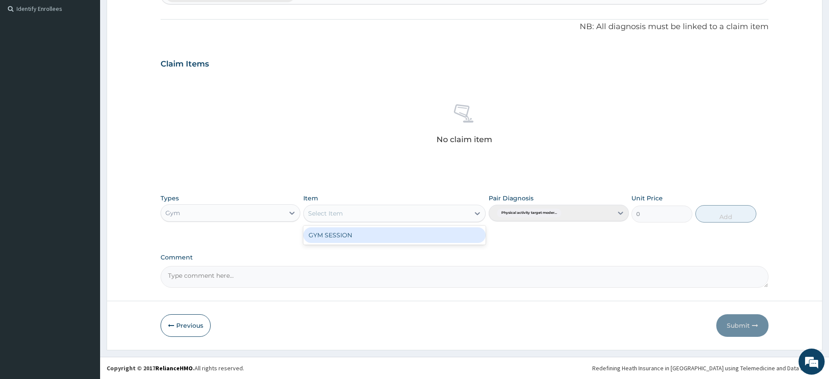
click at [395, 227] on div "GYM SESSION" at bounding box center [394, 235] width 182 height 19
click at [396, 233] on div "GYM SESSION" at bounding box center [394, 236] width 182 height 16
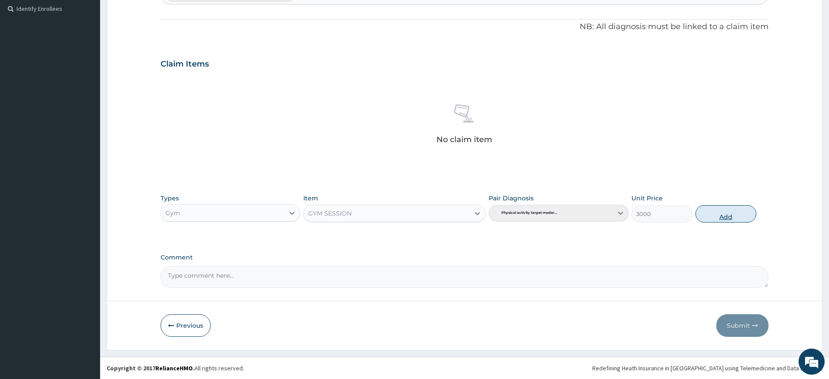
click at [715, 216] on button "Add" at bounding box center [725, 213] width 61 height 17
type input "0"
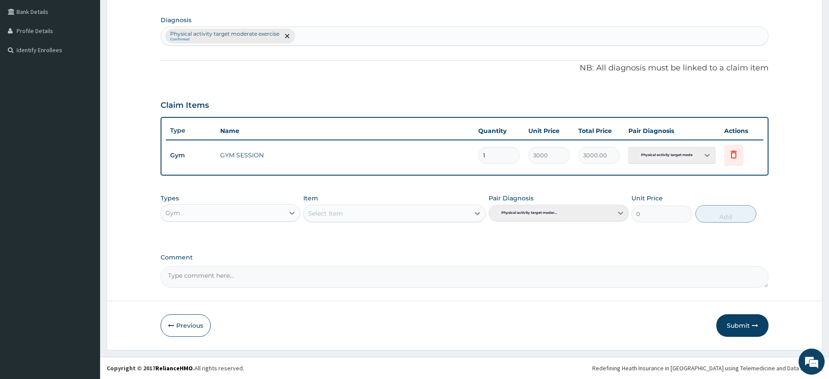
scroll to position [0, 0]
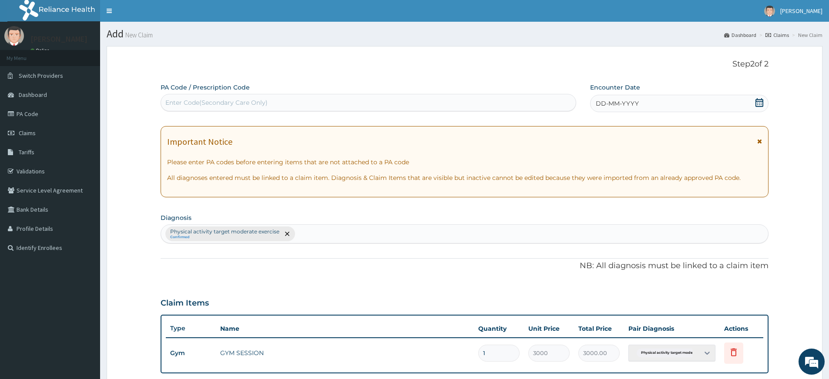
click at [245, 104] on div "Enter Code(Secondary Care Only)" at bounding box center [216, 102] width 102 height 9
type input "A"
type input "PA/82468E"
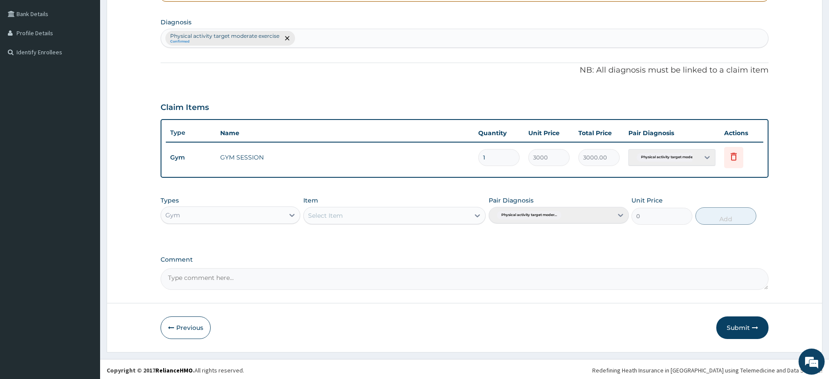
scroll to position [198, 0]
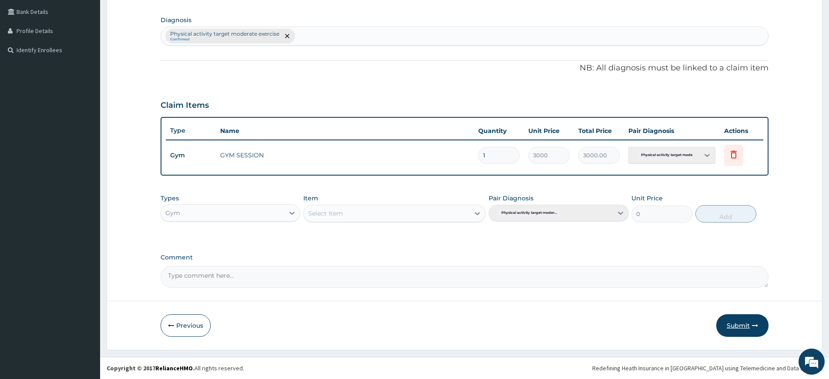
click at [730, 325] on button "Submit" at bounding box center [742, 326] width 52 height 23
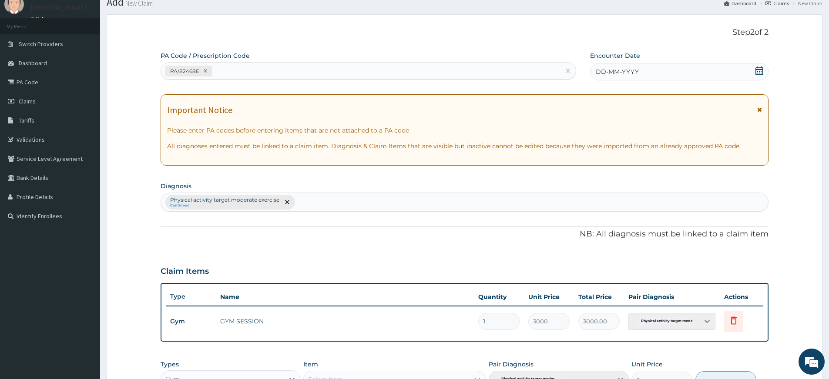
scroll to position [0, 0]
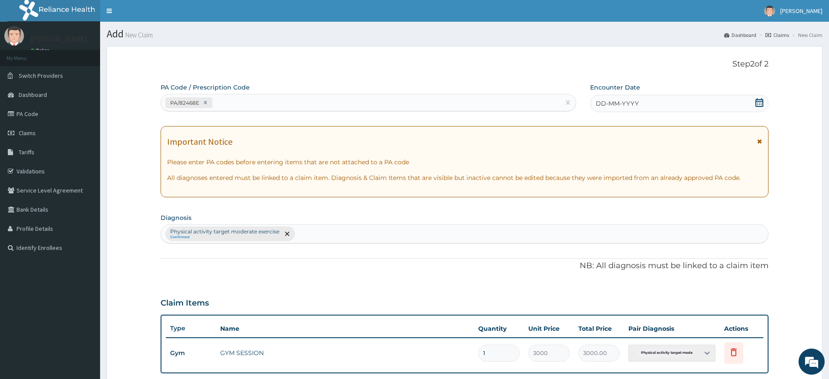
click at [762, 101] on icon at bounding box center [759, 102] width 9 height 9
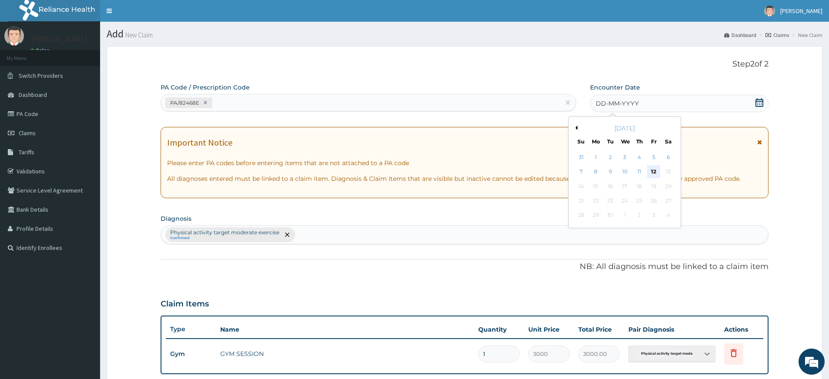
click at [653, 174] on div "12" at bounding box center [653, 172] width 13 height 13
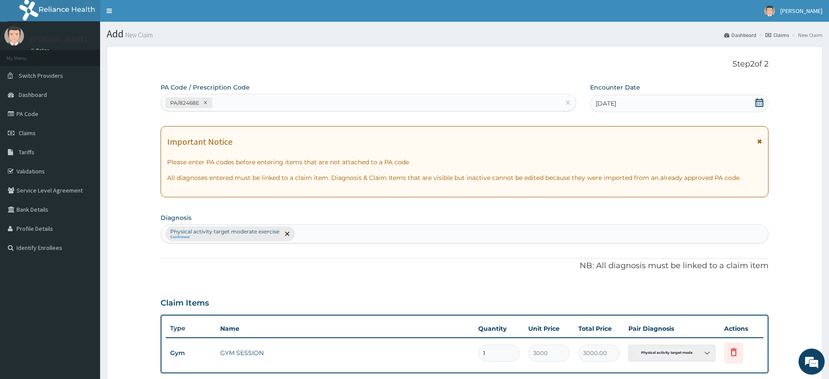
scroll to position [198, 0]
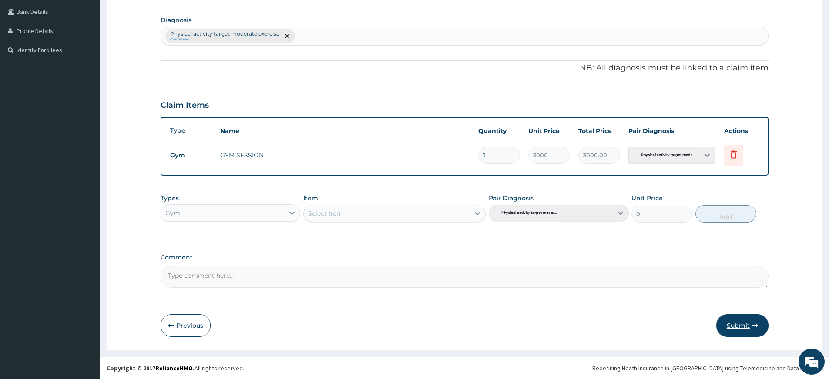
click at [743, 327] on button "Submit" at bounding box center [742, 326] width 52 height 23
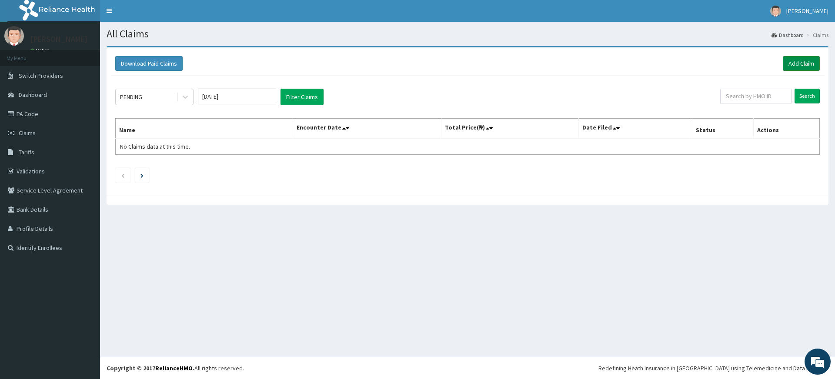
click at [810, 63] on link "Add Claim" at bounding box center [801, 63] width 37 height 15
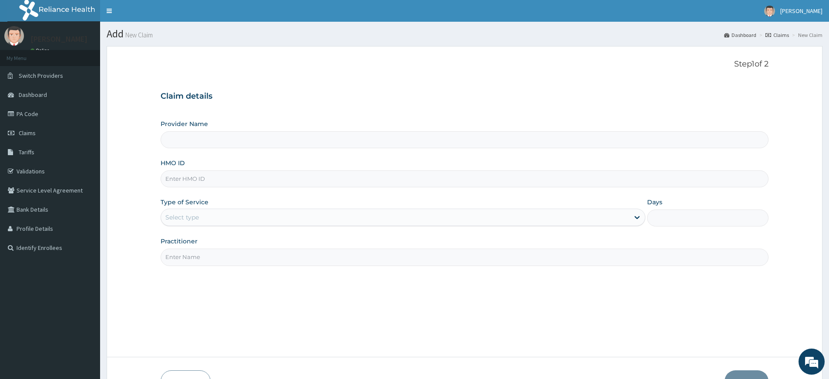
click at [218, 261] on input "Practitioner" at bounding box center [465, 257] width 608 height 17
type input "pure fitness africa"
type input "Pure Fitness Africa | Lekki (fka Fitness Central)"
type input "1"
